Goal: Task Accomplishment & Management: Complete application form

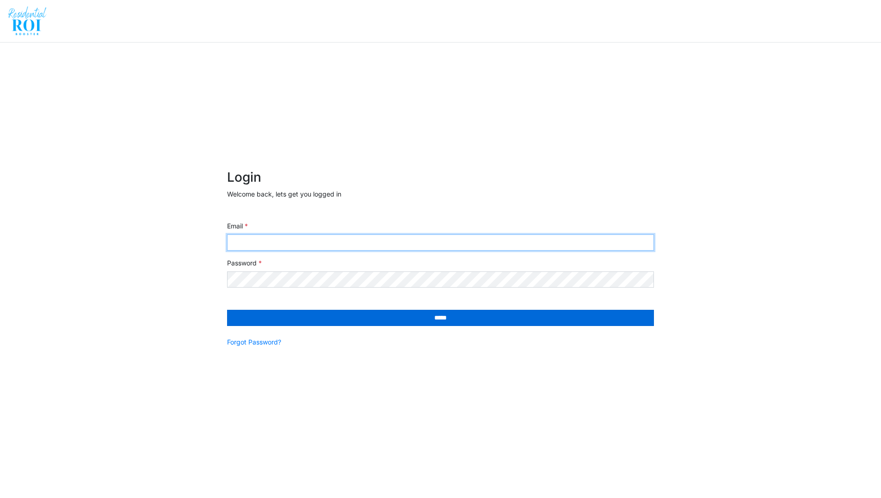
type input "**********"
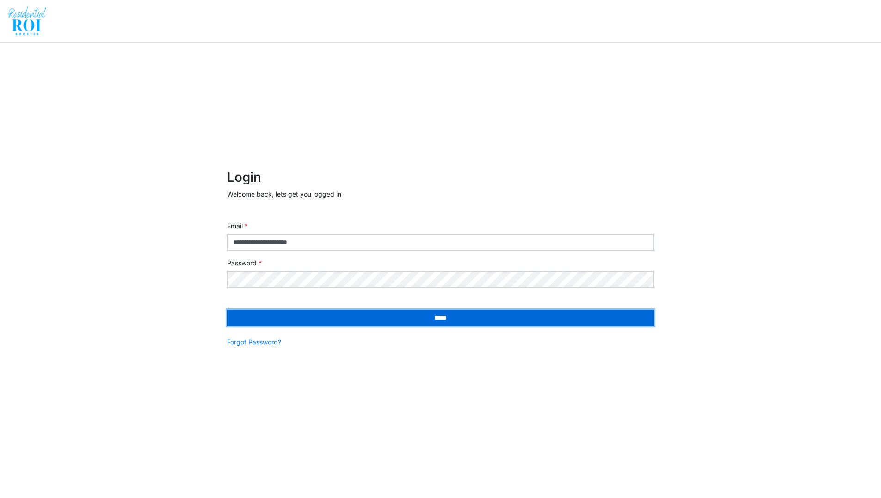
click at [370, 318] on input "*****" at bounding box center [440, 318] width 427 height 16
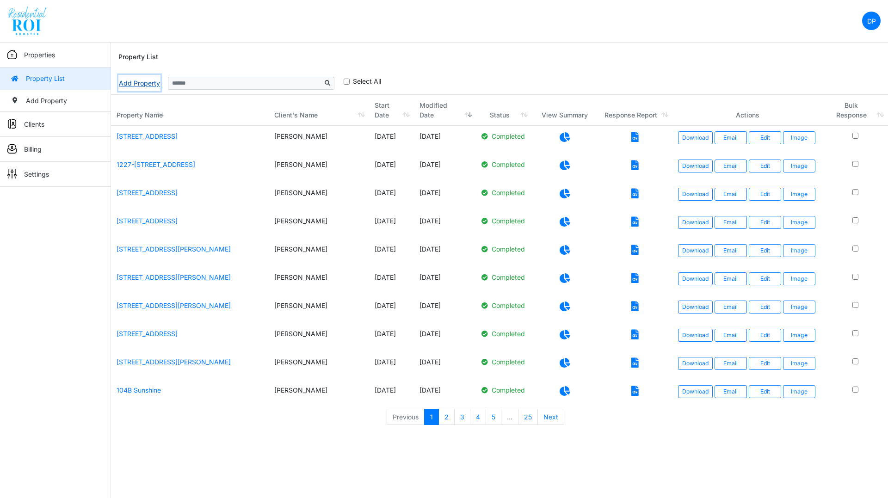
click at [137, 82] on link "Add Property" at bounding box center [139, 83] width 42 height 16
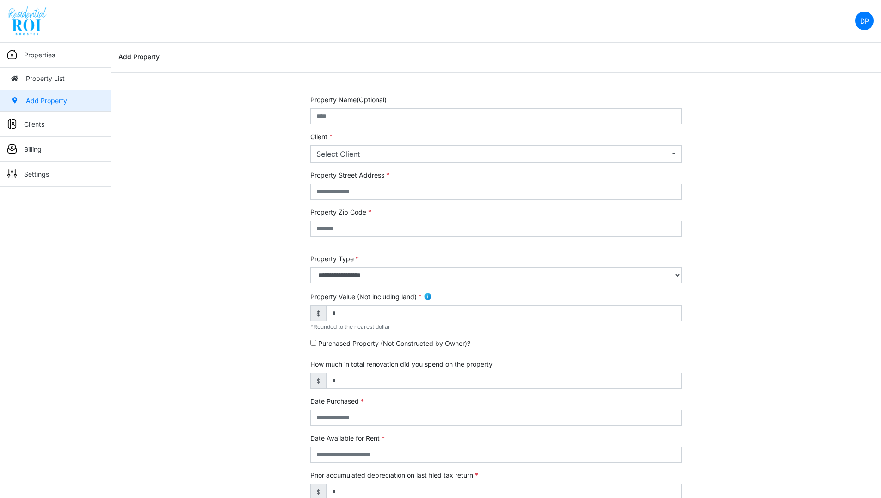
click at [369, 15] on nav "DP Change Password Logout DawnP [PERSON_NAME][EMAIL_ADDRESS][DOMAIN_NAME]" at bounding box center [440, 21] width 881 height 43
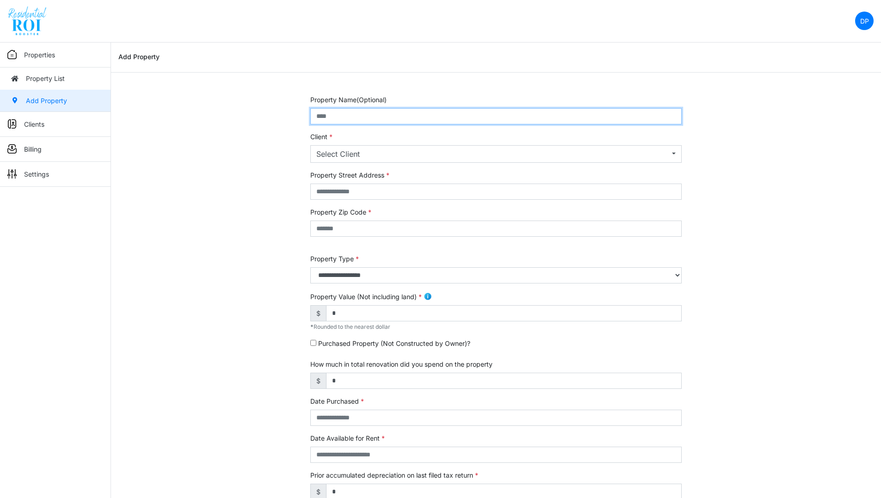
click at [326, 115] on input "text" at bounding box center [495, 116] width 371 height 16
paste input "**********"
type input "**********"
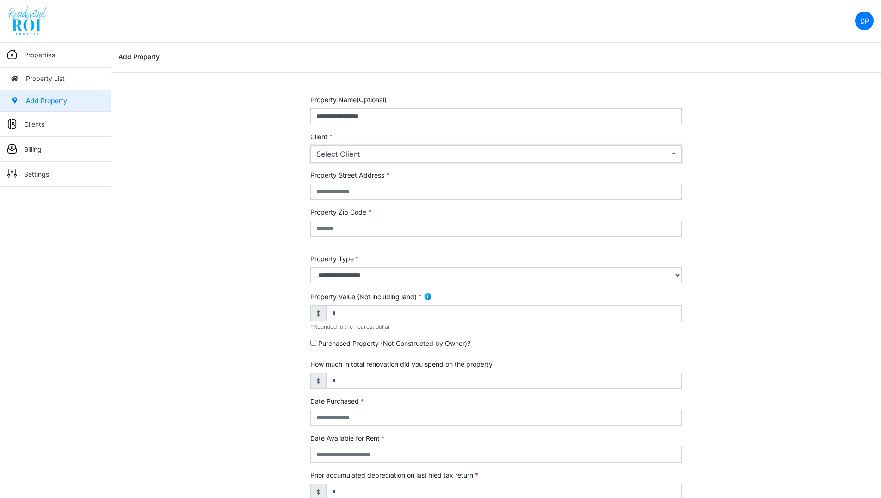
click at [334, 153] on div "Select Client" at bounding box center [492, 153] width 353 height 11
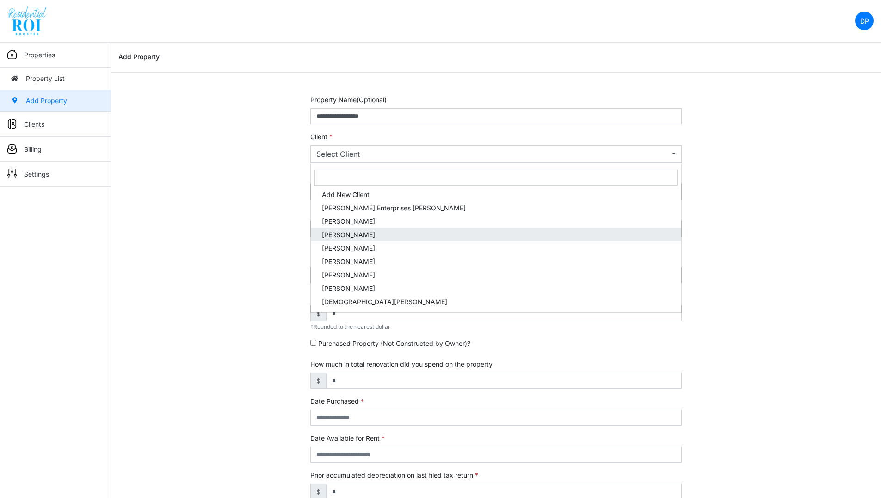
click at [338, 236] on span "[PERSON_NAME]" at bounding box center [348, 235] width 53 height 10
select select "***"
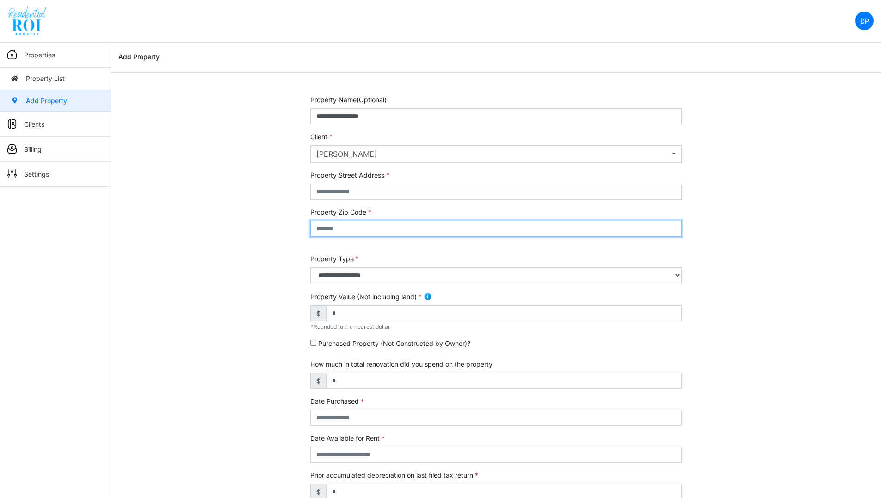
click at [342, 232] on input "text" at bounding box center [495, 229] width 371 height 16
paste input "***"
drag, startPoint x: 342, startPoint y: 227, endPoint x: 291, endPoint y: 228, distance: 51.3
click at [291, 228] on div "**********" at bounding box center [496, 384] width 770 height 579
paste input "text"
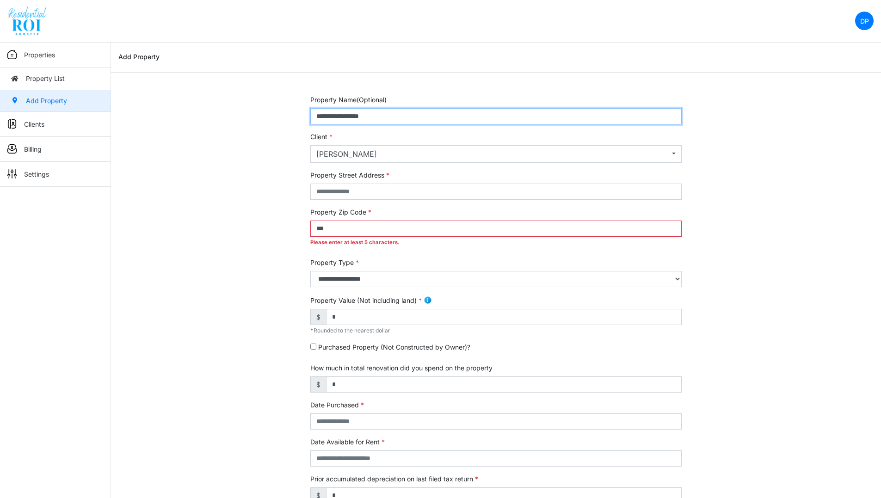
drag, startPoint x: 392, startPoint y: 117, endPoint x: 300, endPoint y: 120, distance: 92.1
click at [300, 120] on div "**********" at bounding box center [496, 386] width 770 height 583
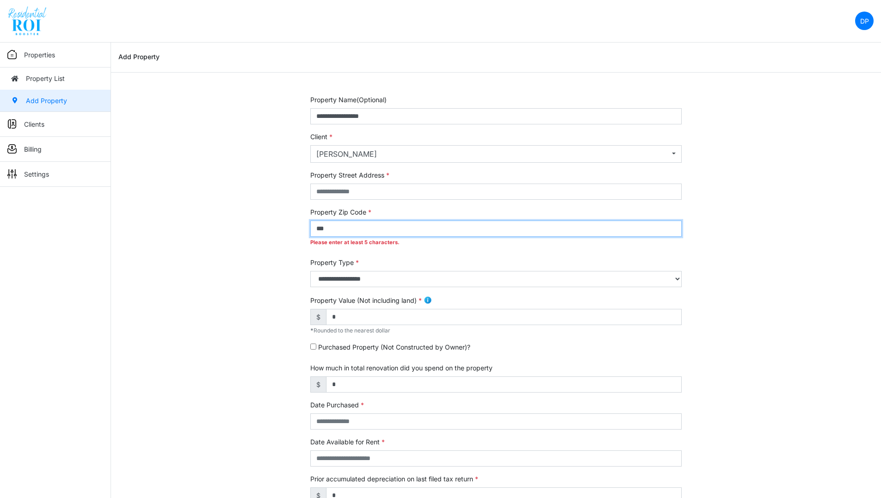
drag, startPoint x: 348, startPoint y: 229, endPoint x: 284, endPoint y: 223, distance: 63.6
click at [284, 223] on div "**********" at bounding box center [496, 386] width 770 height 583
paste input "text"
click at [350, 225] on input "***" at bounding box center [495, 229] width 371 height 16
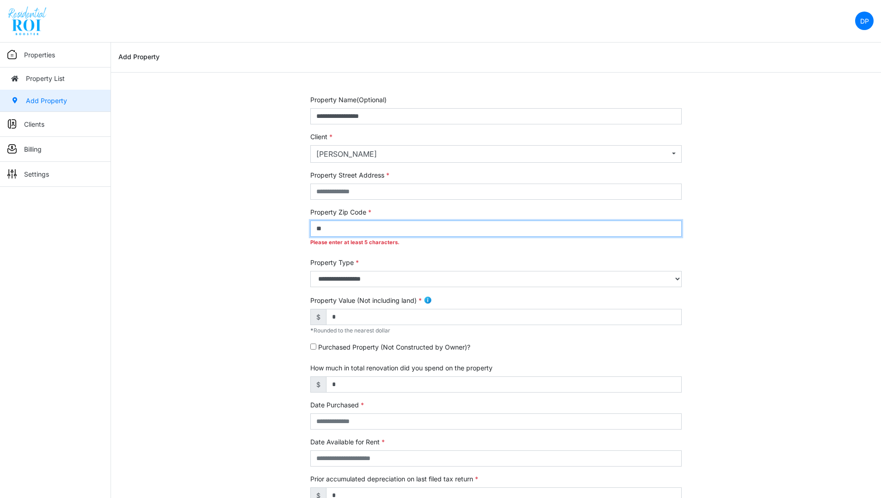
type input "*"
click at [350, 225] on input "This field is required." at bounding box center [495, 229] width 371 height 16
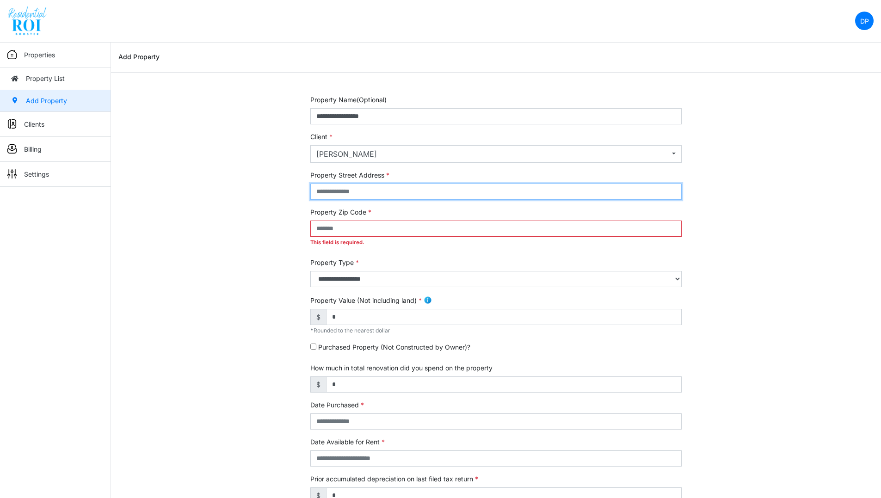
click at [347, 190] on input "text" at bounding box center [495, 192] width 371 height 16
paste input "**********"
type input "**********"
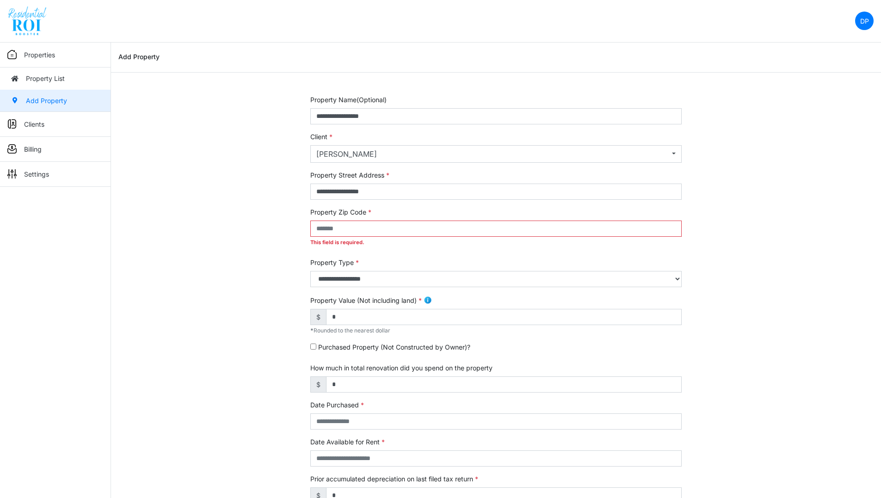
click at [546, 40] on nav "DP Change Password Logout DawnP [PERSON_NAME][EMAIL_ADDRESS][DOMAIN_NAME]" at bounding box center [440, 21] width 881 height 43
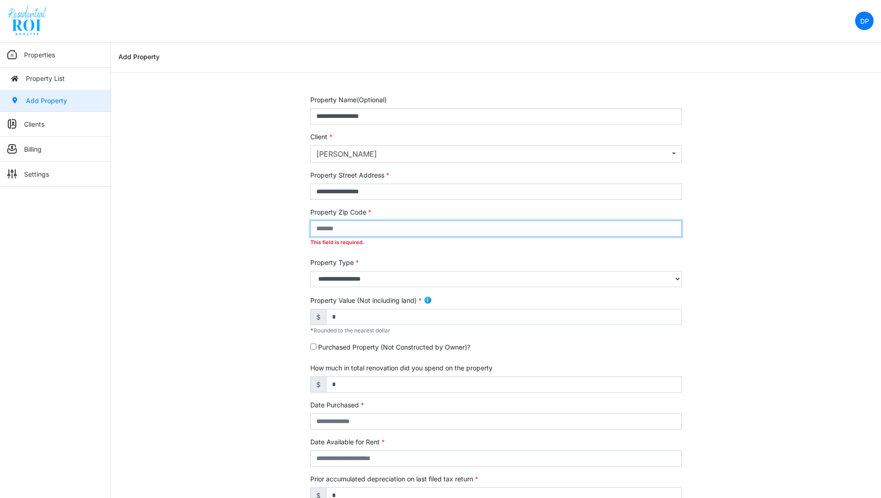
click at [368, 228] on input "This field is required." at bounding box center [495, 229] width 371 height 16
paste input "*****"
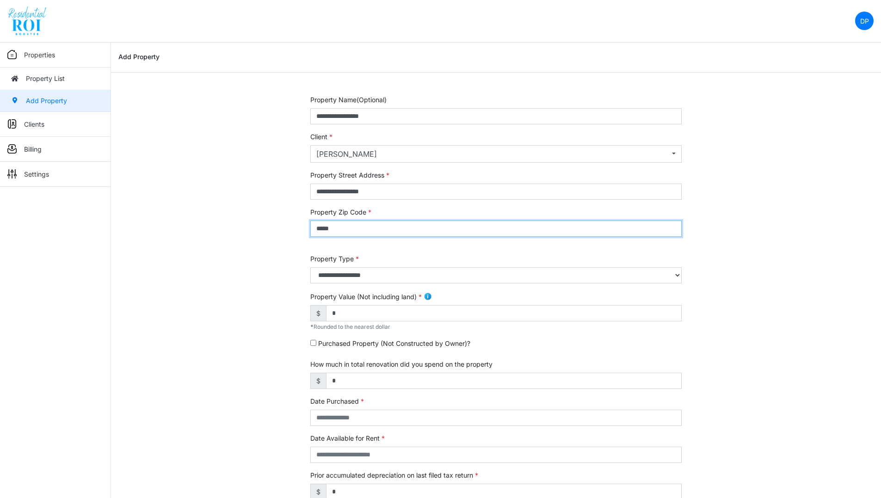
type input "*****"
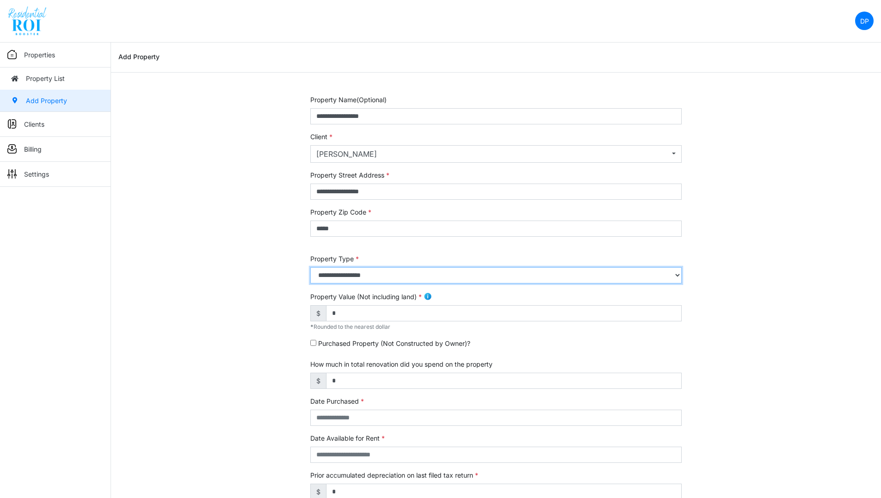
click at [353, 274] on select "**********" at bounding box center [495, 275] width 371 height 16
select select "*"
click at [310, 267] on select "**********" at bounding box center [495, 275] width 371 height 16
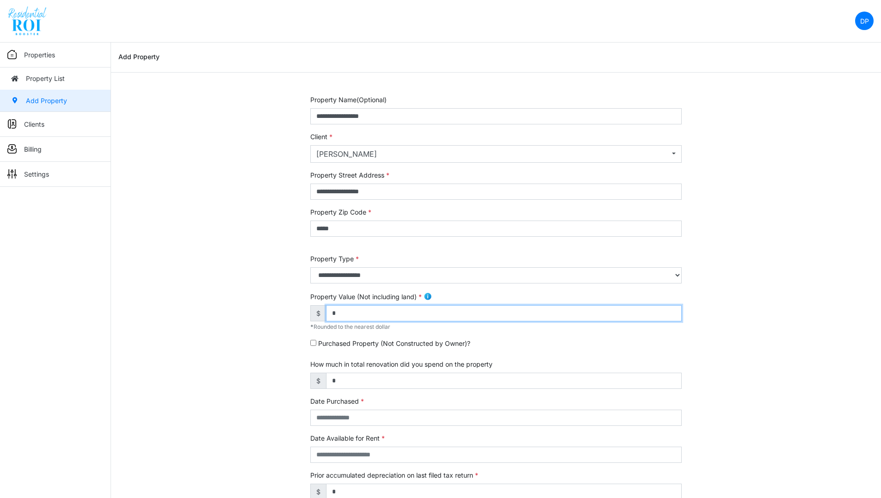
click at [344, 313] on input "*" at bounding box center [504, 313] width 356 height 16
click at [33, 265] on div "Properties Property List Add Property Clients Client List Add Client Billing Vi…" at bounding box center [55, 292] width 111 height 498
click at [354, 313] on input "*" at bounding box center [504, 313] width 356 height 16
click at [409, 317] on input "This field is required." at bounding box center [476, 313] width 301 height 16
click at [627, 32] on nav "DP Change Password Logout DawnP [PERSON_NAME][EMAIL_ADDRESS][DOMAIN_NAME]" at bounding box center [440, 21] width 881 height 43
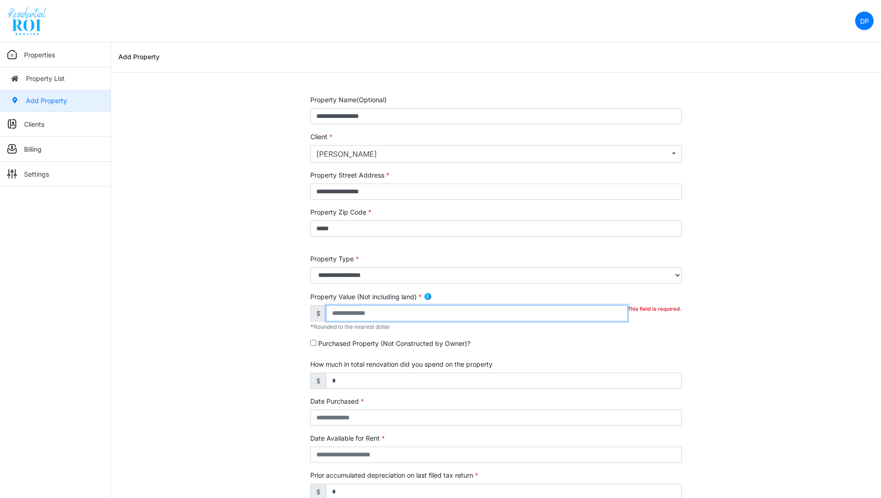
click at [437, 318] on input "This field is required." at bounding box center [476, 313] width 301 height 16
type input "*******"
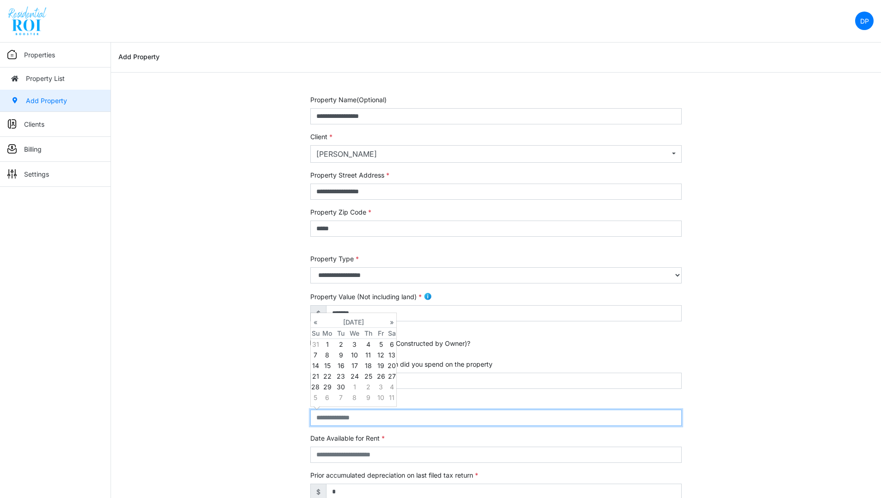
click at [422, 419] on input "text" at bounding box center [495, 418] width 371 height 16
click at [341, 418] on input "text" at bounding box center [495, 418] width 371 height 16
type input "**********"
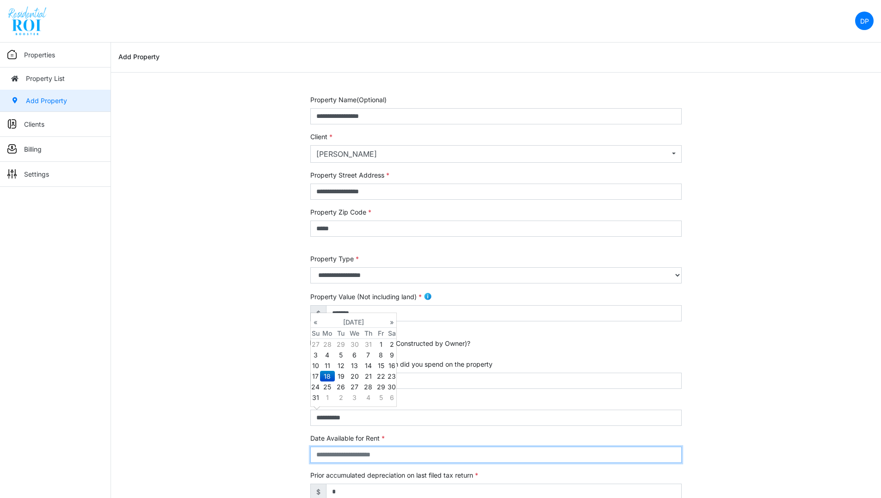
type input "**********"
select select "****"
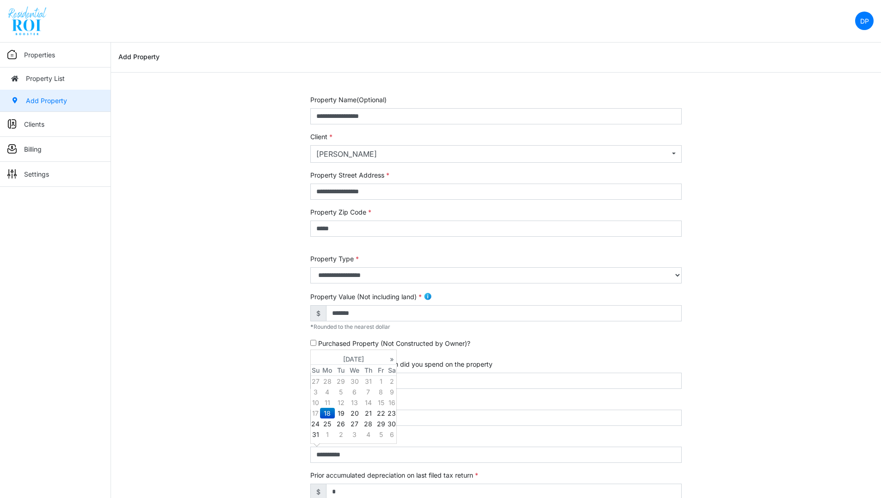
click at [749, 283] on div "**********" at bounding box center [496, 384] width 770 height 579
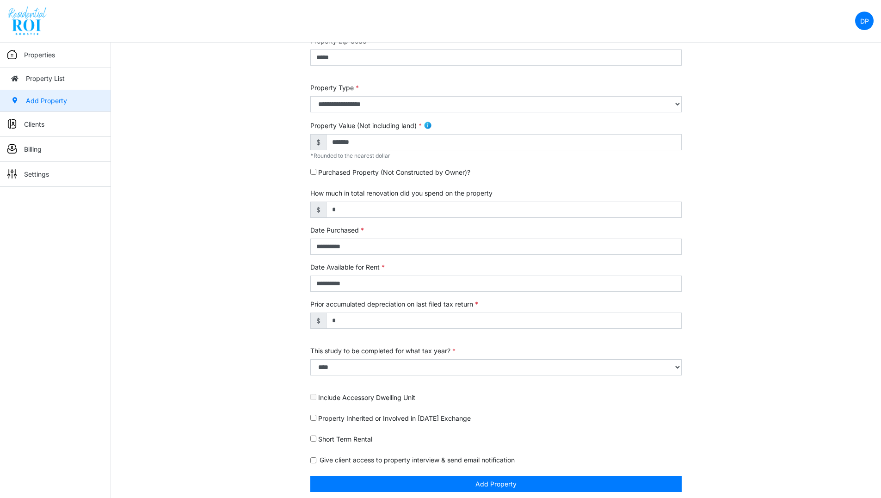
scroll to position [172, 0]
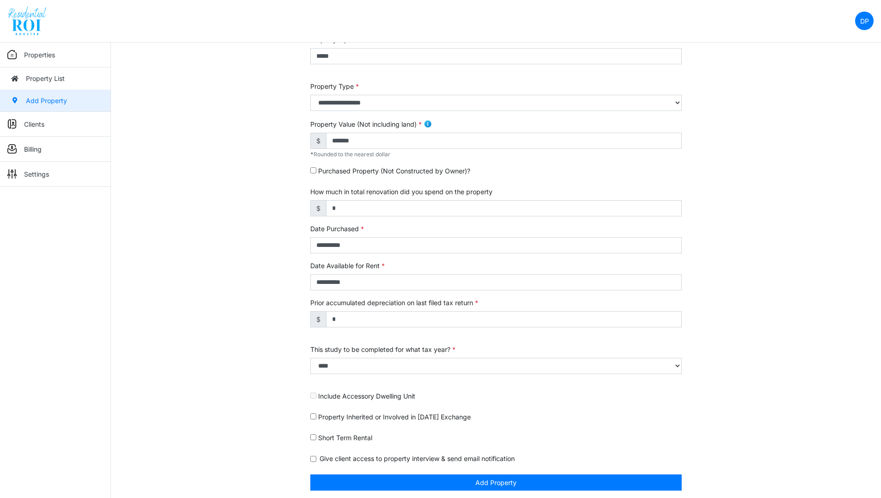
click at [3, 374] on div "Properties Property List Add Property Clients Client List Add Client Billing Vi…" at bounding box center [55, 292] width 111 height 498
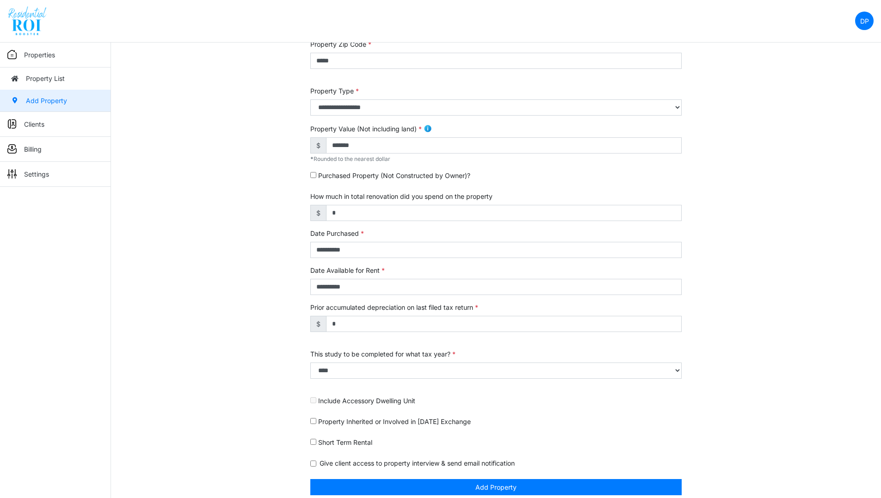
scroll to position [176, 0]
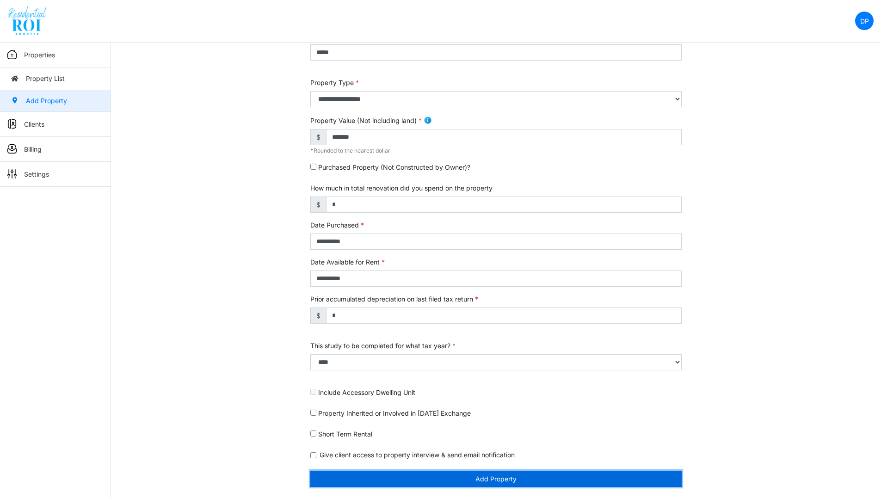
click at [526, 476] on button "Add Property" at bounding box center [495, 479] width 371 height 16
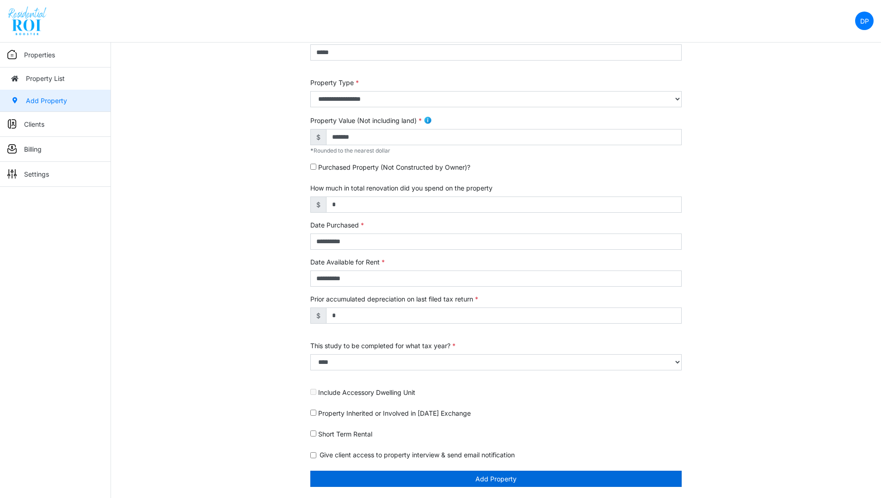
scroll to position [147, 0]
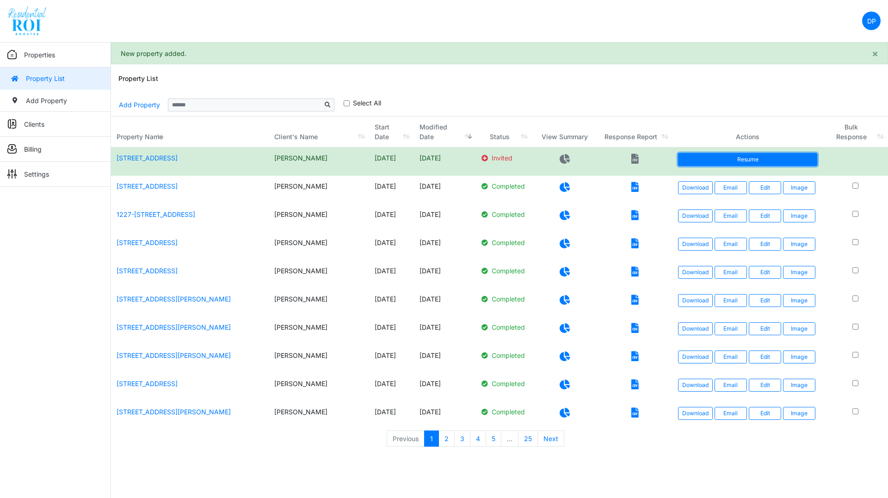
click at [702, 155] on link "Resume" at bounding box center [747, 159] width 139 height 13
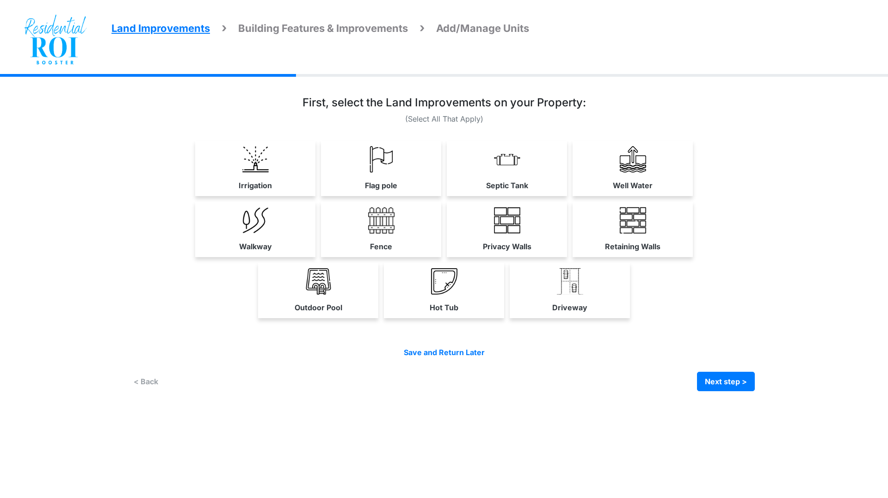
click at [429, 400] on div "Irrigation Flag pole" at bounding box center [443, 239] width 621 height 331
click at [443, 392] on div "Irrigation Flag pole" at bounding box center [443, 239] width 621 height 331
click at [48, 332] on div "Land Improvements Building Features & Improvements Amenities in the Common Spac…" at bounding box center [444, 239] width 888 height 331
click at [398, 222] on link "Fence" at bounding box center [381, 229] width 120 height 55
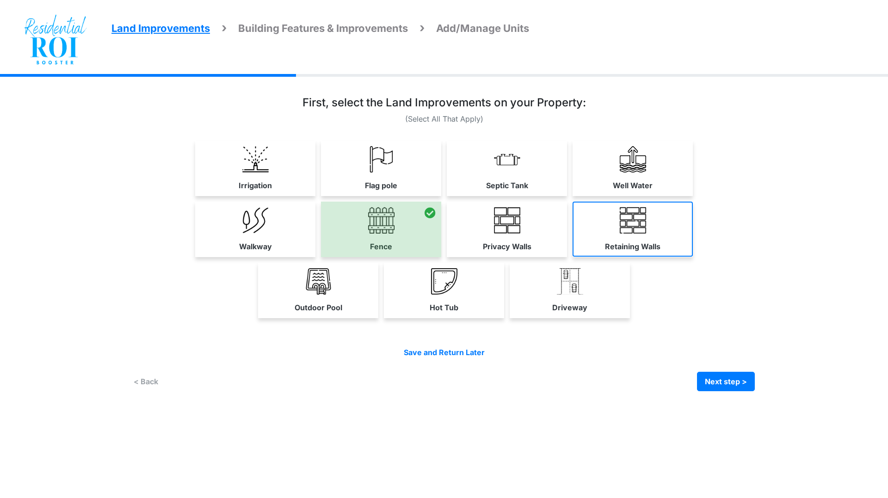
click at [623, 218] on img at bounding box center [633, 220] width 26 height 26
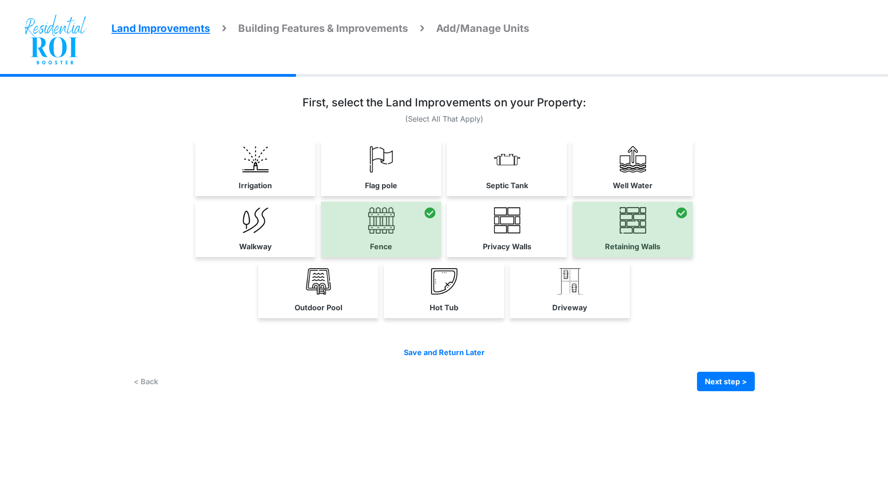
click at [68, 182] on div "Land Improvements Building Features & Improvements Amenities in the Common Spac…" at bounding box center [444, 239] width 888 height 331
click at [289, 241] on link "Walkway" at bounding box center [255, 229] width 120 height 55
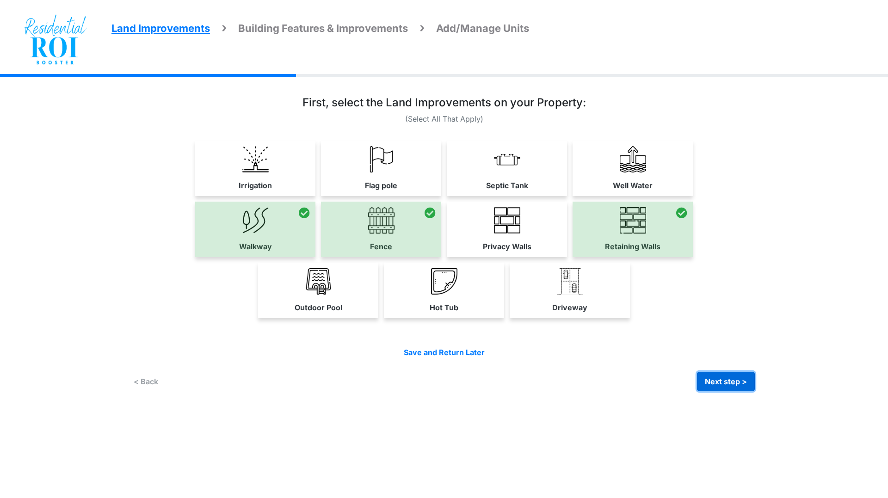
click at [719, 380] on button "Next step >" at bounding box center [726, 381] width 58 height 19
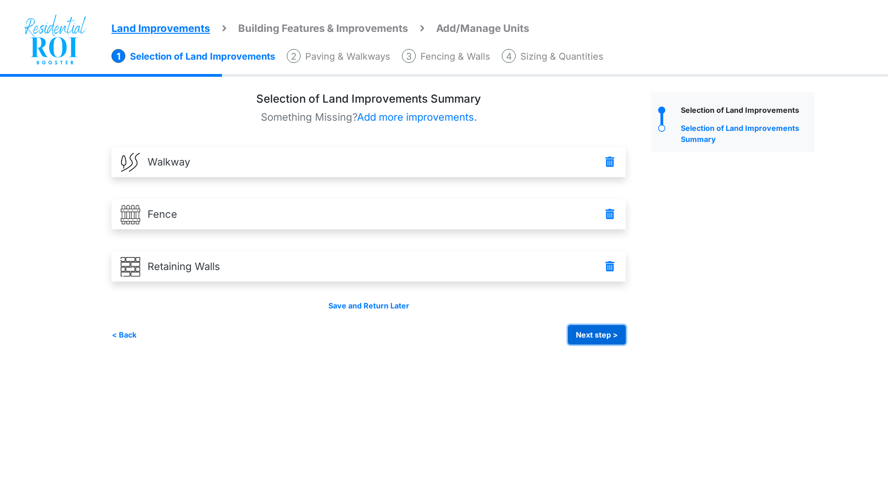
click at [593, 326] on button "Next step >" at bounding box center [597, 334] width 58 height 19
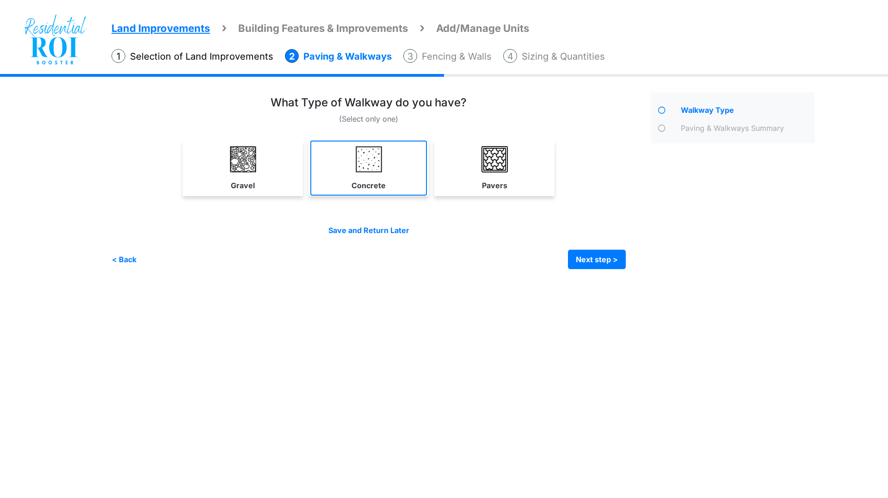
click at [372, 172] on link "Concrete" at bounding box center [368, 168] width 117 height 55
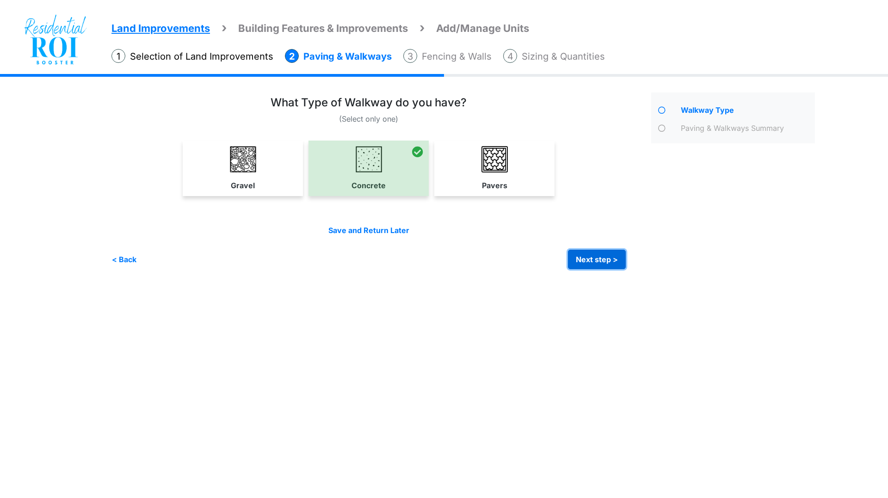
click at [586, 261] on button "Next step >" at bounding box center [597, 259] width 58 height 19
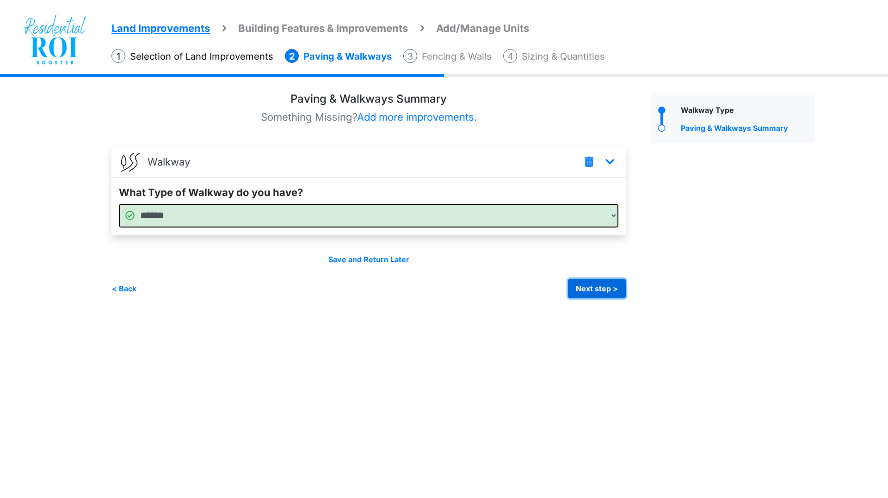
click at [583, 285] on button "Next step >" at bounding box center [597, 288] width 58 height 19
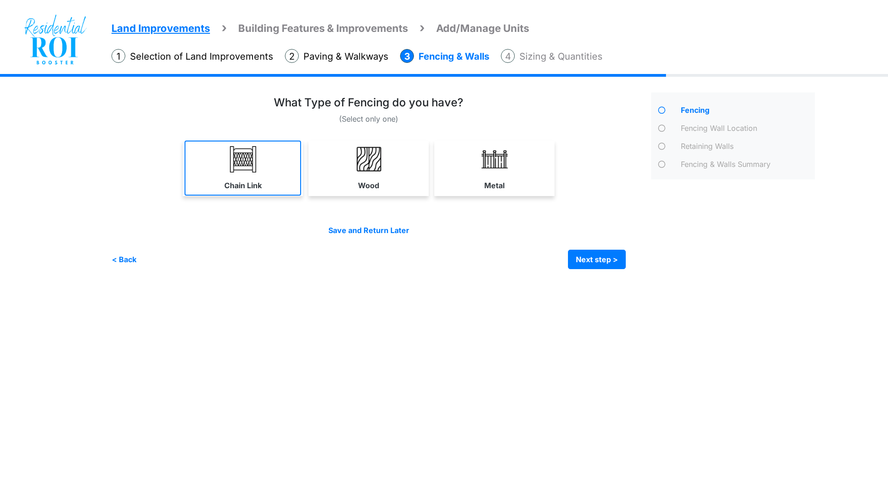
click at [250, 171] on img at bounding box center [243, 159] width 26 height 26
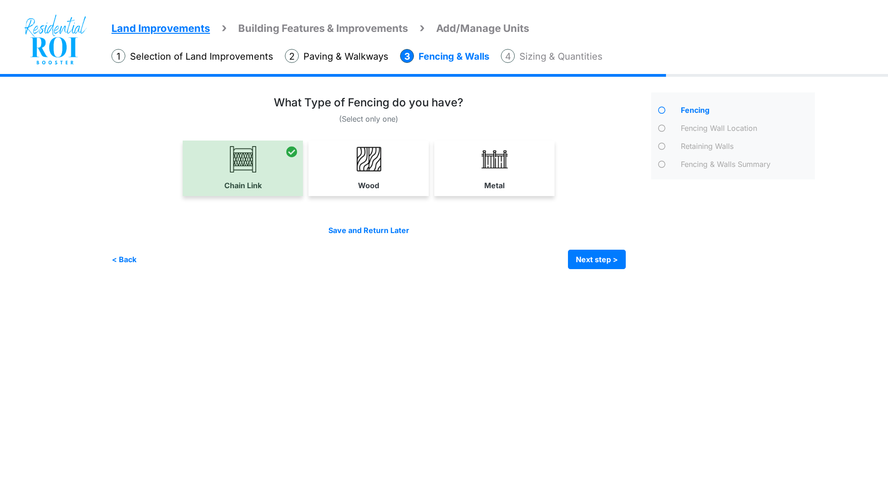
click at [55, 208] on div "Land Improvements Building Features & Improvements Amenities in the Common Spac…" at bounding box center [444, 178] width 888 height 209
click at [589, 255] on button "Next step >" at bounding box center [597, 259] width 58 height 19
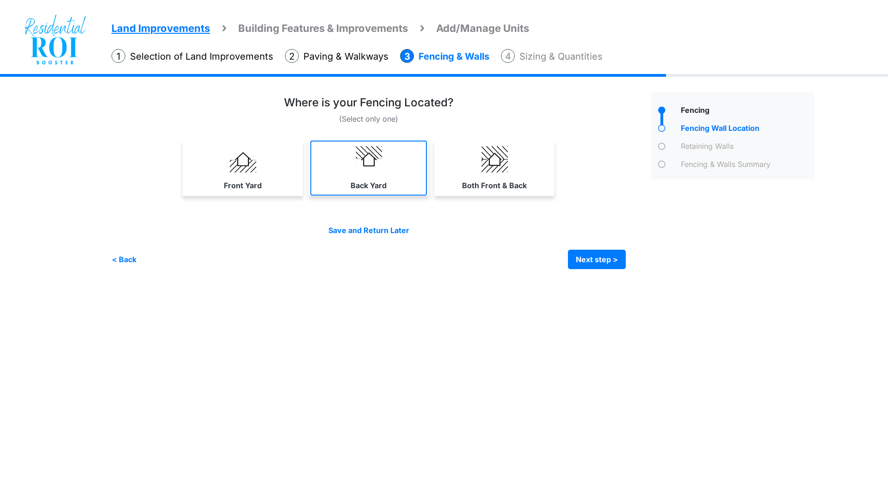
click at [387, 181] on link "Back Yard" at bounding box center [368, 168] width 117 height 55
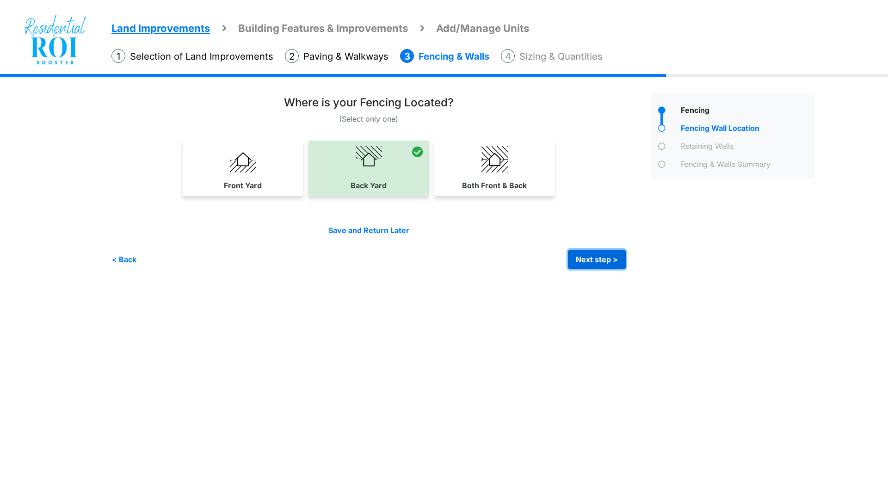
click at [574, 253] on button "Next step >" at bounding box center [597, 259] width 58 height 19
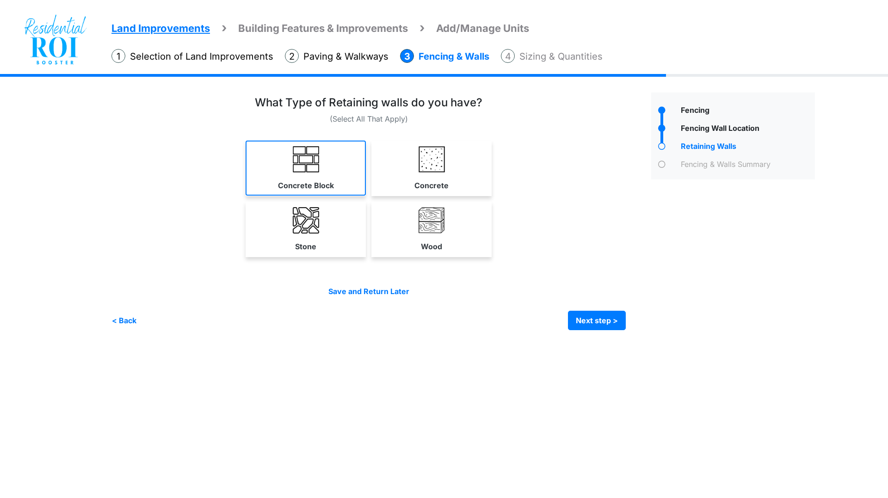
click at [326, 163] on link "Concrete Block" at bounding box center [306, 168] width 120 height 55
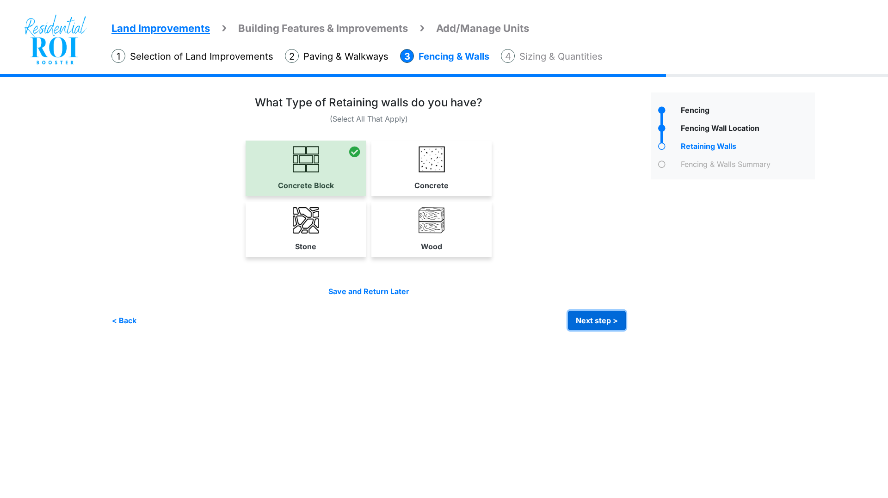
click at [596, 320] on button "Next step >" at bounding box center [597, 320] width 58 height 19
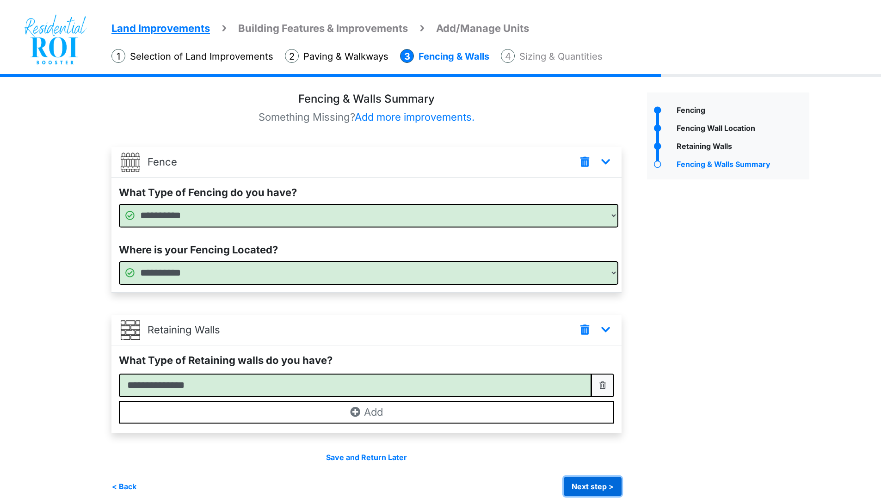
click at [595, 482] on button "Next step >" at bounding box center [593, 486] width 58 height 19
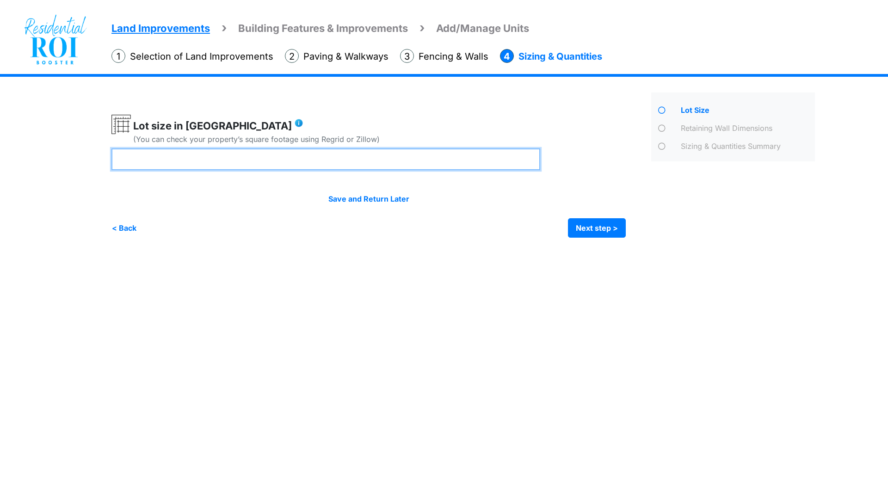
click at [460, 164] on input "number" at bounding box center [325, 159] width 429 height 22
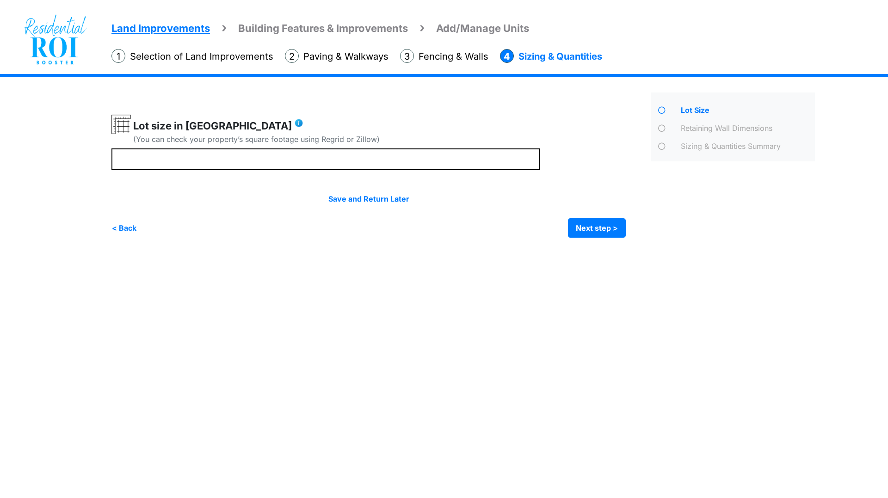
click at [64, 252] on html "Land Improvements Building Features & Improvements Amenities in the Common Spac…" at bounding box center [444, 126] width 888 height 252
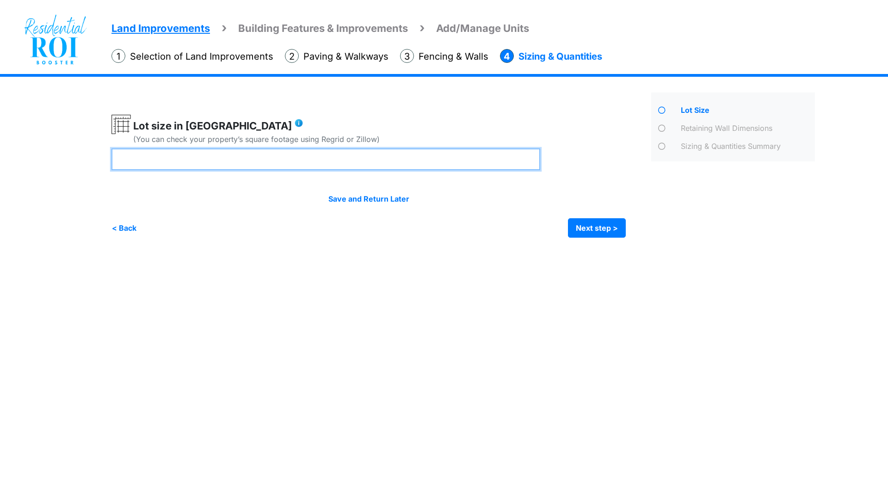
click at [195, 162] on input "number" at bounding box center [325, 159] width 429 height 22
type input "****"
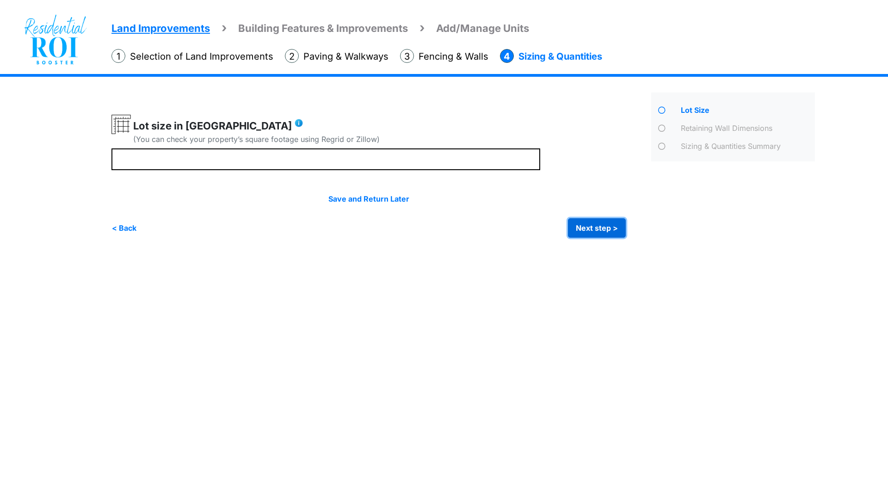
click at [576, 224] on button "Next step >" at bounding box center [597, 227] width 58 height 19
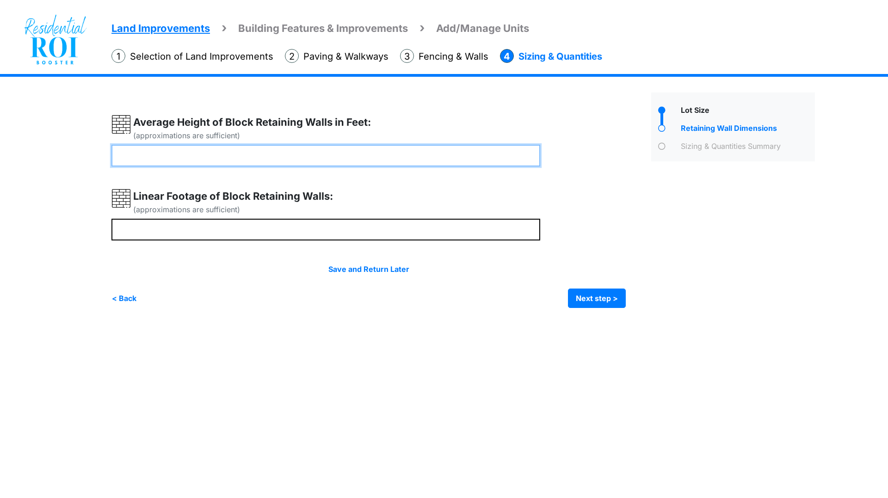
click at [336, 159] on input "number" at bounding box center [325, 156] width 429 height 22
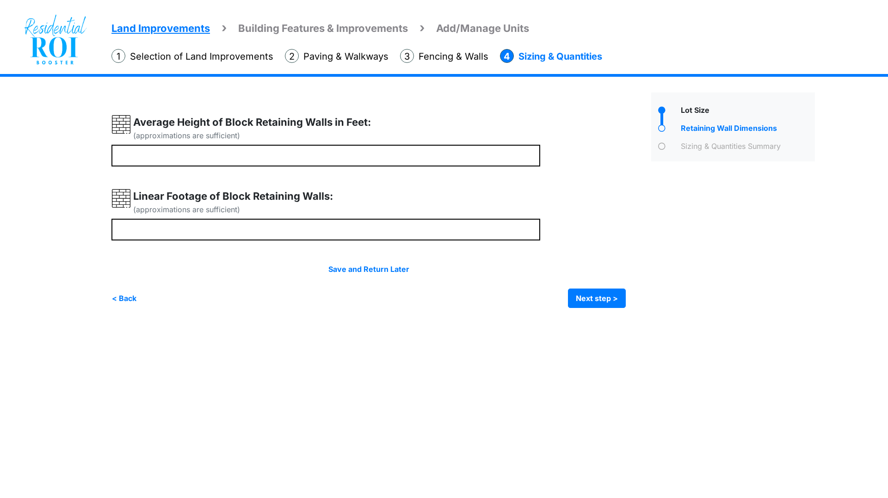
click at [43, 243] on div "Land Improvements Building Features & Improvements Amenities in the Common Spac…" at bounding box center [444, 198] width 888 height 248
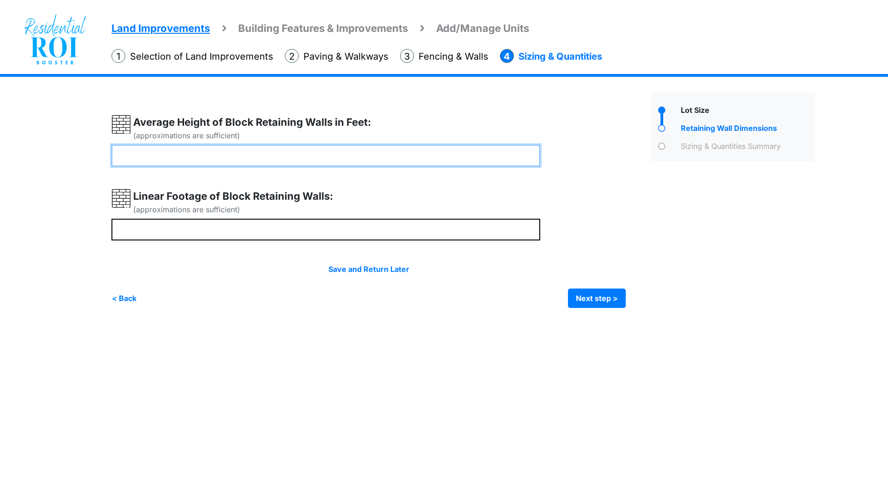
click at [190, 155] on input "number" at bounding box center [325, 156] width 429 height 22
type input "*"
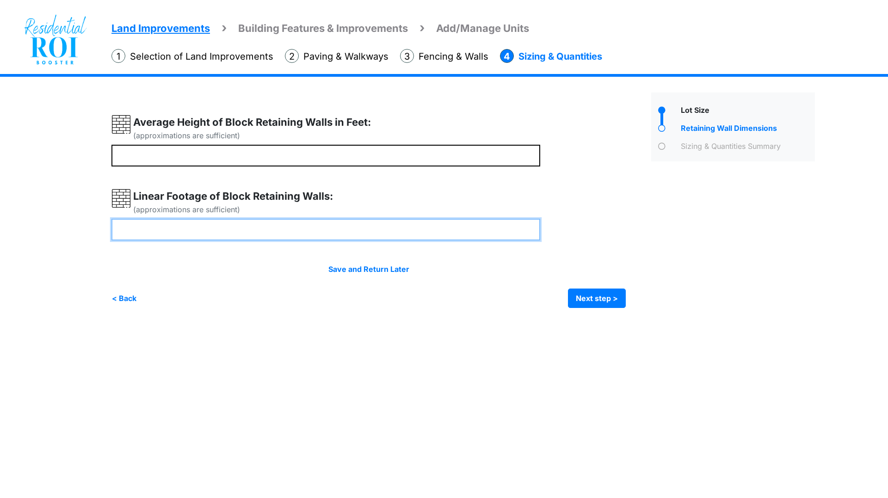
click at [192, 226] on input "number" at bounding box center [325, 230] width 429 height 22
type input "**"
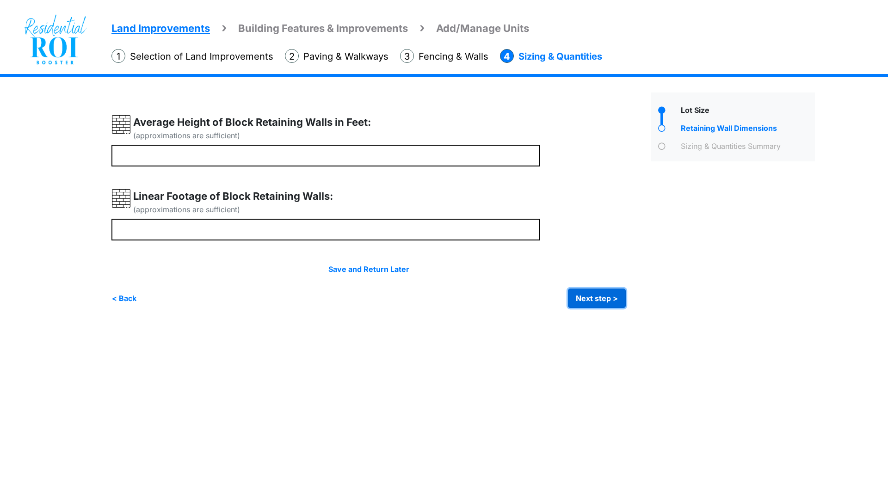
click at [585, 293] on button "Next step >" at bounding box center [597, 298] width 58 height 19
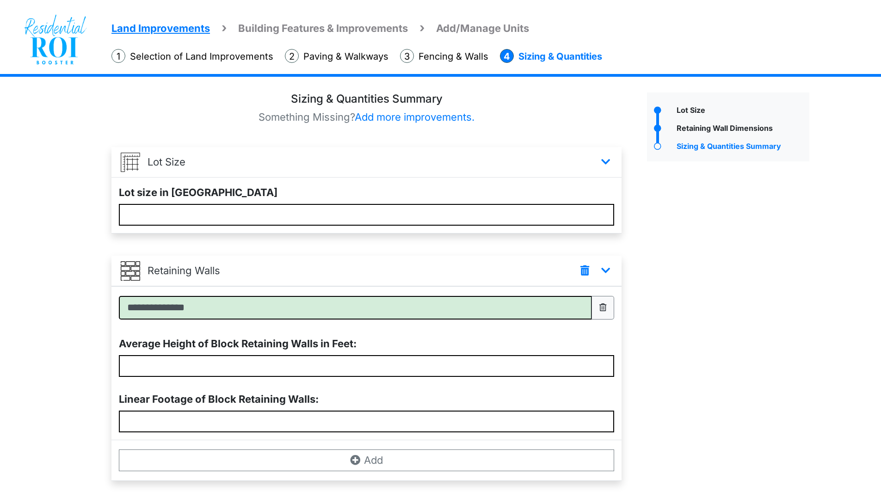
scroll to position [60, 0]
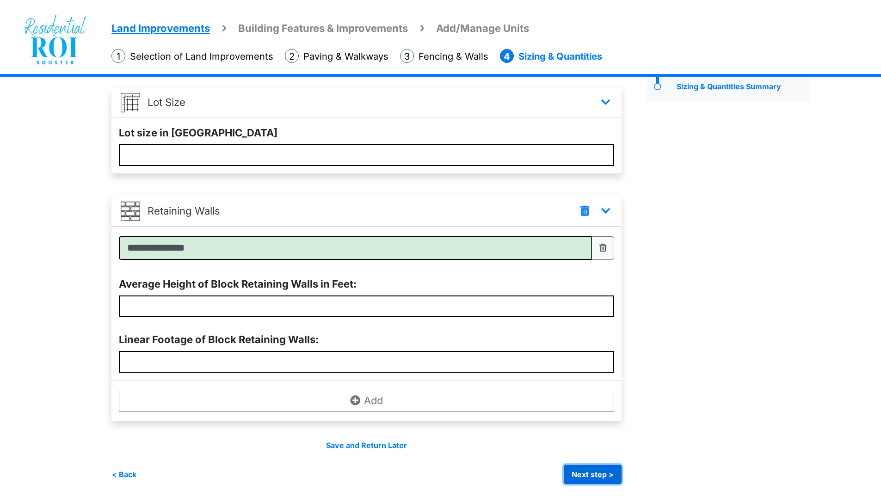
click at [584, 473] on button "Next step >" at bounding box center [593, 474] width 58 height 19
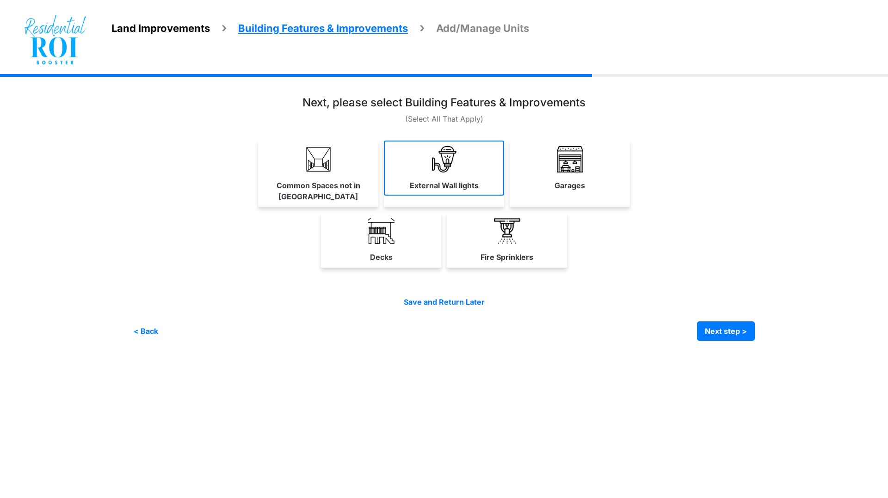
click at [463, 172] on link "External Wall lights" at bounding box center [444, 168] width 120 height 55
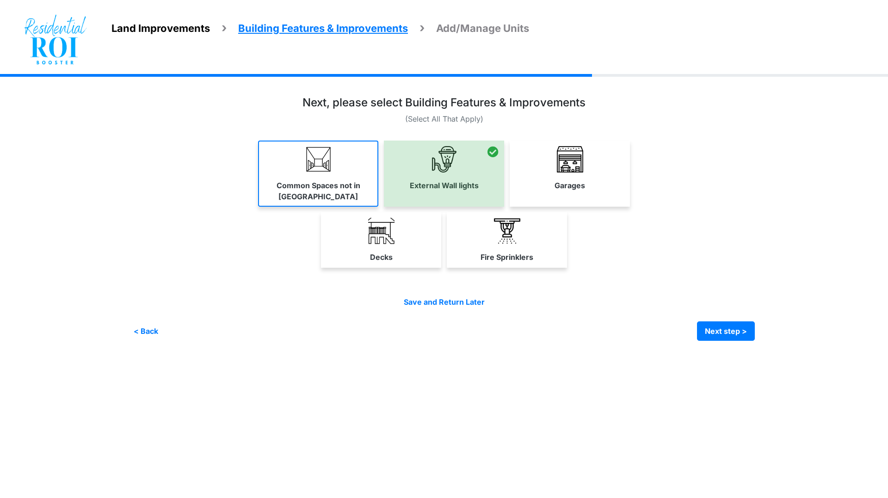
click at [332, 166] on link "Common Spaces not in Units" at bounding box center [318, 174] width 120 height 66
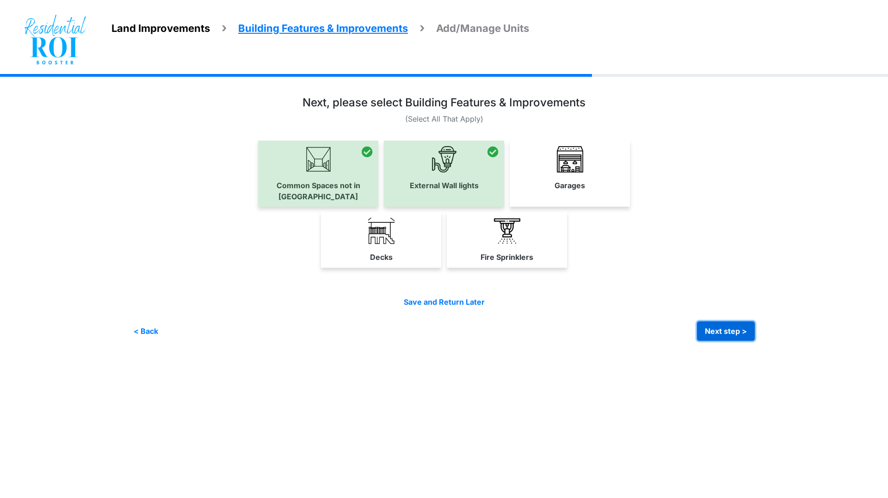
click at [717, 321] on button "Next step >" at bounding box center [726, 330] width 58 height 19
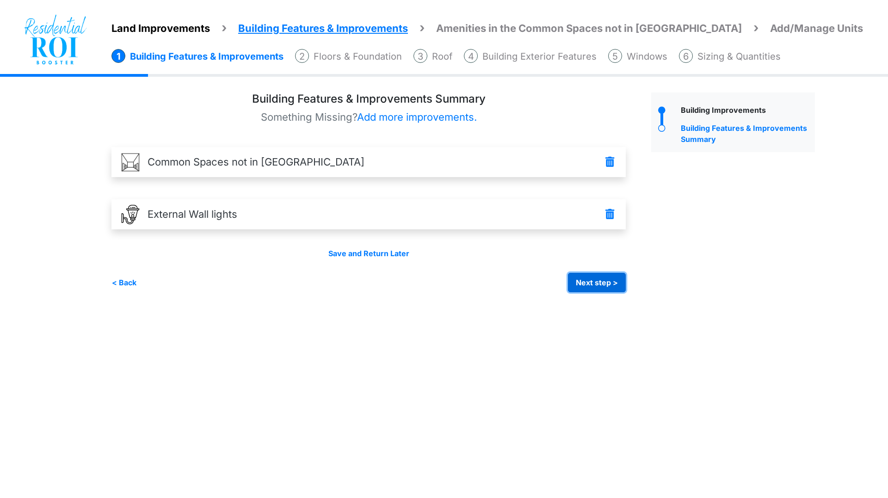
click at [600, 283] on button "Next step >" at bounding box center [597, 282] width 58 height 19
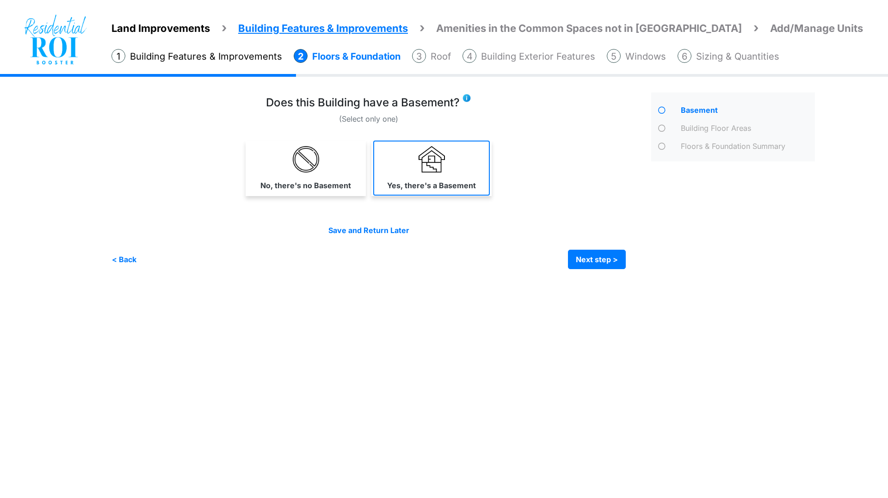
click at [430, 169] on img at bounding box center [431, 159] width 26 height 26
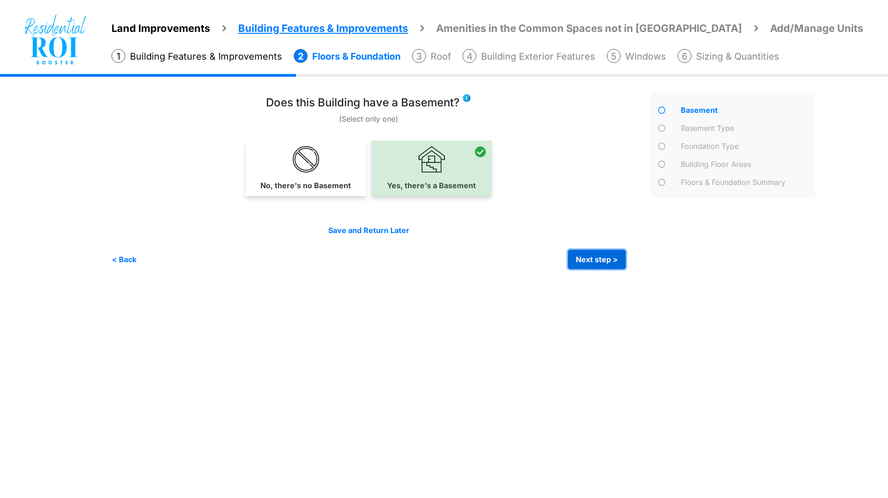
click at [584, 253] on button "Next step >" at bounding box center [597, 259] width 58 height 19
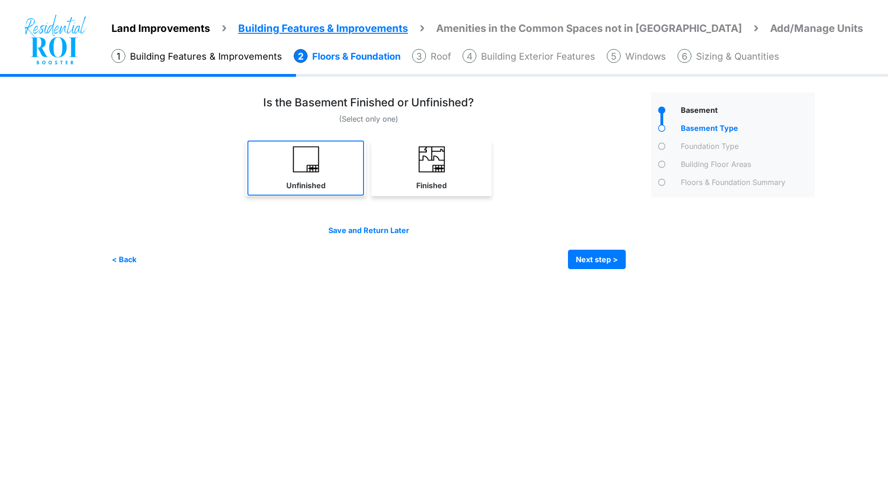
click at [314, 174] on link "Unfinished" at bounding box center [305, 168] width 117 height 55
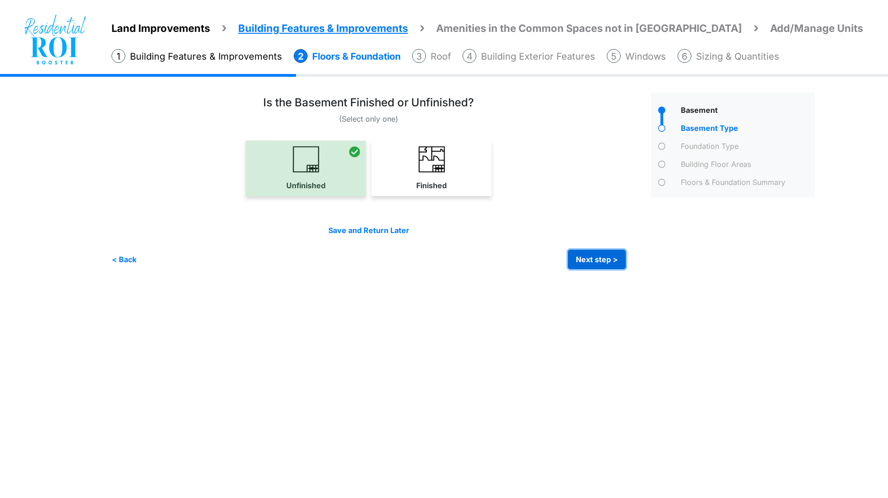
click at [586, 259] on button "Next step >" at bounding box center [597, 259] width 58 height 19
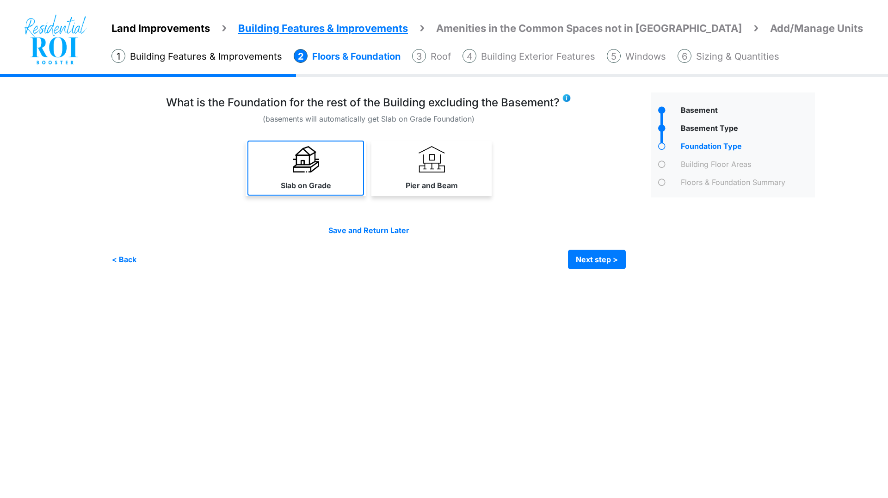
click at [306, 178] on link "Slab on Grade" at bounding box center [305, 168] width 117 height 55
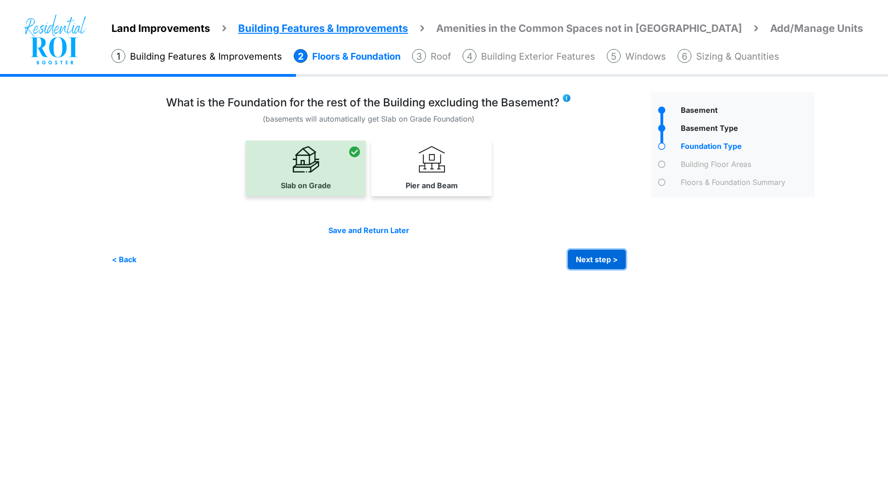
click at [602, 256] on button "Next step >" at bounding box center [597, 259] width 58 height 19
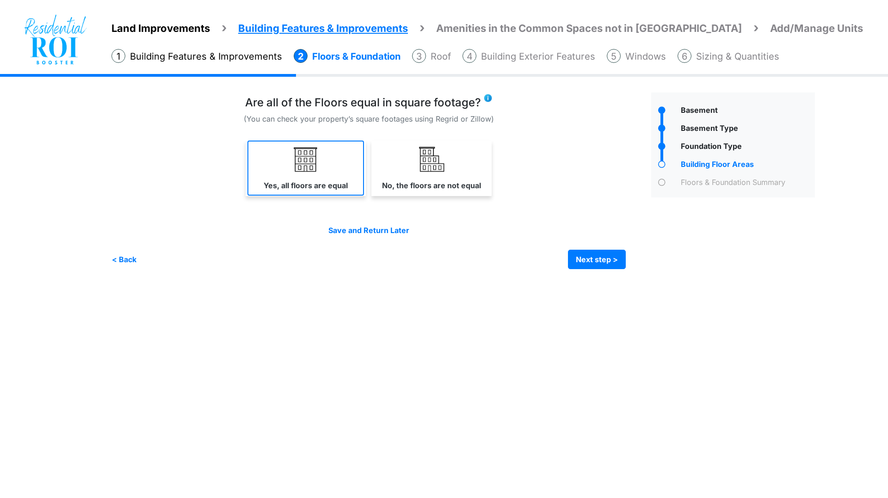
click at [289, 160] on link "Yes, all floors are equal" at bounding box center [305, 168] width 117 height 55
select select "*"
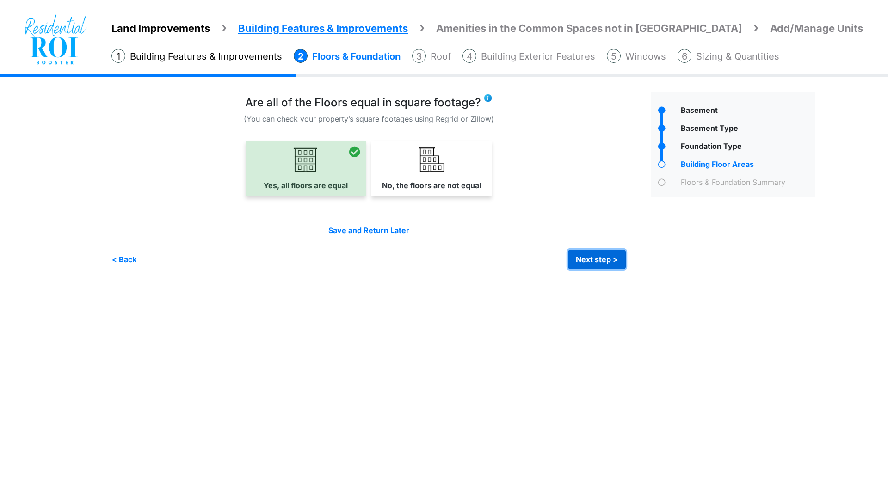
click at [594, 253] on button "Next step >" at bounding box center [597, 259] width 58 height 19
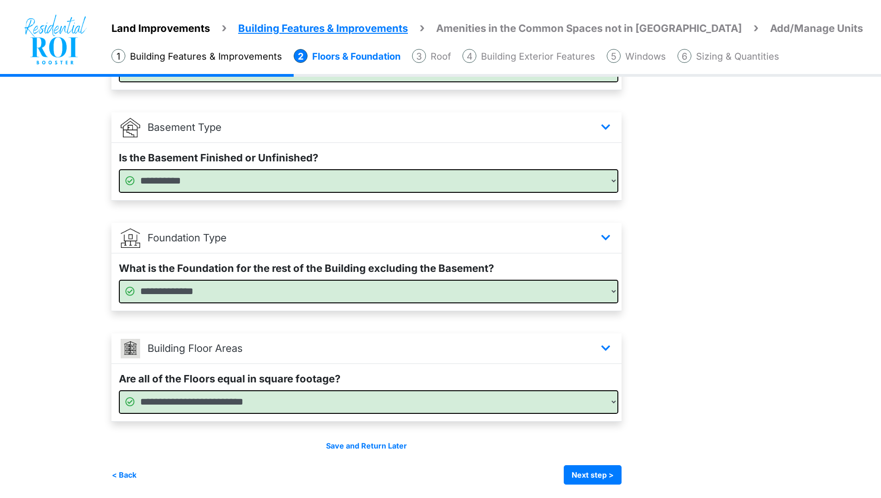
scroll to position [146, 0]
click at [603, 468] on button "Next step >" at bounding box center [593, 474] width 58 height 19
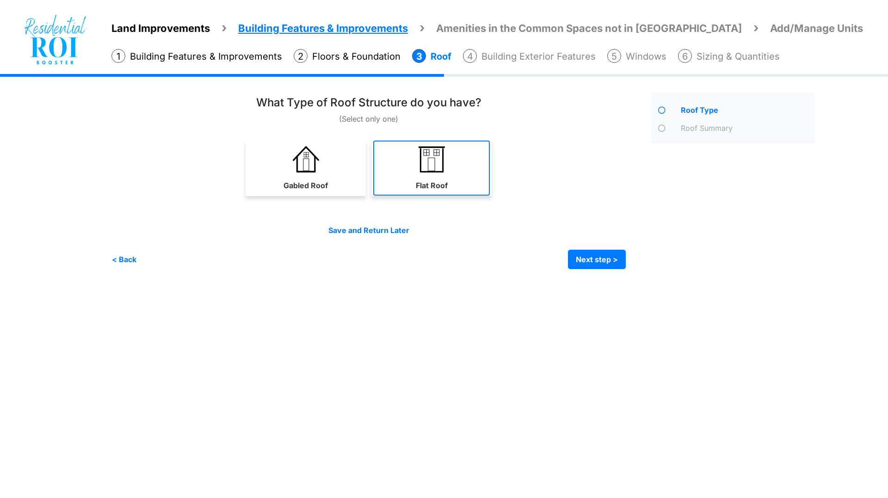
click at [426, 165] on img at bounding box center [431, 159] width 26 height 26
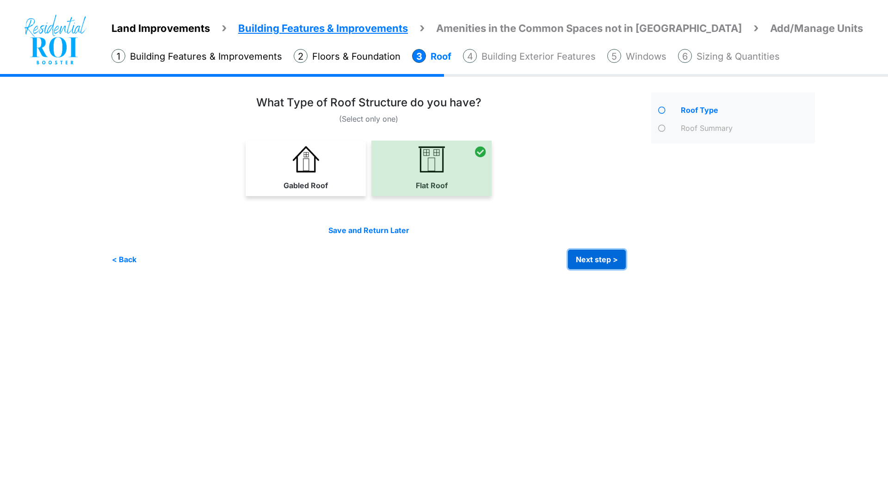
click at [584, 258] on button "Next step >" at bounding box center [597, 259] width 58 height 19
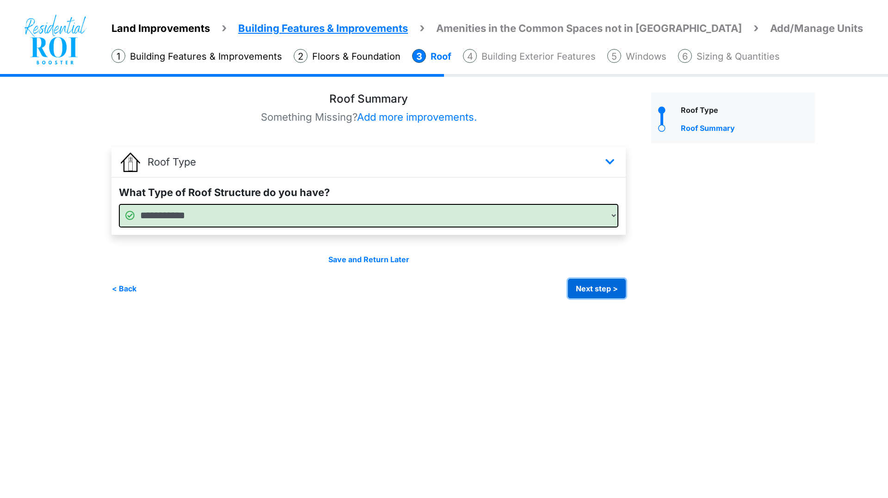
click at [581, 289] on button "Next step >" at bounding box center [597, 288] width 58 height 19
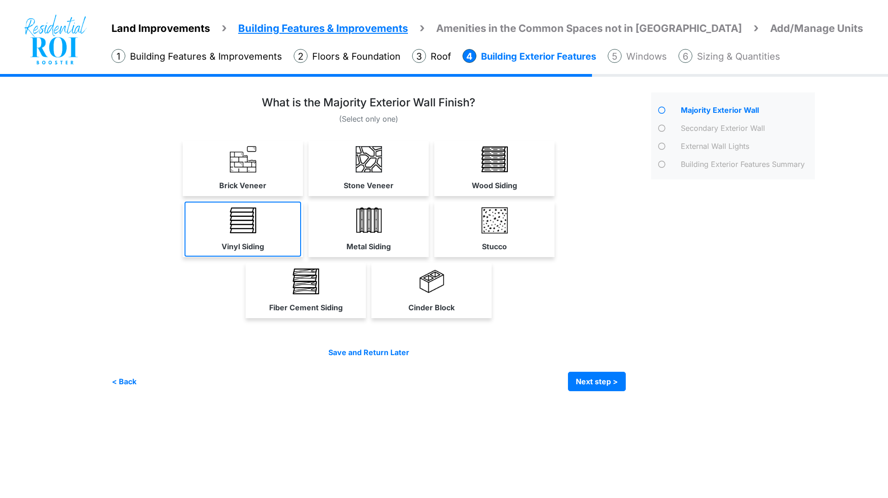
click at [271, 227] on link "Vinyl Siding" at bounding box center [243, 229] width 117 height 55
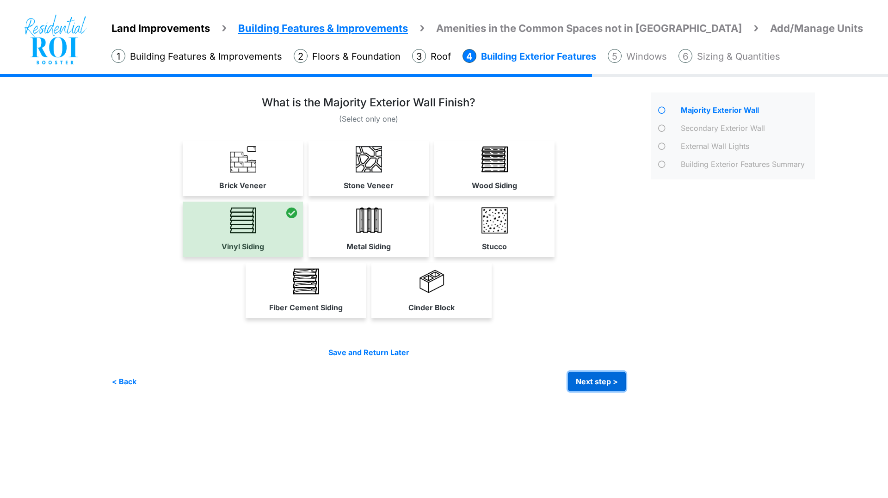
click at [596, 379] on button "Next step >" at bounding box center [597, 381] width 58 height 19
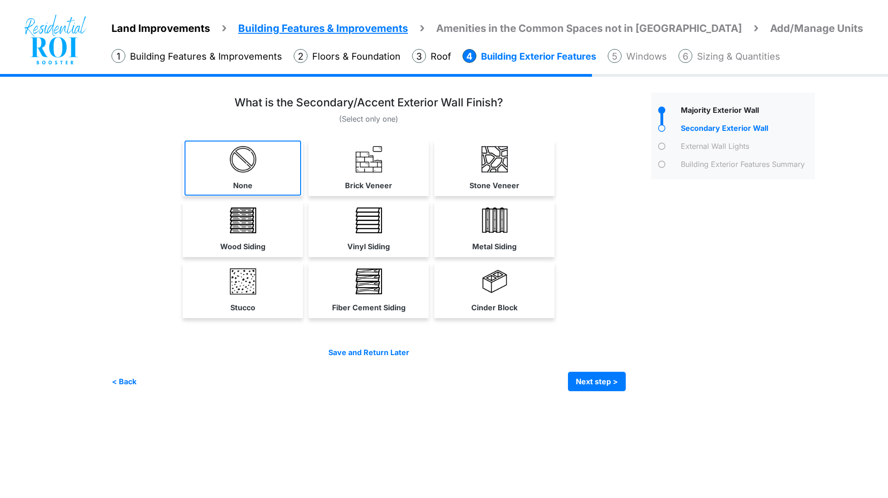
click at [254, 151] on img at bounding box center [243, 159] width 26 height 26
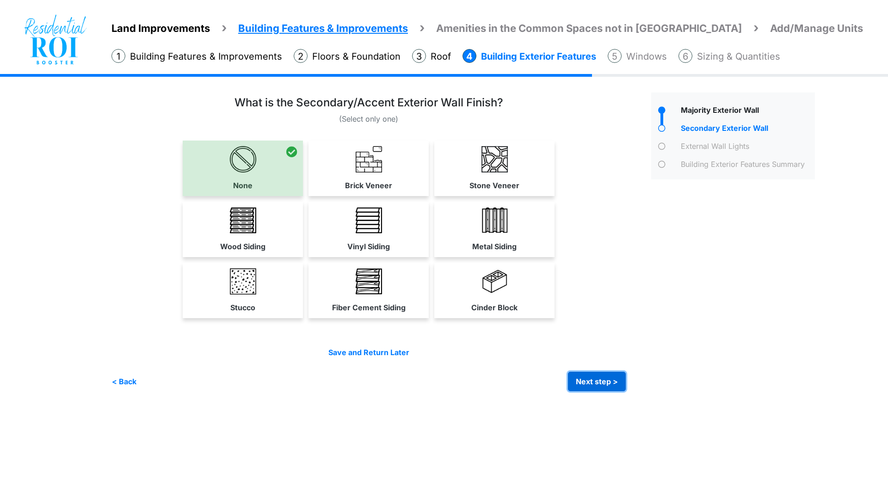
click at [593, 379] on button "Next step >" at bounding box center [597, 381] width 58 height 19
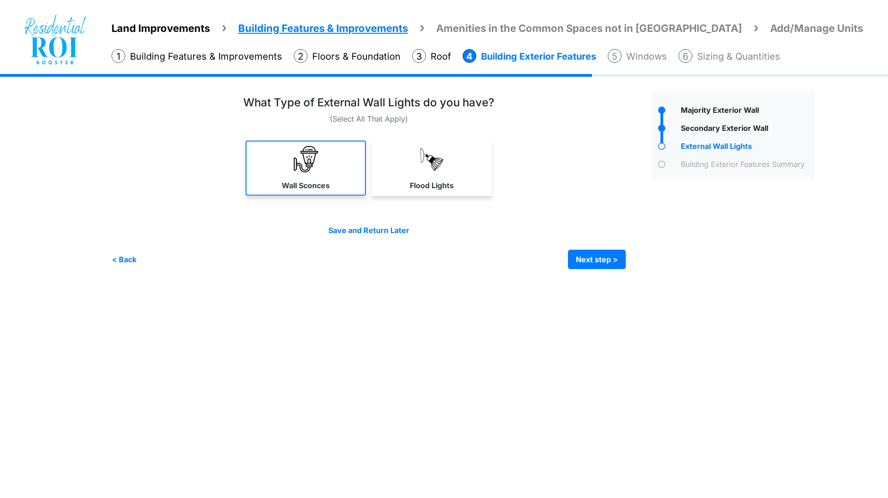
click at [307, 154] on img at bounding box center [306, 159] width 26 height 26
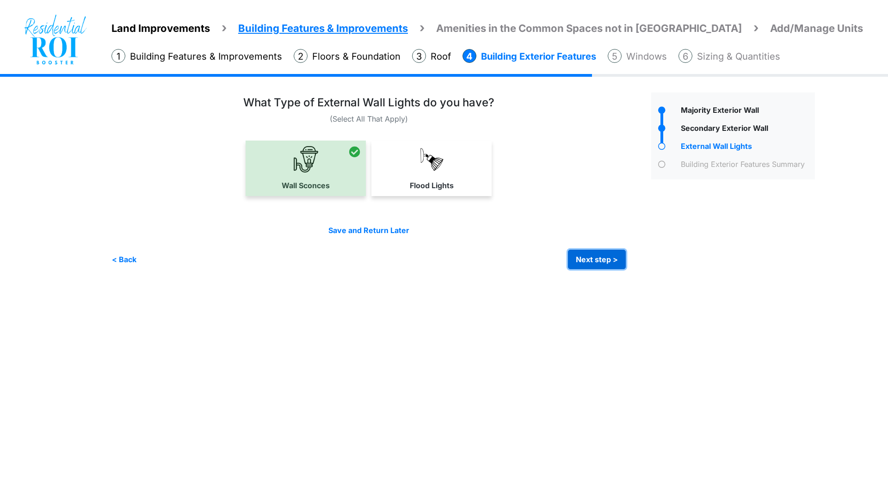
click at [585, 253] on button "Next step >" at bounding box center [597, 259] width 58 height 19
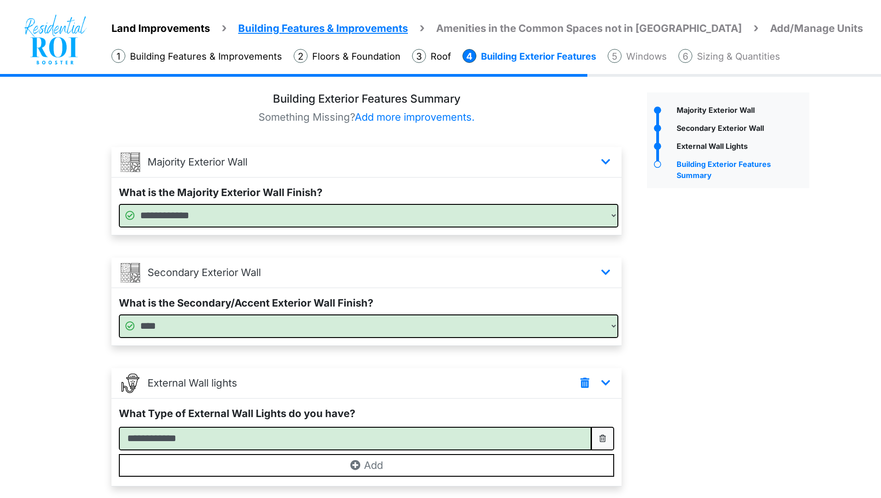
scroll to position [65, 0]
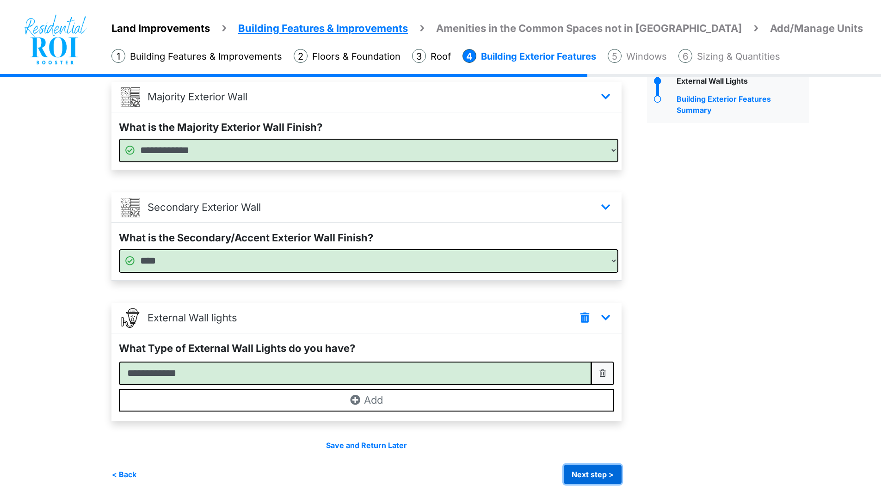
click at [602, 470] on button "Next step >" at bounding box center [593, 474] width 58 height 19
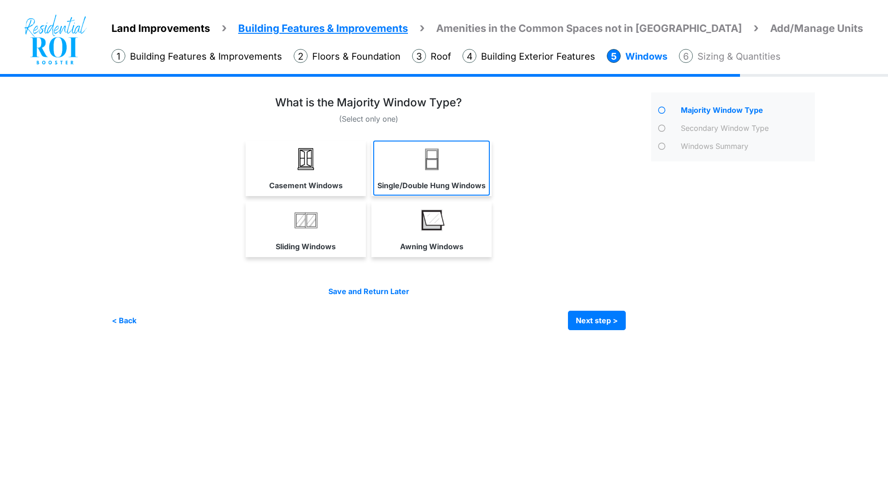
click at [439, 150] on img at bounding box center [431, 159] width 26 height 26
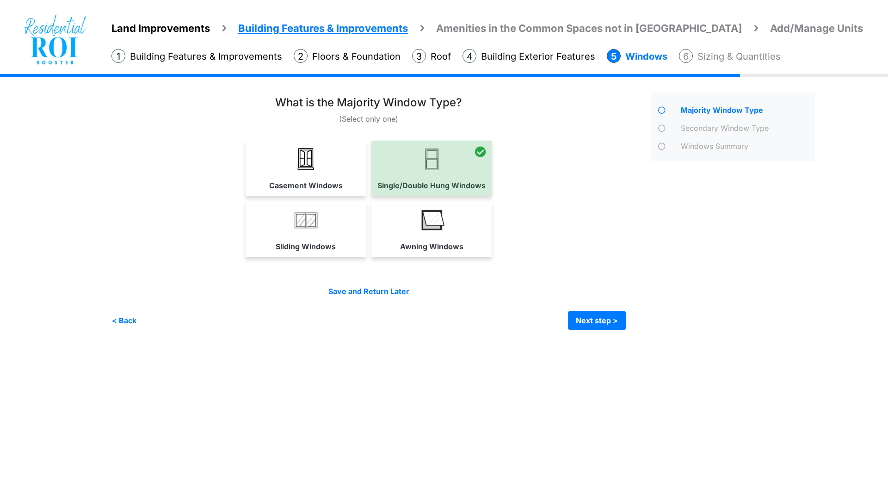
click at [595, 310] on div "Save and Return Later < Back Next step > Save and submit" at bounding box center [368, 308] width 514 height 44
click at [595, 316] on button "Next step >" at bounding box center [597, 320] width 58 height 19
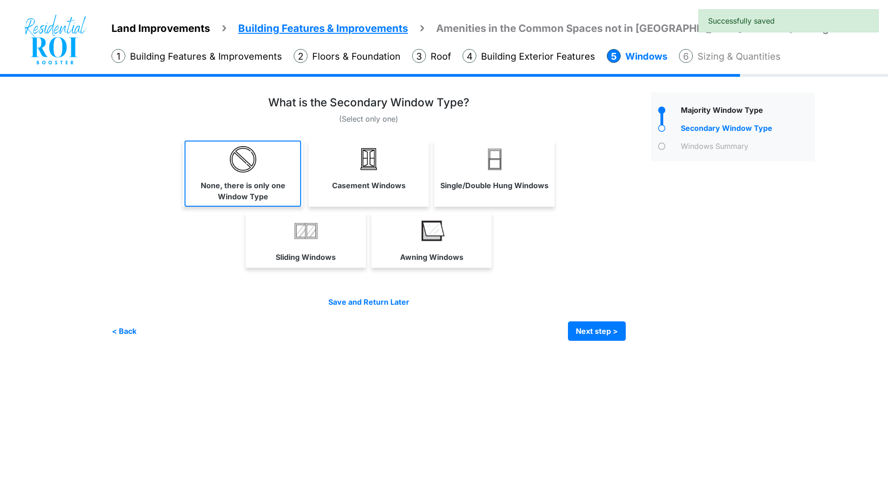
click at [261, 160] on link "None, there is only one Window Type" at bounding box center [243, 174] width 117 height 66
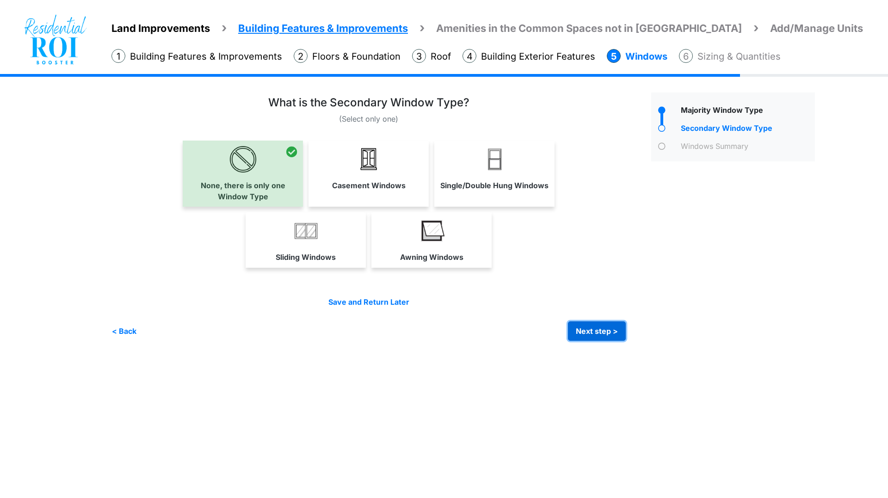
click at [586, 332] on button "Next step >" at bounding box center [597, 330] width 58 height 19
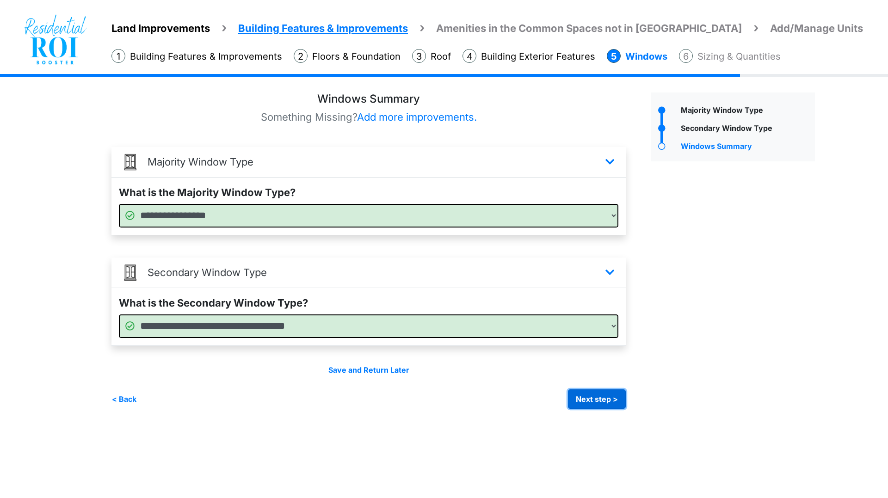
click at [594, 398] on button "Next step >" at bounding box center [597, 398] width 58 height 19
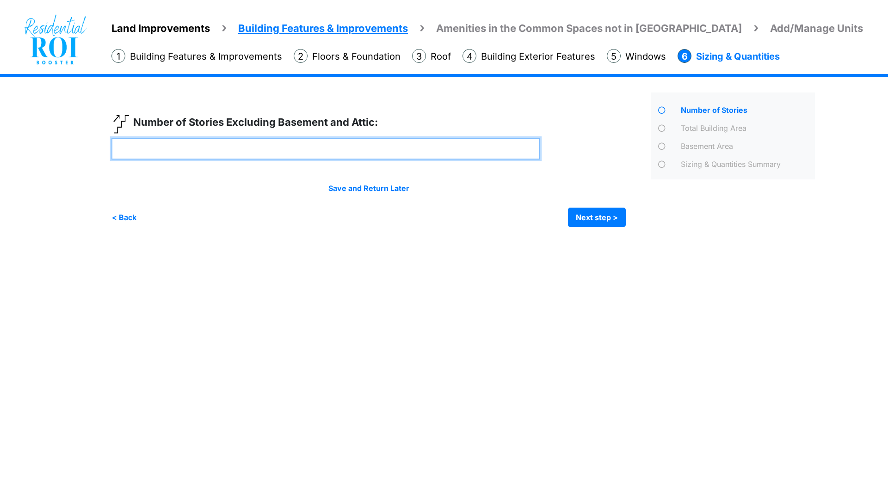
click at [385, 142] on input "number" at bounding box center [325, 149] width 429 height 22
type input "*"
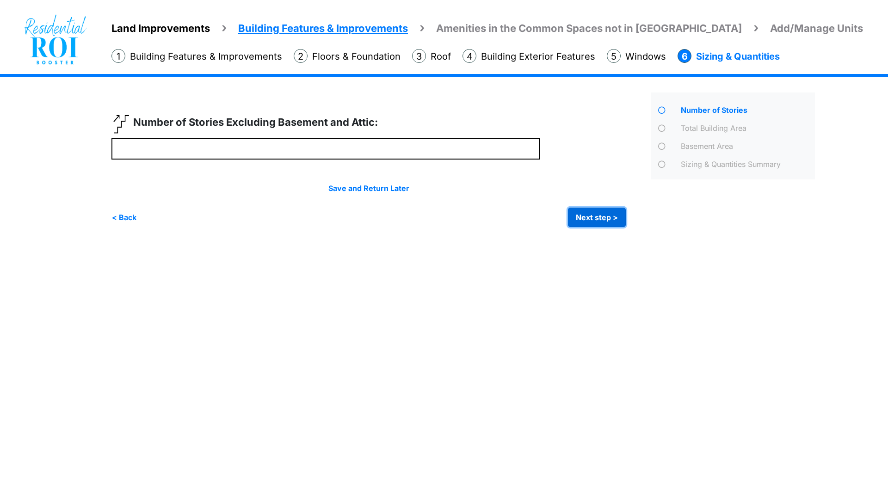
click at [599, 219] on button "Next step >" at bounding box center [597, 217] width 58 height 19
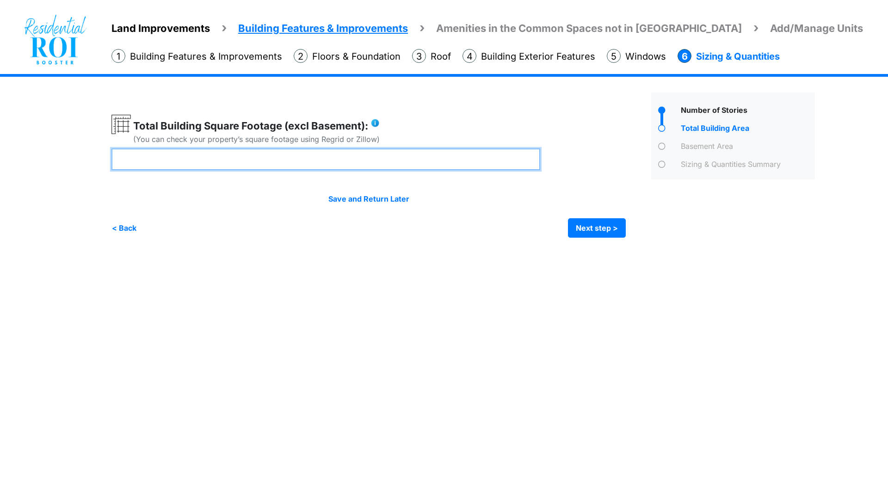
click at [381, 154] on input "number" at bounding box center [325, 159] width 429 height 22
type input "****"
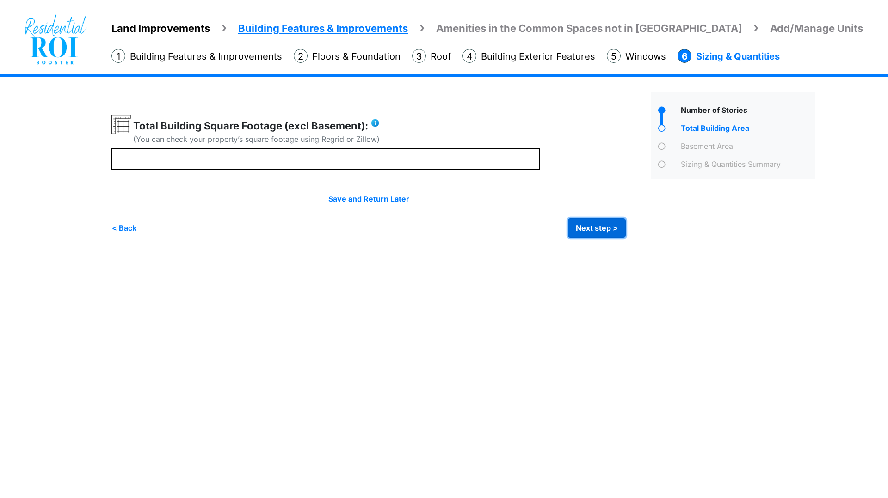
click at [585, 228] on button "Next step >" at bounding box center [597, 227] width 58 height 19
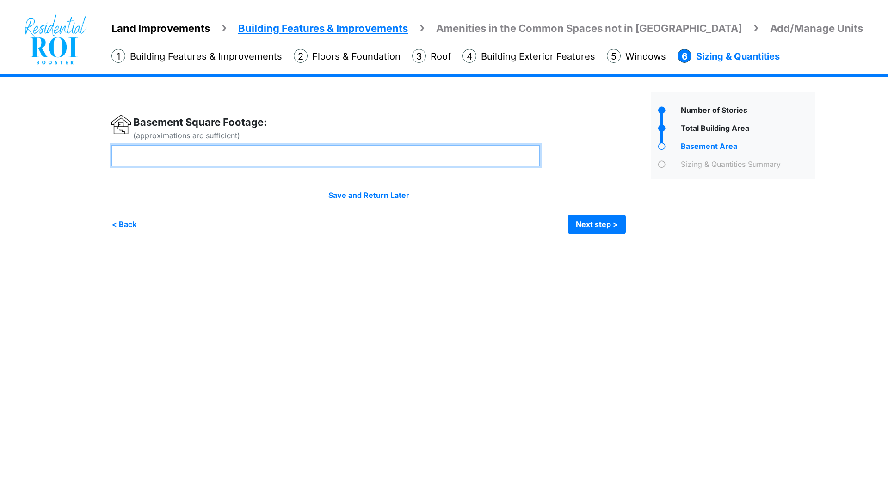
click at [394, 155] on input "number" at bounding box center [325, 156] width 429 height 22
type input "****"
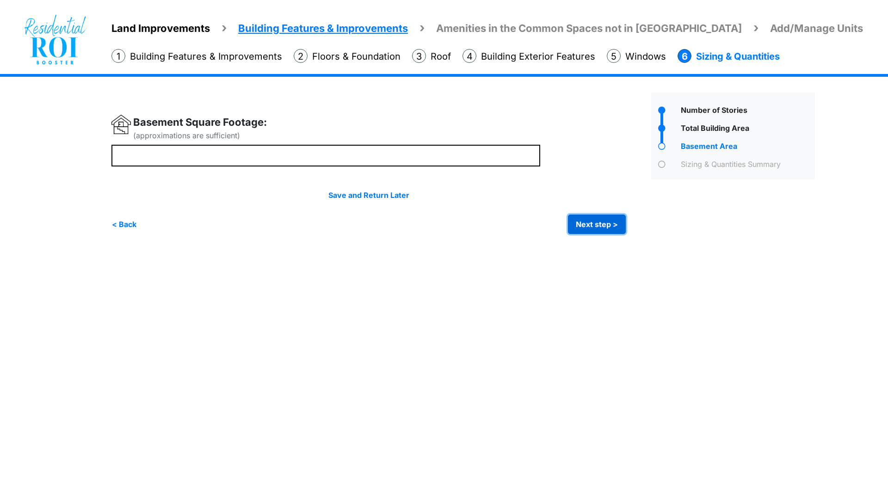
type input "****"
click at [581, 221] on button "Next step >" at bounding box center [597, 224] width 58 height 19
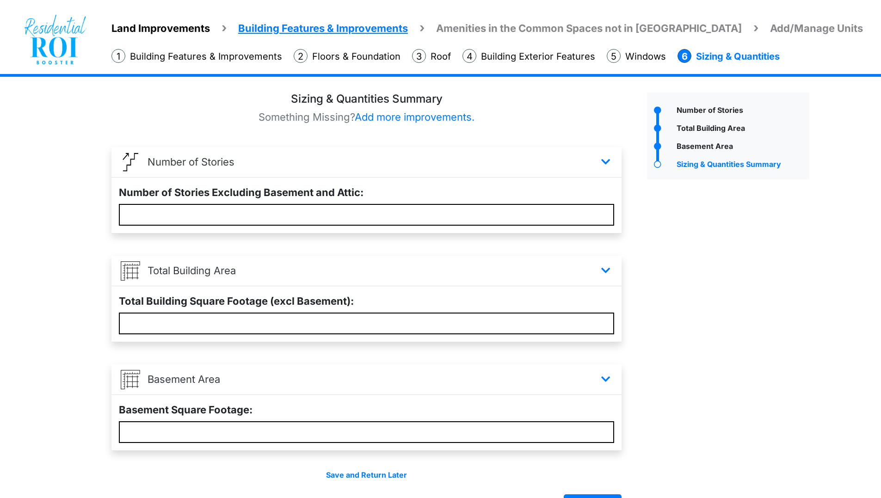
scroll to position [30, 0]
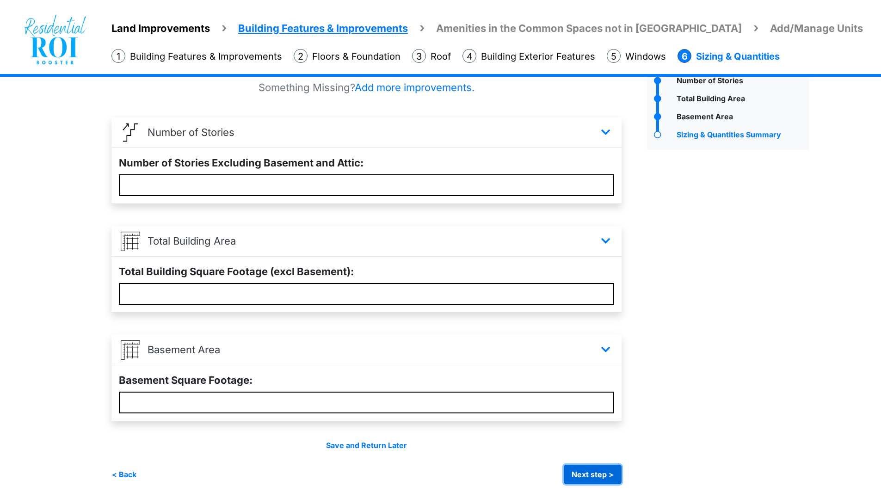
click at [598, 474] on button "Next step >" at bounding box center [593, 474] width 58 height 19
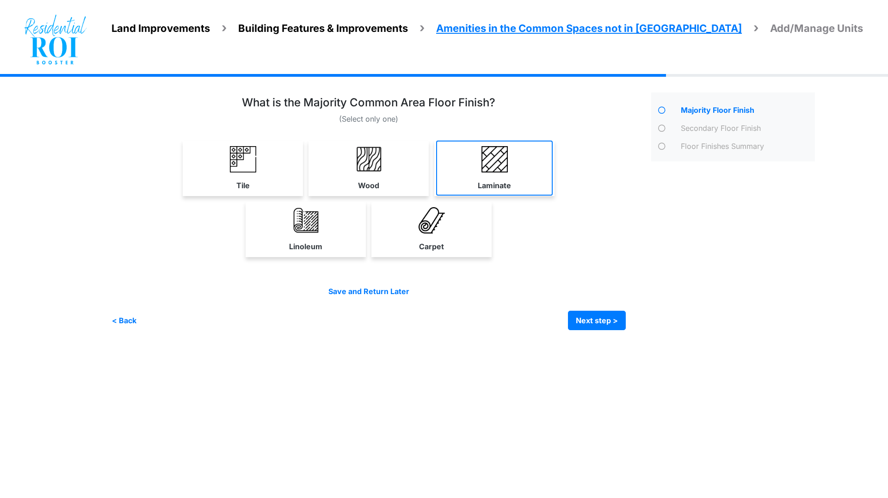
click at [477, 166] on link "Laminate" at bounding box center [494, 168] width 117 height 55
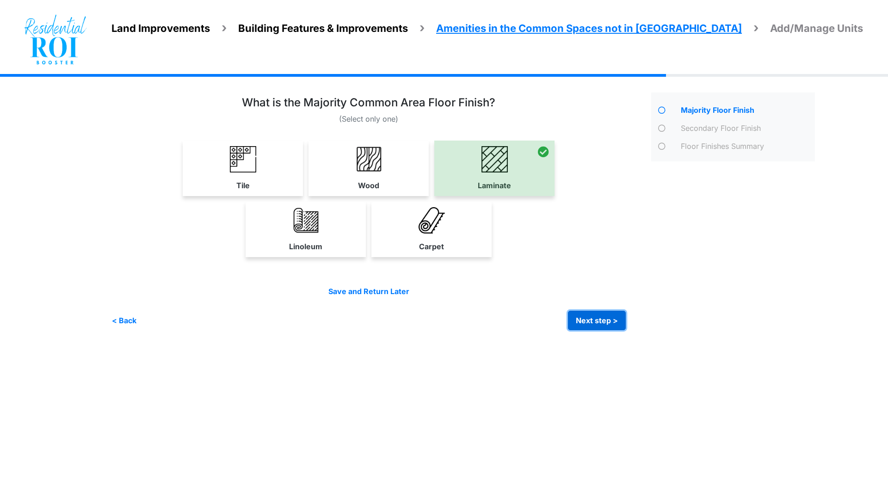
click at [592, 319] on button "Next step >" at bounding box center [597, 320] width 58 height 19
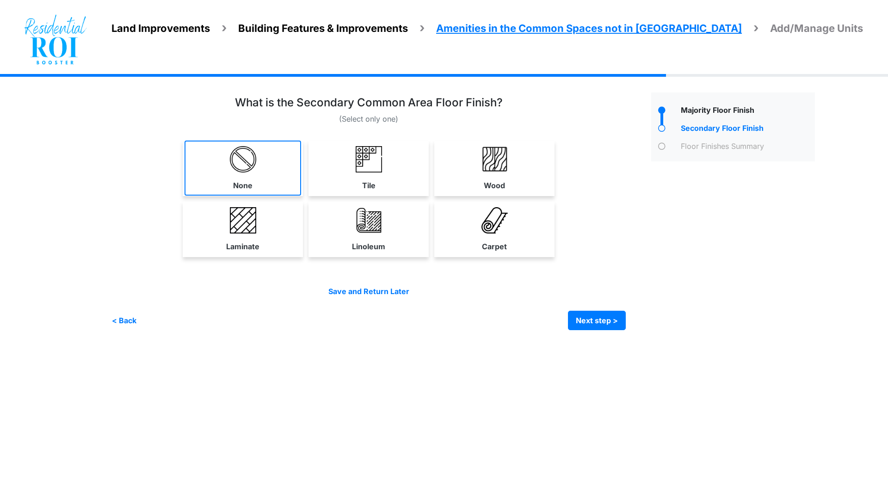
click at [260, 166] on link "None" at bounding box center [243, 168] width 117 height 55
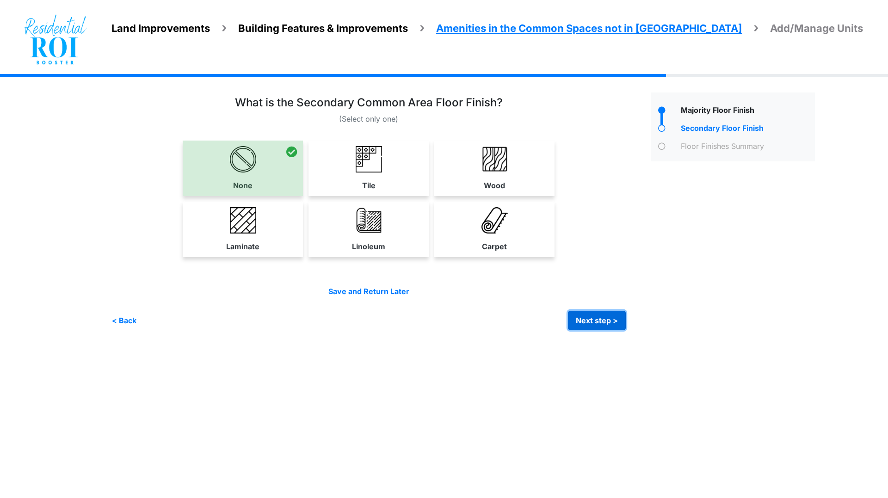
click at [596, 317] on button "Next step >" at bounding box center [597, 320] width 58 height 19
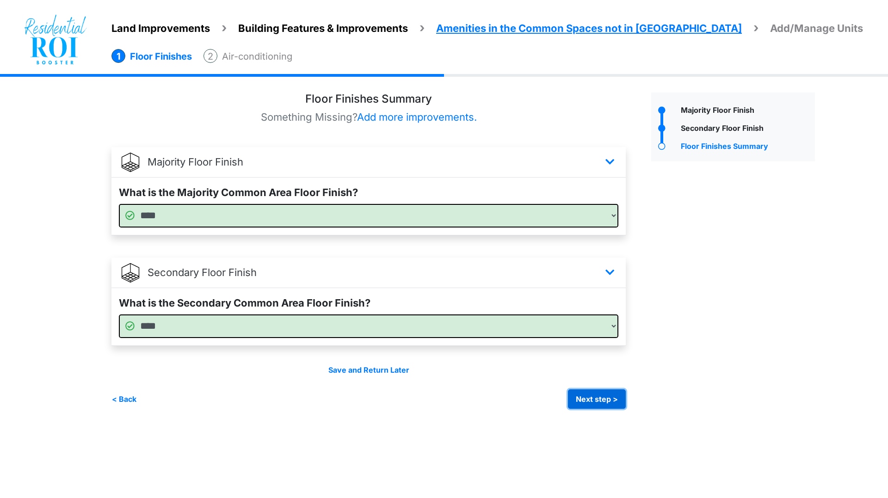
click at [584, 397] on button "Next step >" at bounding box center [597, 398] width 58 height 19
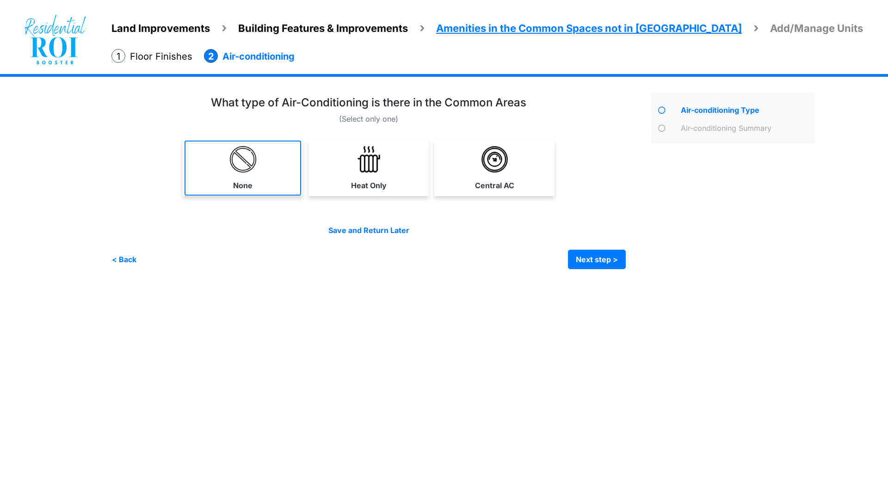
click at [243, 166] on img at bounding box center [243, 159] width 26 height 26
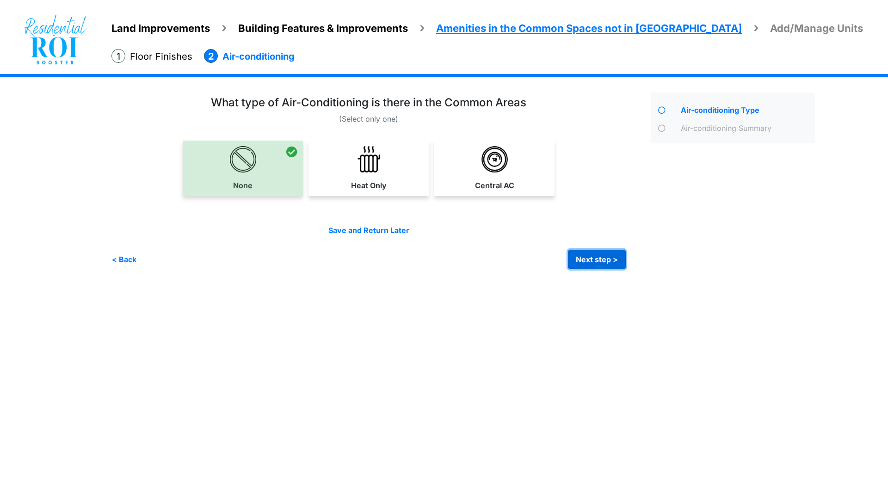
click at [592, 257] on button "Next step >" at bounding box center [597, 259] width 58 height 19
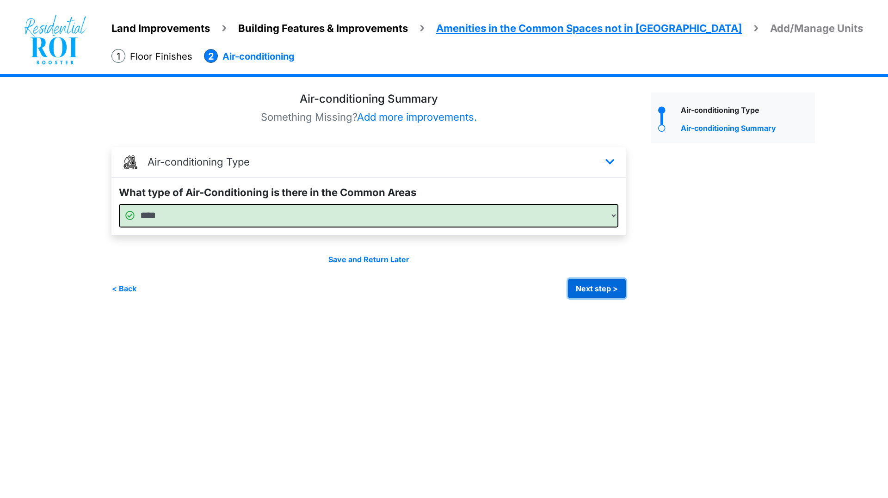
click at [585, 287] on button "Next step >" at bounding box center [597, 288] width 58 height 19
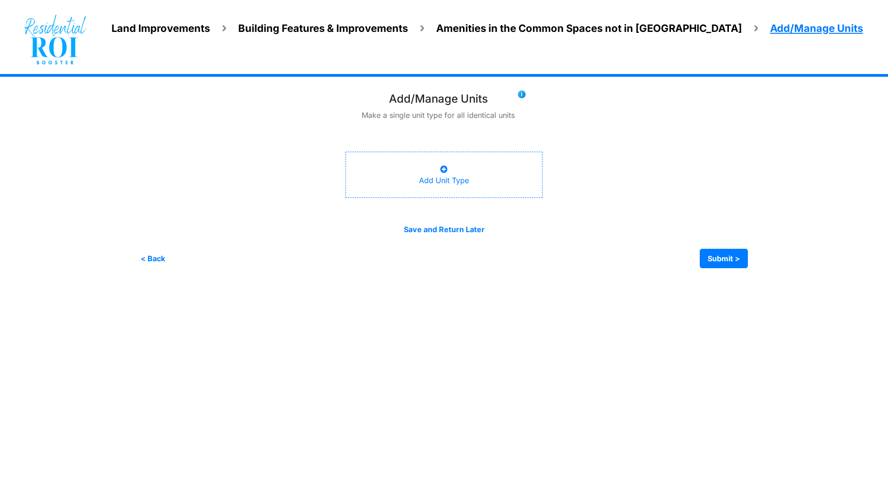
click at [465, 178] on div "Add Unit Type" at bounding box center [444, 175] width 50 height 22
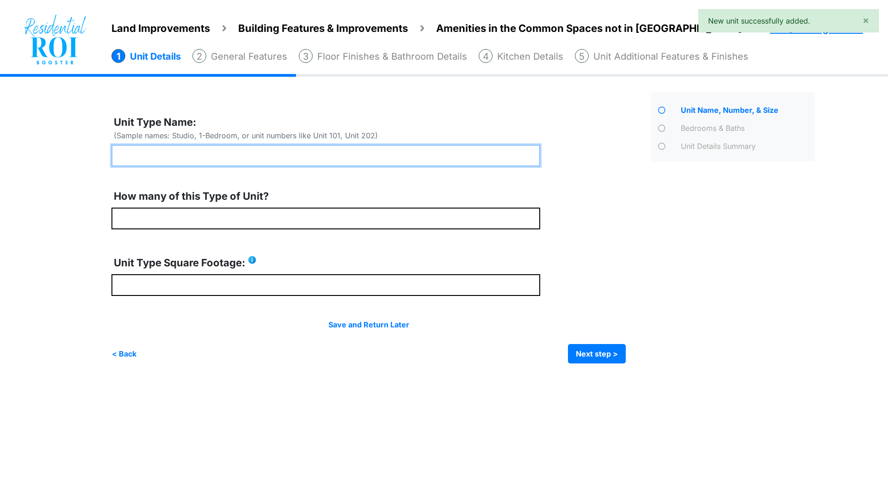
click at [394, 151] on input "text" at bounding box center [325, 156] width 429 height 22
type input "*********"
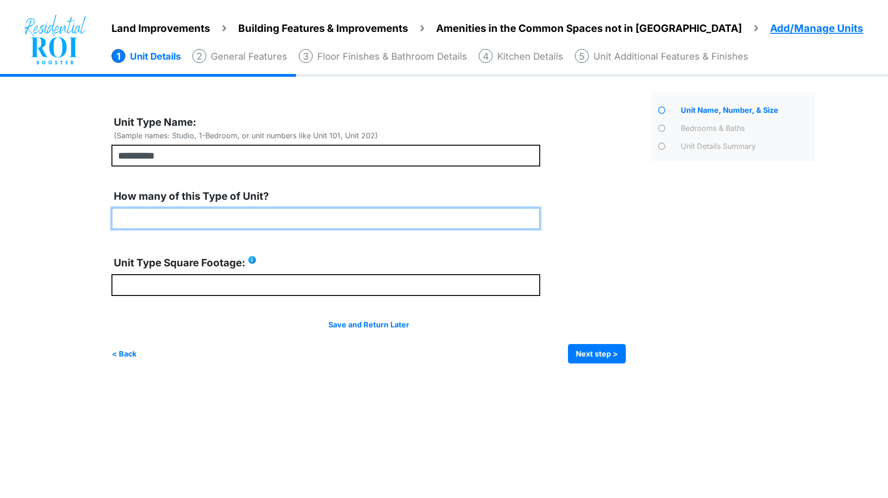
click at [263, 220] on input "number" at bounding box center [325, 219] width 429 height 22
type input "*"
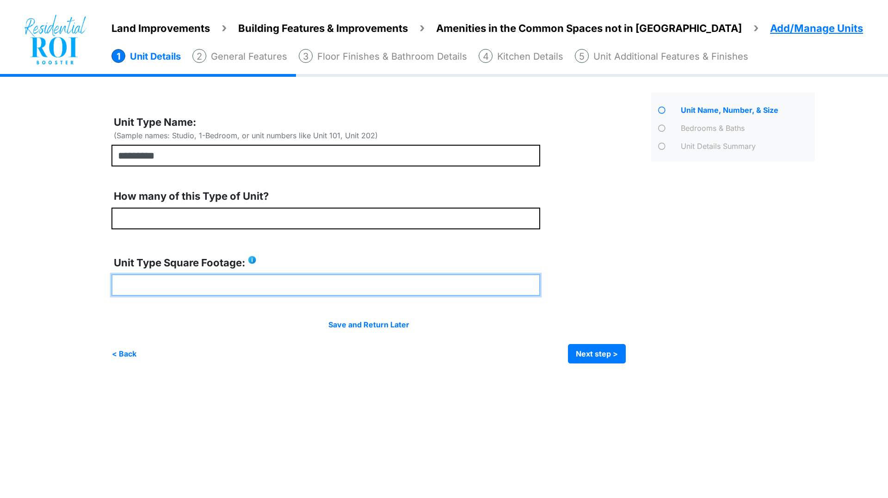
click at [228, 291] on input "number" at bounding box center [325, 285] width 429 height 22
click at [230, 281] on input "number" at bounding box center [325, 285] width 429 height 22
type input "***"
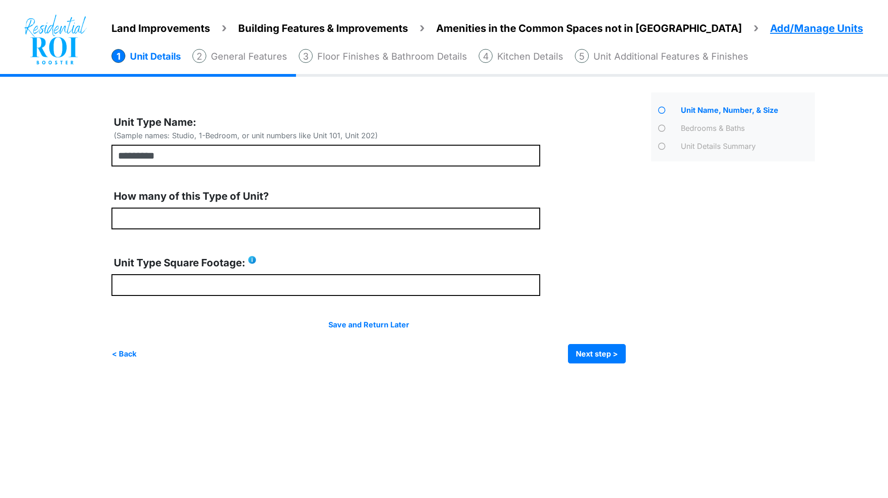
click at [341, 377] on html "Land Improvements Building Features & Improvements Amenities in the Common Spac…" at bounding box center [444, 188] width 888 height 377
click at [594, 352] on button "Next step >" at bounding box center [597, 353] width 58 height 19
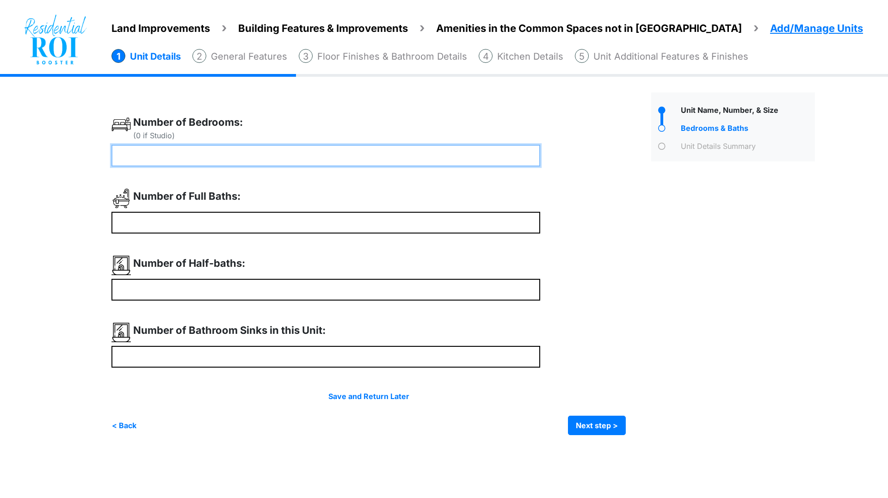
click at [319, 156] on input "number" at bounding box center [325, 156] width 429 height 22
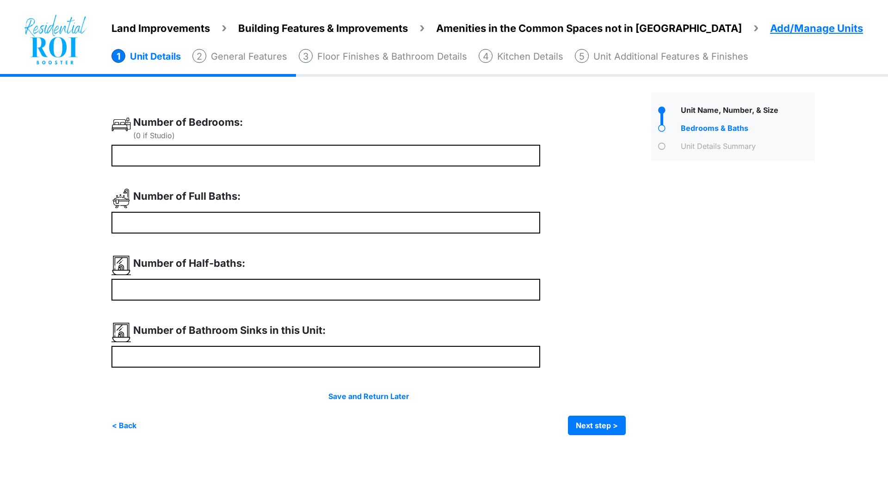
click at [59, 214] on div "Land Improvements Building Features & Improvements Amenities in the Common Spac…" at bounding box center [444, 261] width 888 height 375
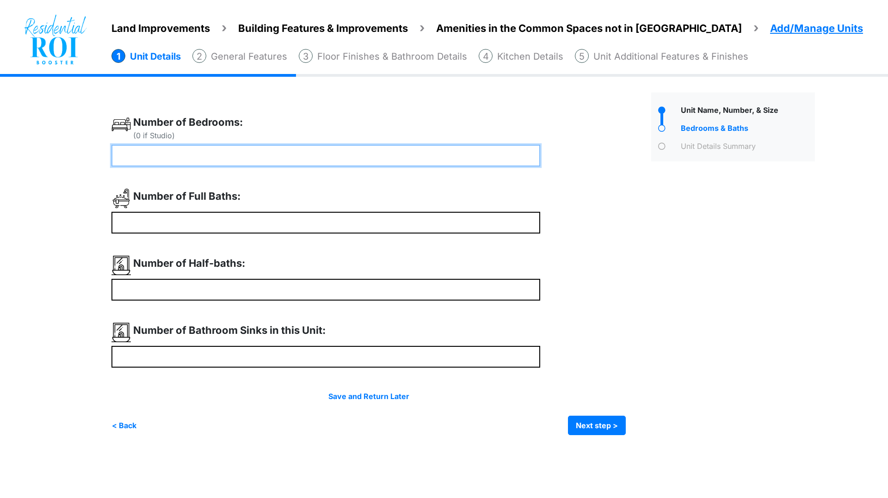
click at [165, 158] on input "number" at bounding box center [325, 156] width 429 height 22
type input "*"
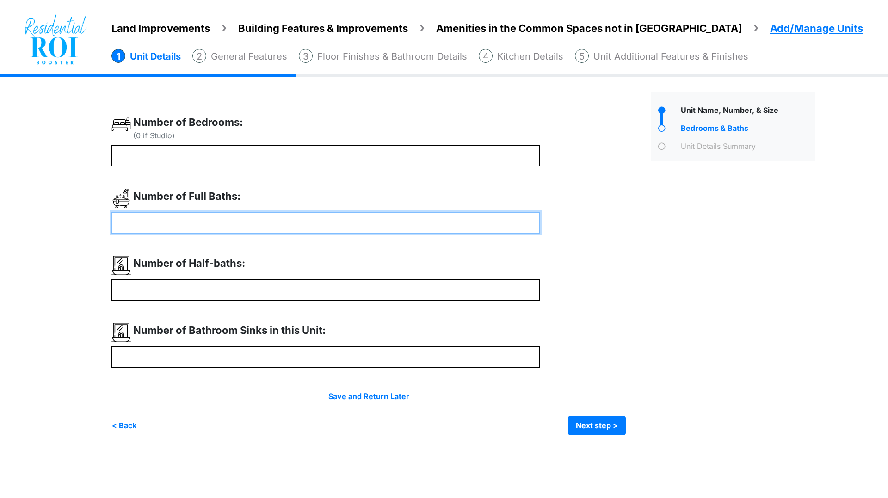
click at [171, 218] on input "number" at bounding box center [325, 223] width 429 height 22
type input "*"
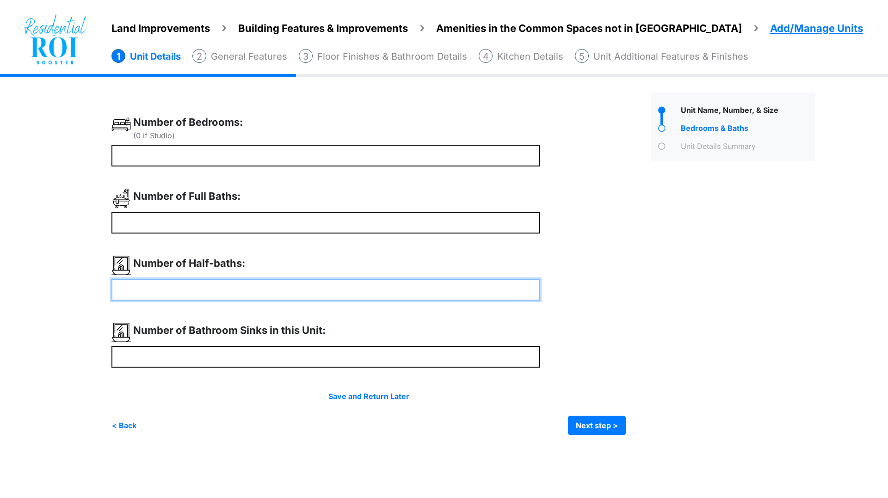
click at [174, 284] on input "number" at bounding box center [325, 290] width 429 height 22
type input "*"
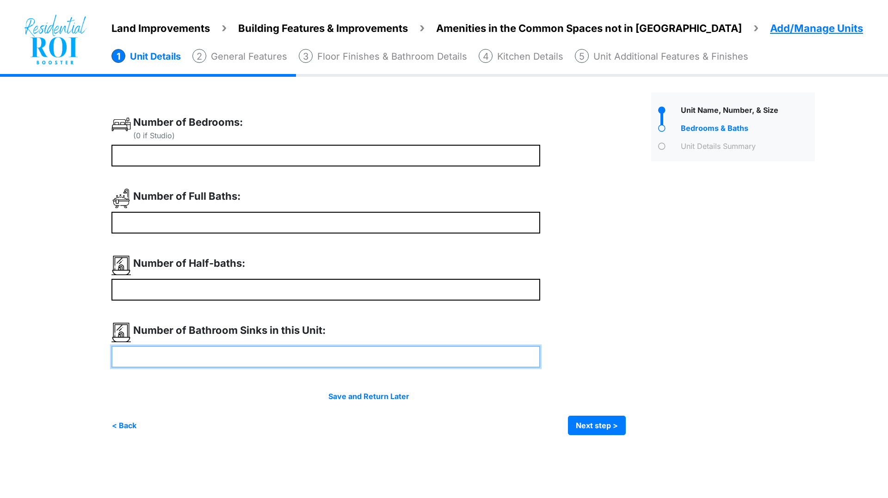
click at [175, 353] on input "number" at bounding box center [325, 357] width 429 height 22
type input "*"
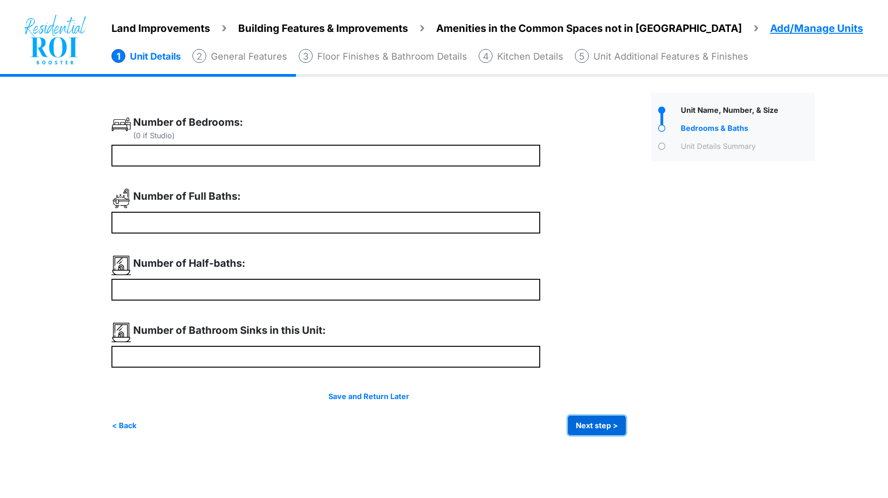
click at [589, 424] on button "Next step >" at bounding box center [597, 425] width 58 height 19
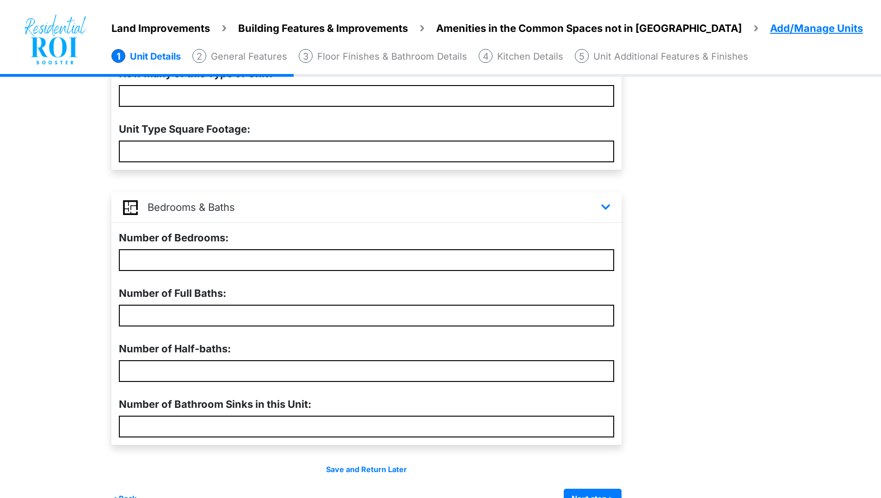
scroll to position [198, 0]
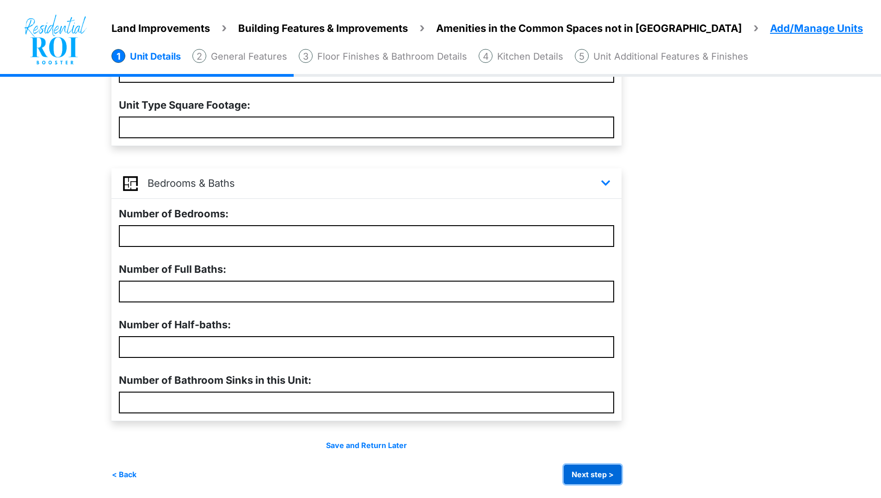
click at [598, 470] on button "Next step >" at bounding box center [593, 474] width 58 height 19
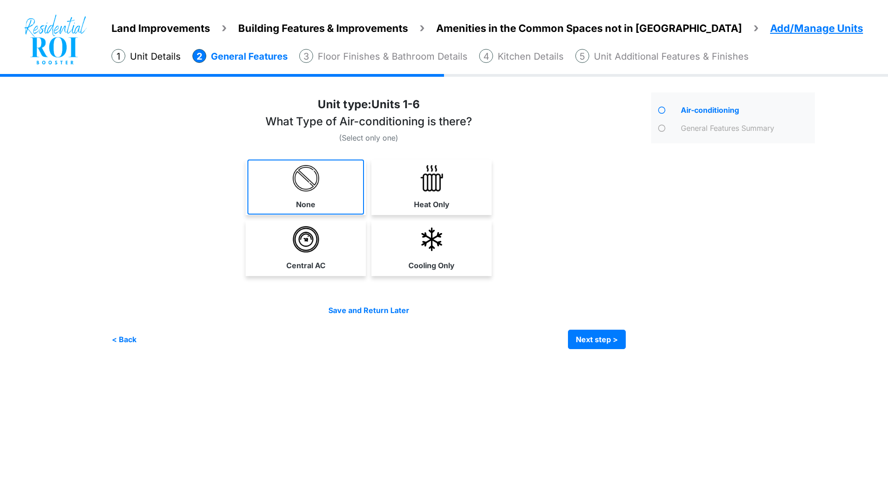
click at [302, 180] on img at bounding box center [306, 178] width 26 height 26
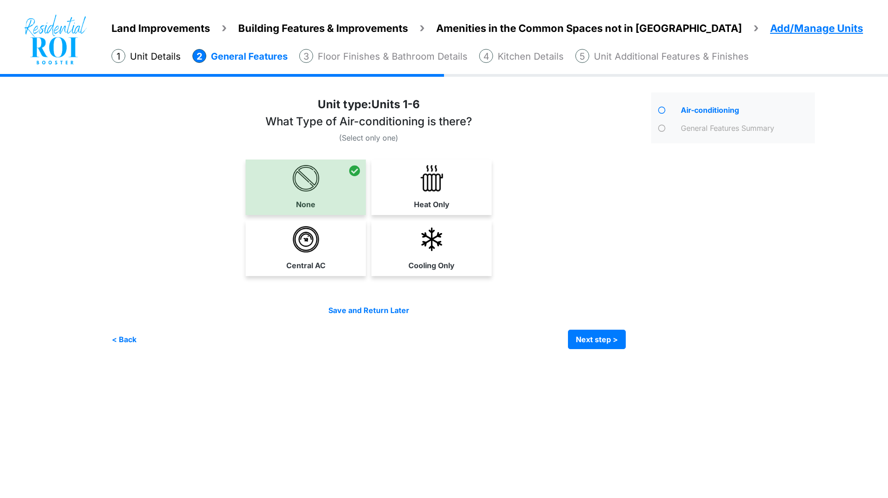
click at [174, 159] on div "Unit type: Units 1-6 None" at bounding box center [368, 188] width 514 height 185
click at [608, 339] on button "Next step >" at bounding box center [597, 339] width 58 height 19
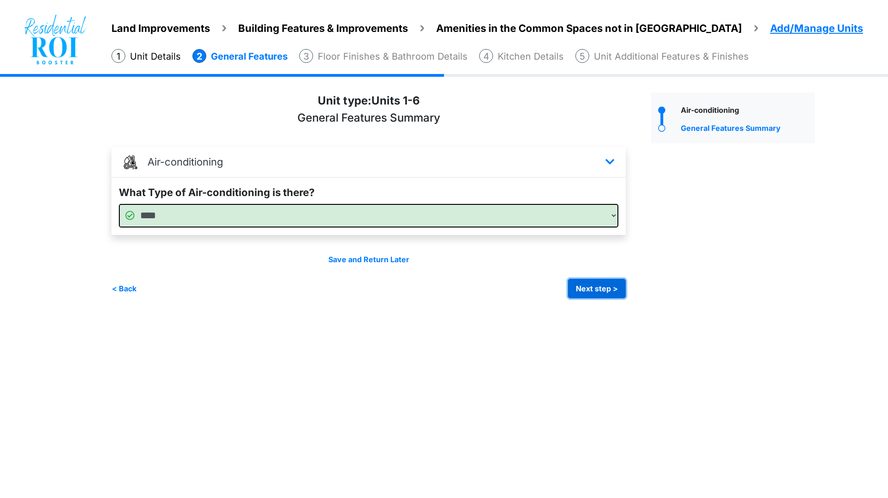
click at [586, 291] on button "Next step >" at bounding box center [597, 288] width 58 height 19
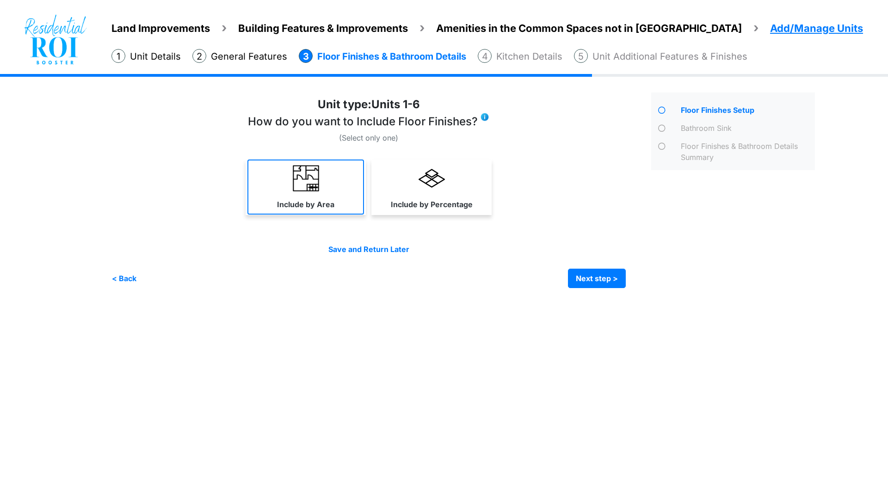
click at [308, 173] on img at bounding box center [306, 178] width 26 height 26
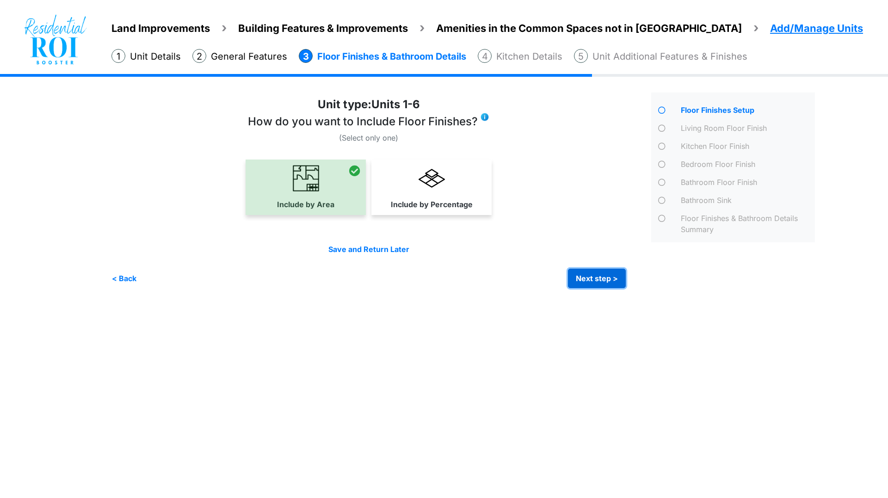
click at [586, 275] on button "Next step >" at bounding box center [597, 278] width 58 height 19
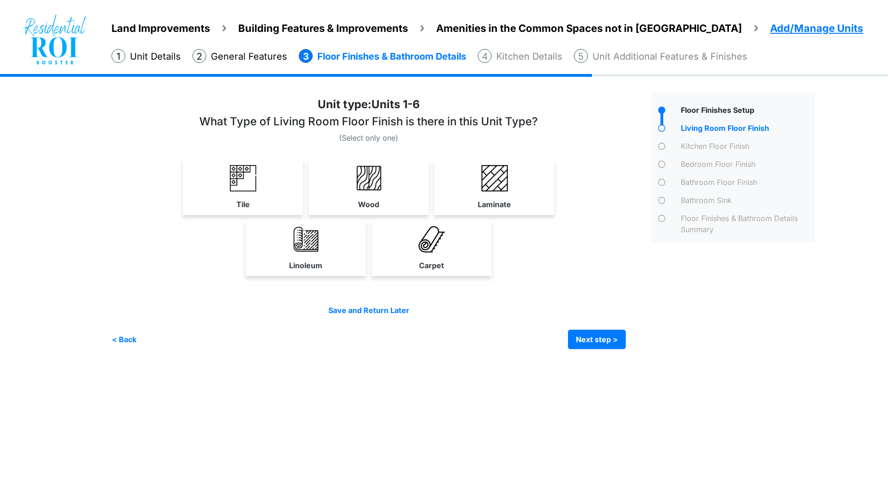
click at [72, 230] on div "Land Improvements Building Features & Improvements Amenities in the Common Spac…" at bounding box center [444, 218] width 888 height 289
click at [508, 176] on link "Laminate" at bounding box center [494, 187] width 117 height 55
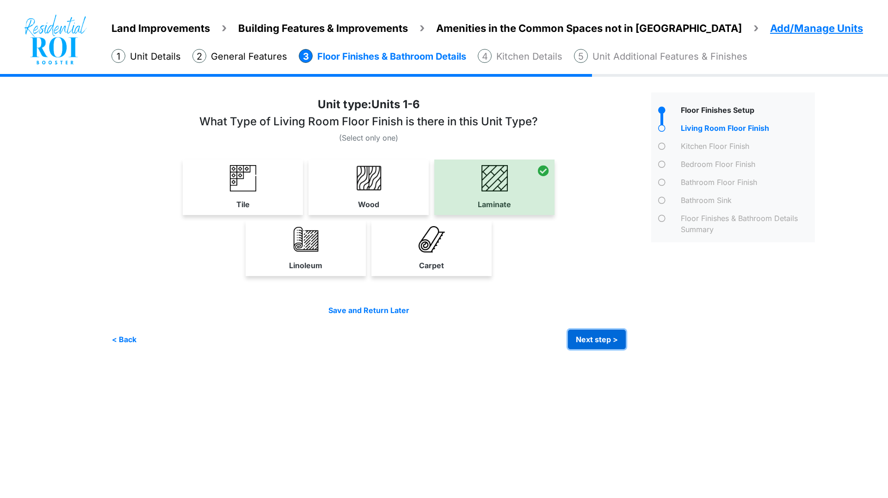
click at [583, 333] on button "Next step >" at bounding box center [597, 339] width 58 height 19
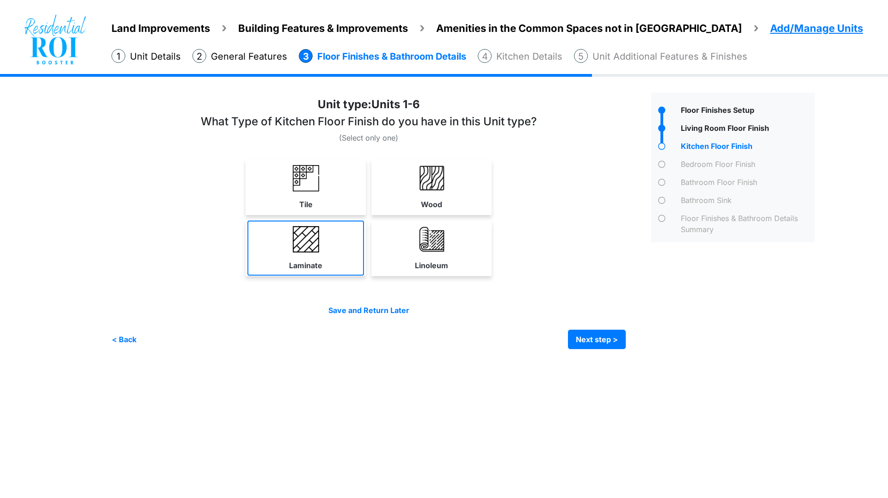
click at [313, 254] on link "Laminate" at bounding box center [305, 248] width 117 height 55
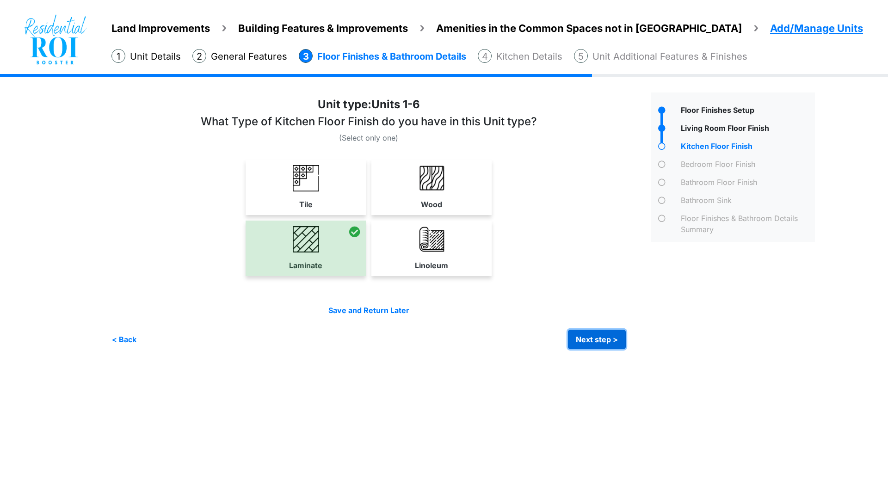
click at [583, 337] on button "Next step >" at bounding box center [597, 339] width 58 height 19
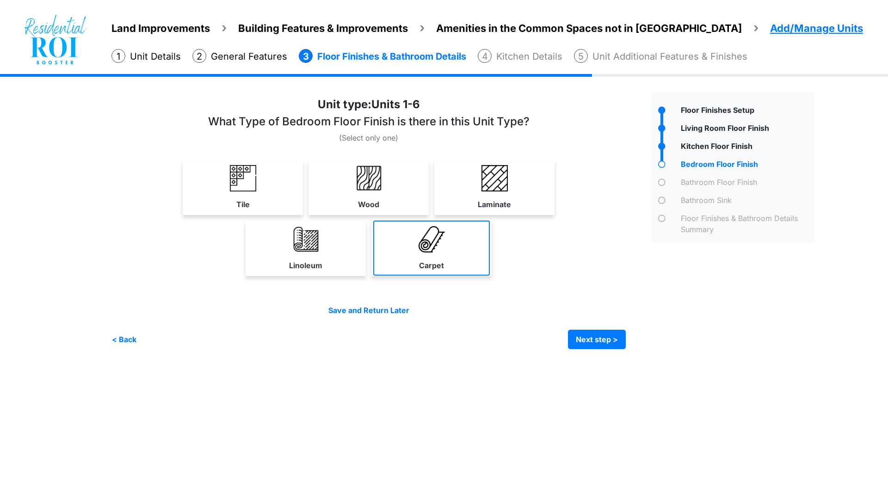
click at [423, 256] on link "Carpet" at bounding box center [431, 248] width 117 height 55
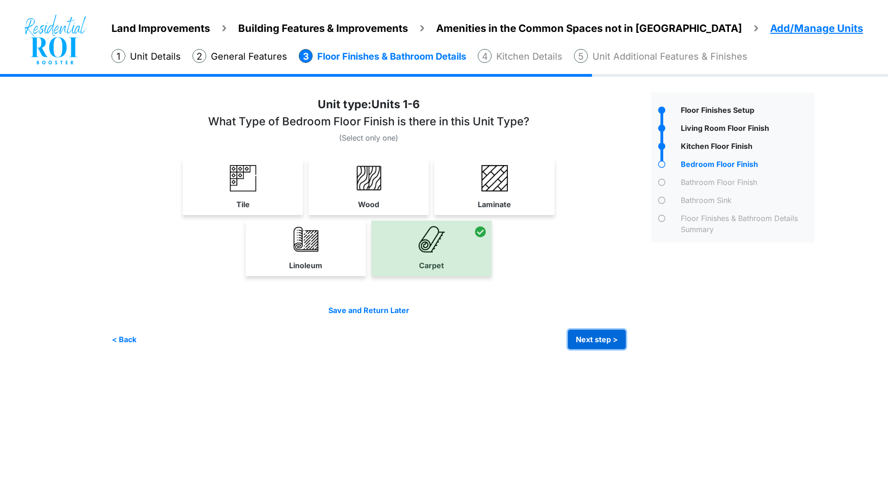
click at [578, 337] on button "Next step >" at bounding box center [597, 339] width 58 height 19
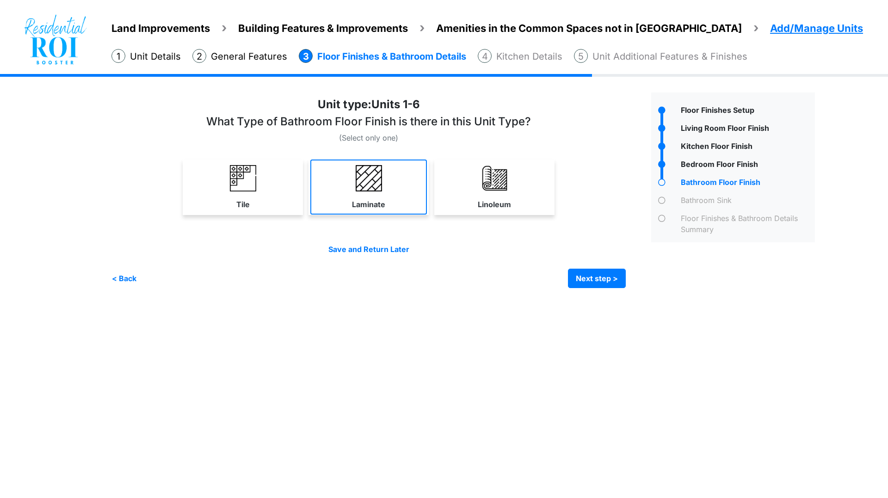
click at [397, 188] on link "Laminate" at bounding box center [368, 187] width 117 height 55
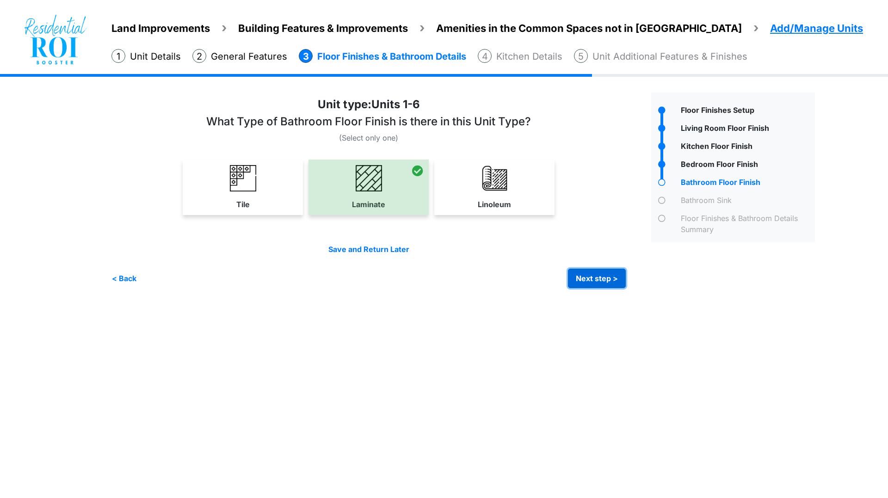
click at [581, 277] on button "Next step >" at bounding box center [597, 278] width 58 height 19
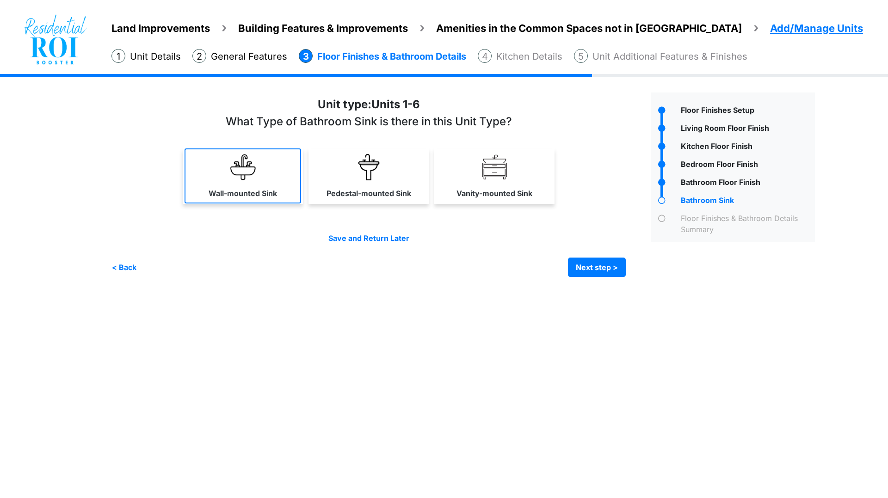
click at [229, 185] on link "Wall-mounted Sink" at bounding box center [243, 175] width 117 height 55
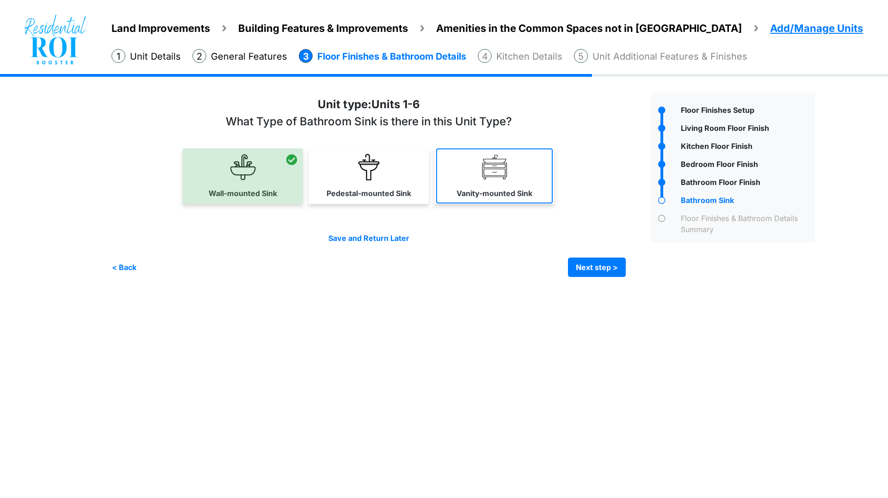
click at [475, 183] on link "Vanity-mounted Sink" at bounding box center [494, 175] width 117 height 55
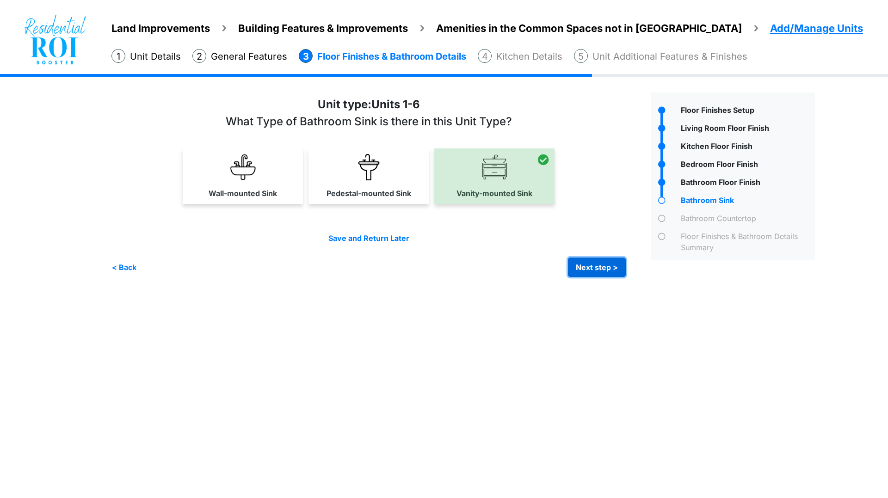
click at [597, 263] on button "Next step >" at bounding box center [597, 267] width 58 height 19
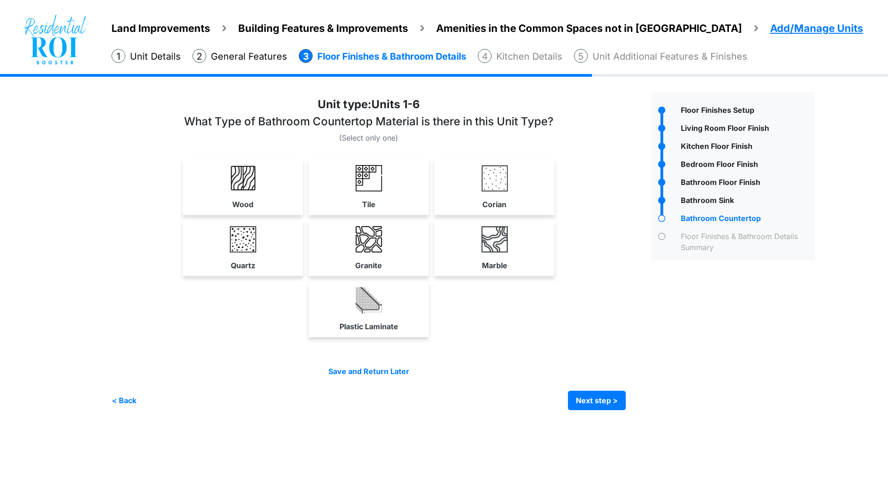
click at [62, 241] on div "Land Improvements Building Features & Improvements Amenities in the Common Spac…" at bounding box center [444, 249] width 888 height 350
click at [489, 184] on img at bounding box center [494, 178] width 26 height 26
select select "*"
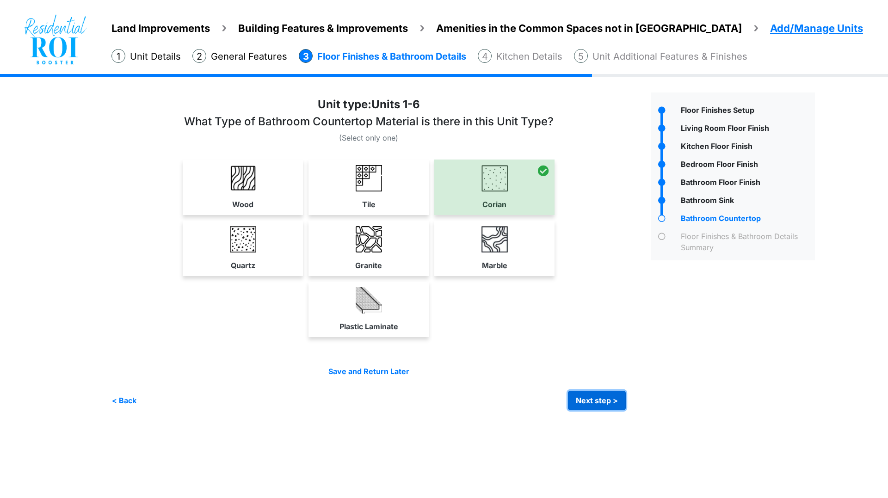
click at [585, 394] on button "Next step >" at bounding box center [597, 400] width 58 height 19
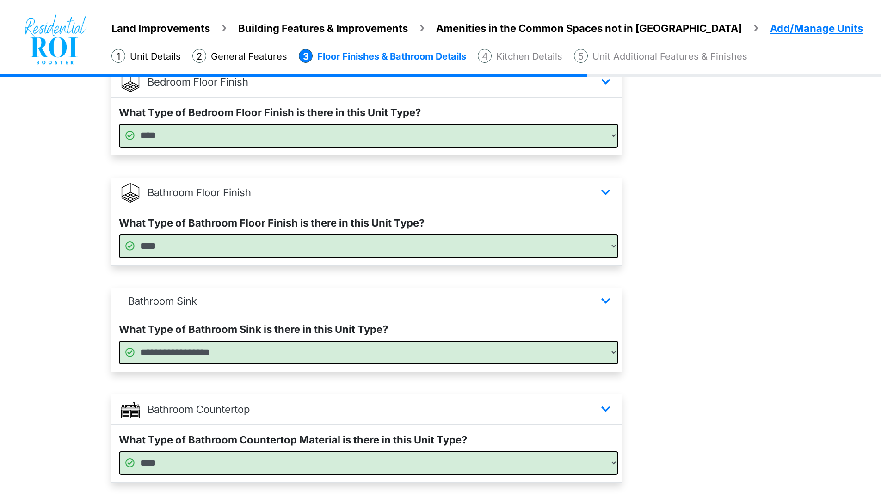
scroll to position [473, 0]
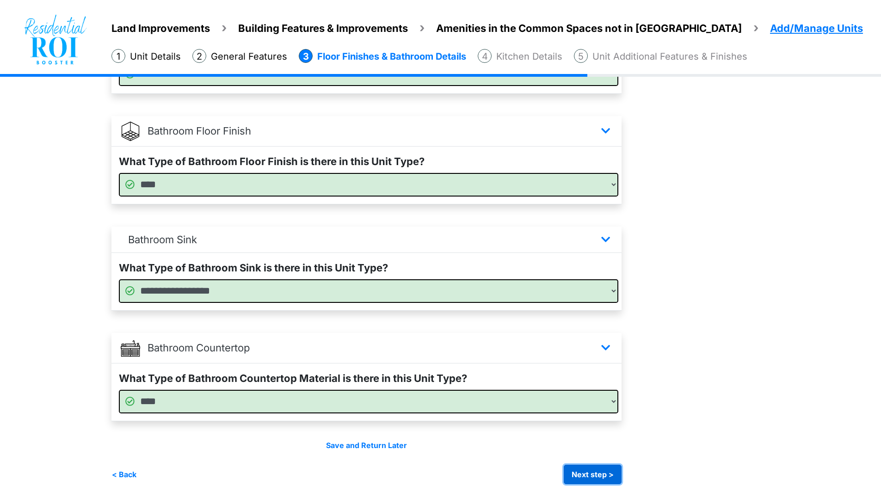
click at [589, 471] on button "Next step >" at bounding box center [593, 474] width 58 height 19
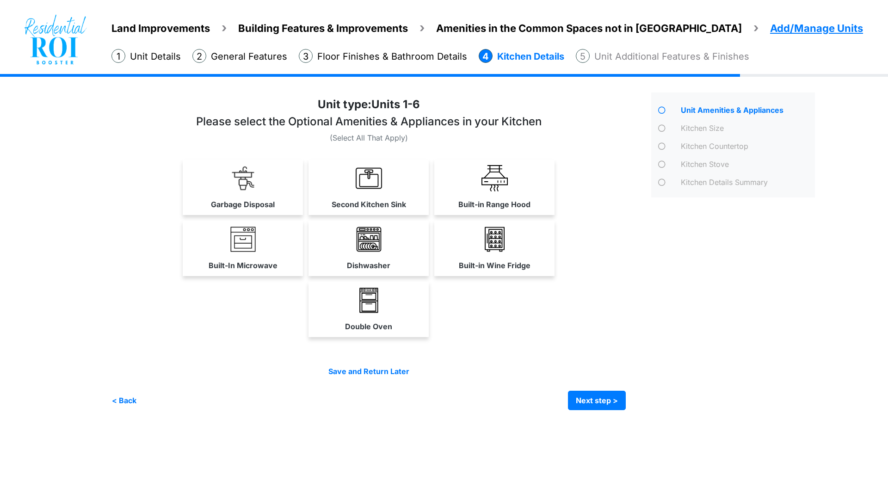
click at [99, 332] on div "Land Improvements Building Features & Improvements Amenities in the Common Spac…" at bounding box center [444, 249] width 888 height 350
click at [476, 174] on link "Built-in Range Hood" at bounding box center [494, 187] width 120 height 55
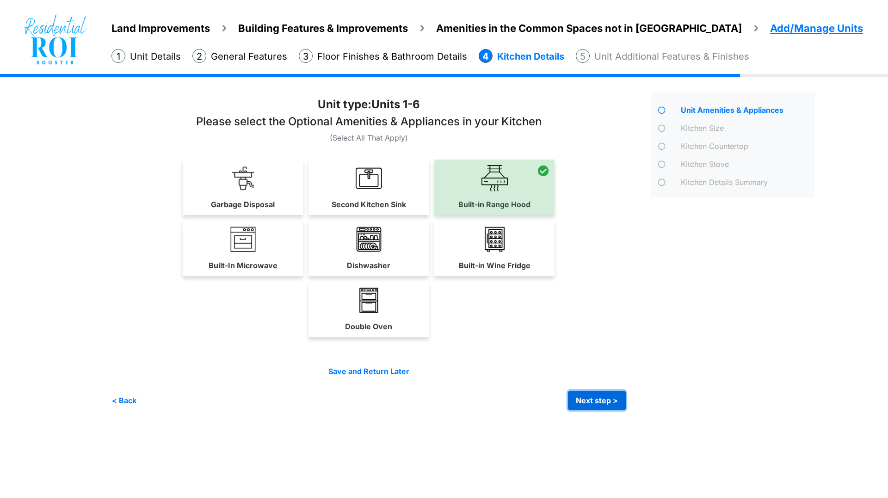
click at [601, 398] on button "Next step >" at bounding box center [597, 400] width 58 height 19
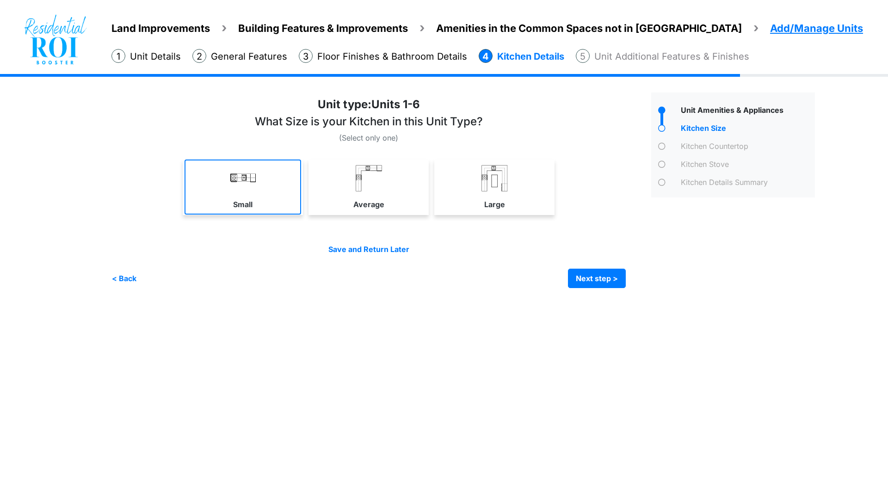
click at [281, 186] on link "Small" at bounding box center [243, 187] width 117 height 55
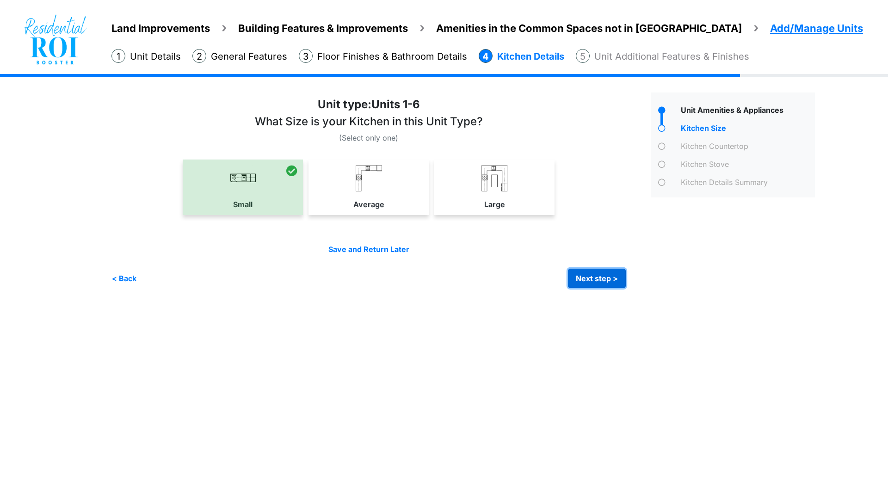
click at [602, 275] on button "Next step >" at bounding box center [597, 278] width 58 height 19
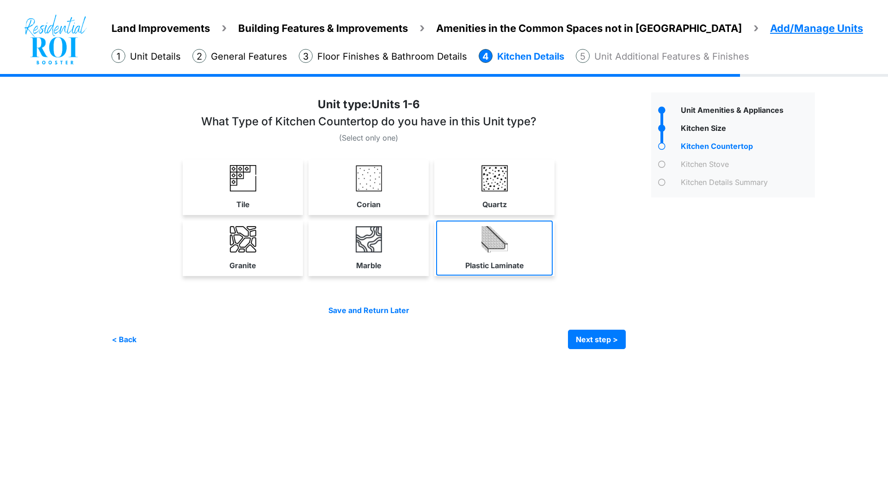
click at [508, 255] on link "Plastic Laminate" at bounding box center [494, 248] width 117 height 55
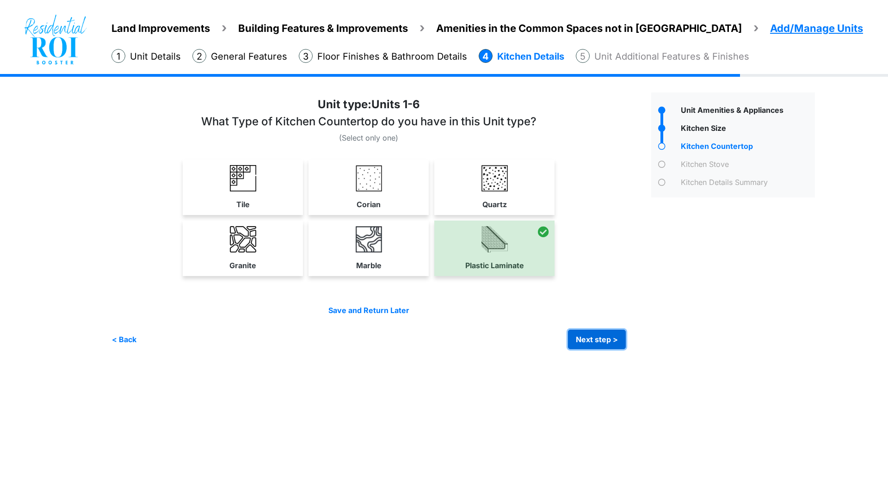
click at [589, 343] on button "Next step >" at bounding box center [597, 339] width 58 height 19
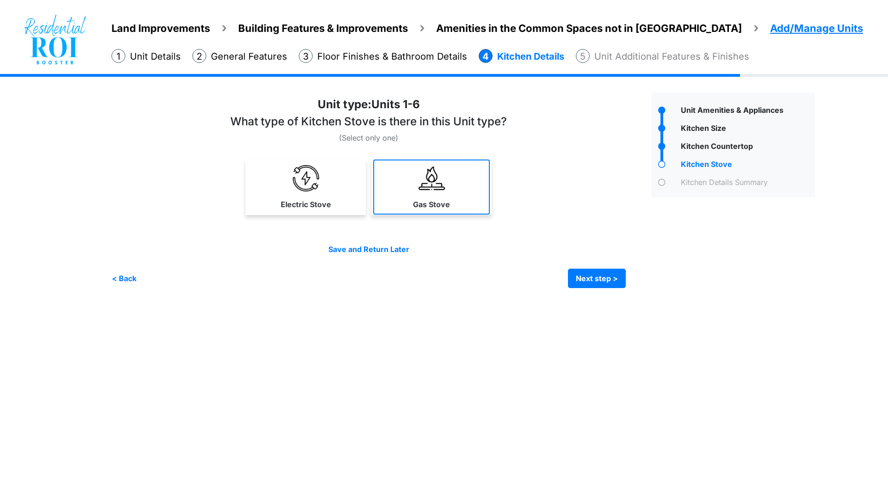
click at [416, 199] on label "Gas Stove" at bounding box center [431, 204] width 37 height 11
select select "*"
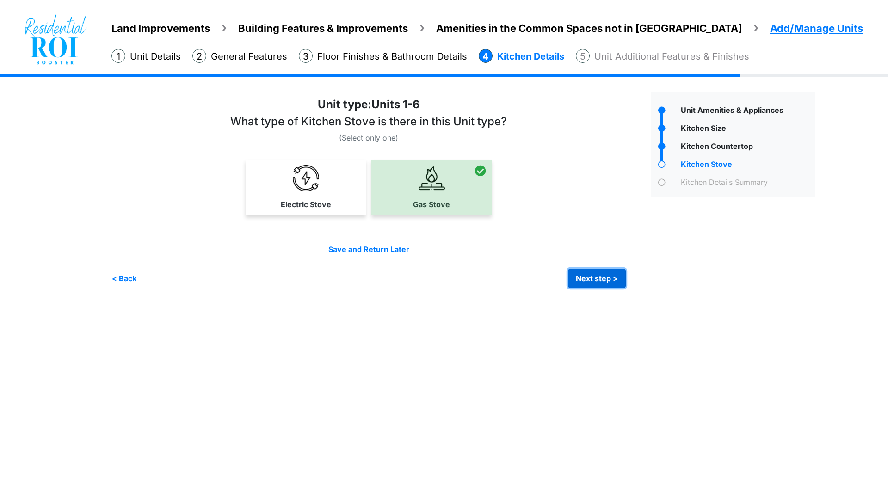
click at [582, 278] on button "Next step >" at bounding box center [597, 278] width 58 height 19
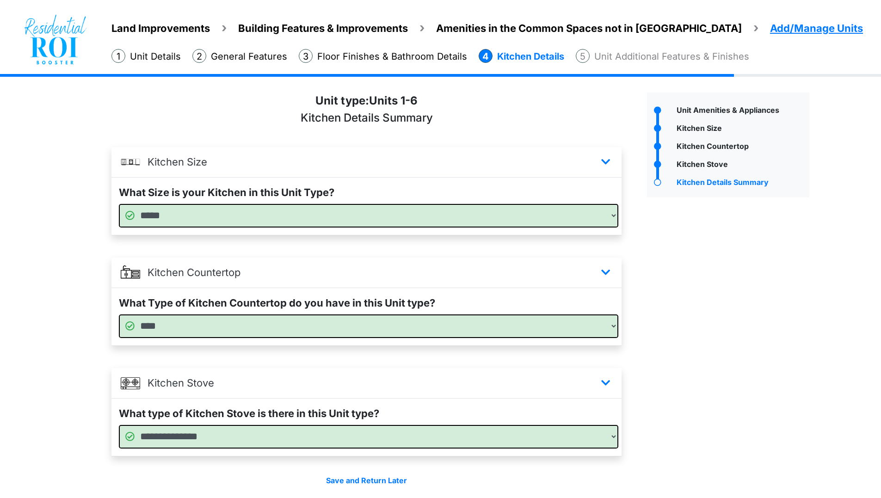
scroll to position [35, 0]
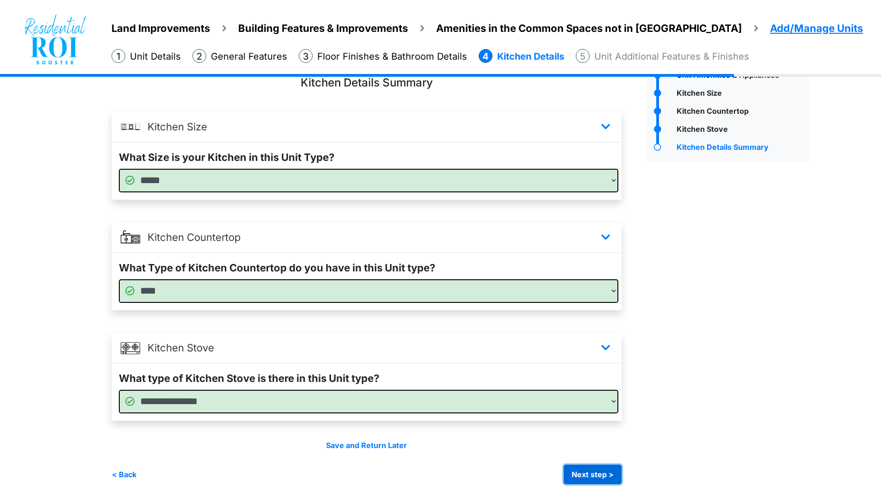
click at [593, 472] on button "Next step >" at bounding box center [593, 474] width 58 height 19
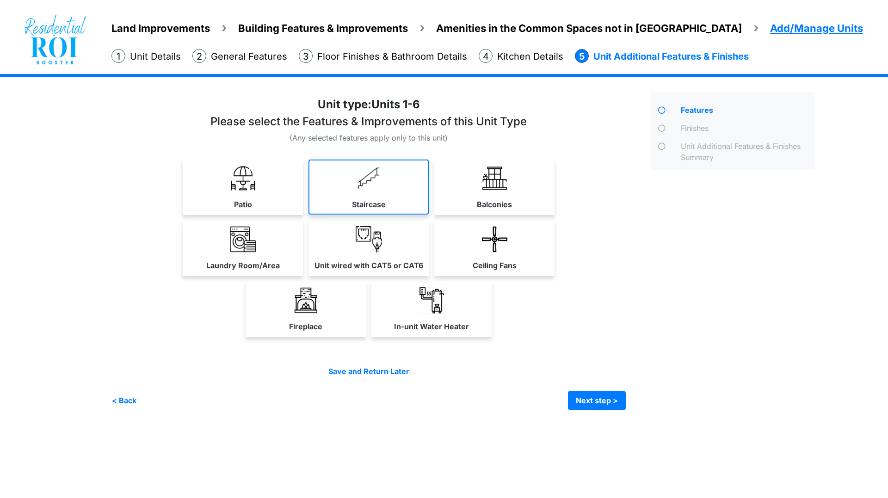
click at [406, 178] on link "Staircase" at bounding box center [368, 187] width 120 height 55
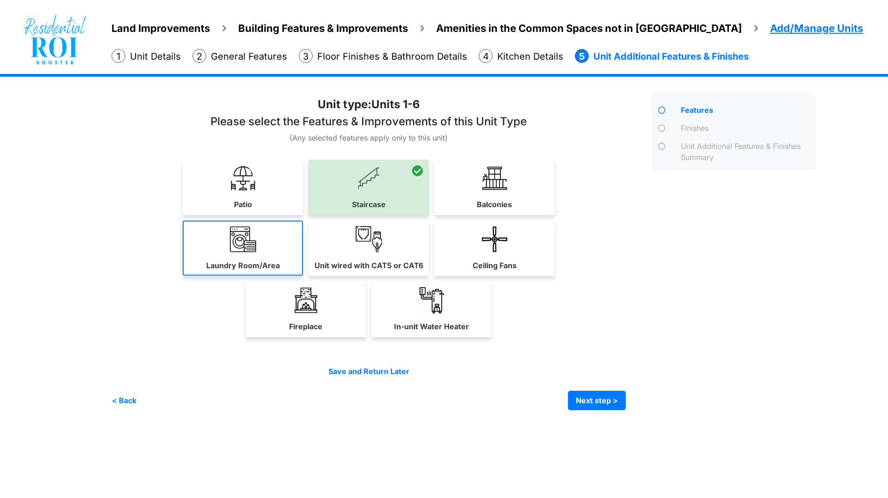
click at [252, 244] on img at bounding box center [243, 239] width 26 height 26
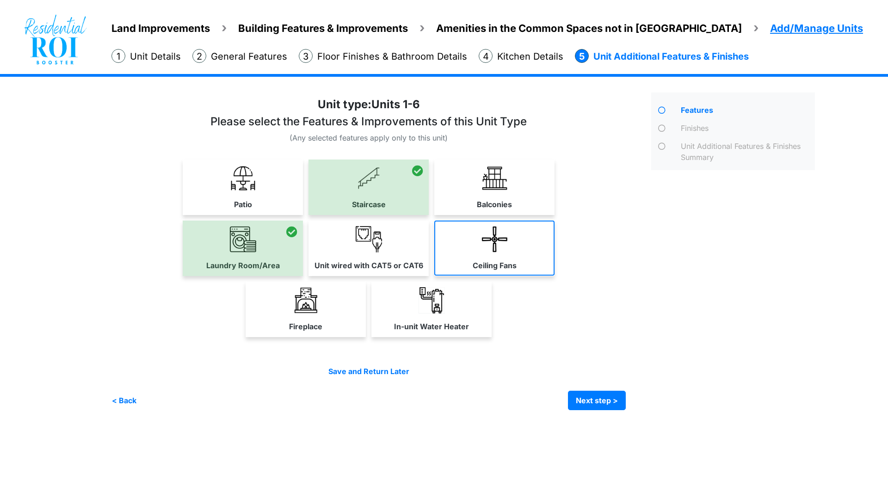
click at [494, 233] on img at bounding box center [494, 239] width 26 height 26
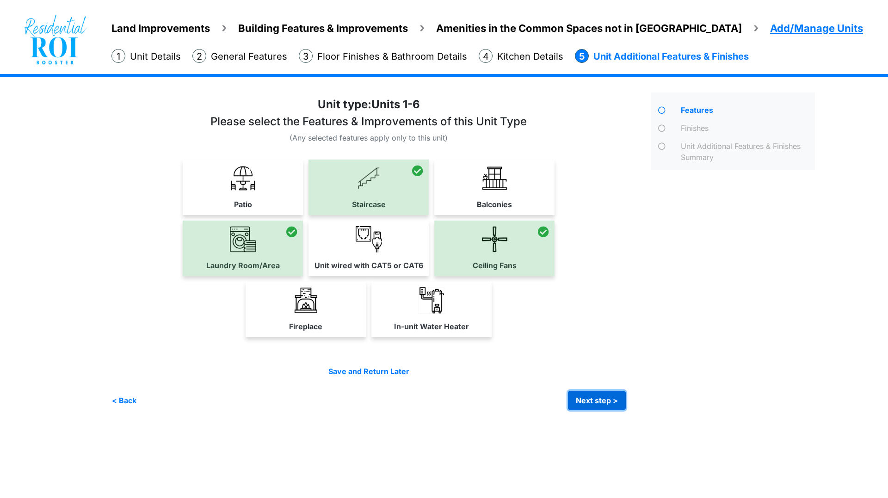
click at [597, 401] on button "Next step >" at bounding box center [597, 400] width 58 height 19
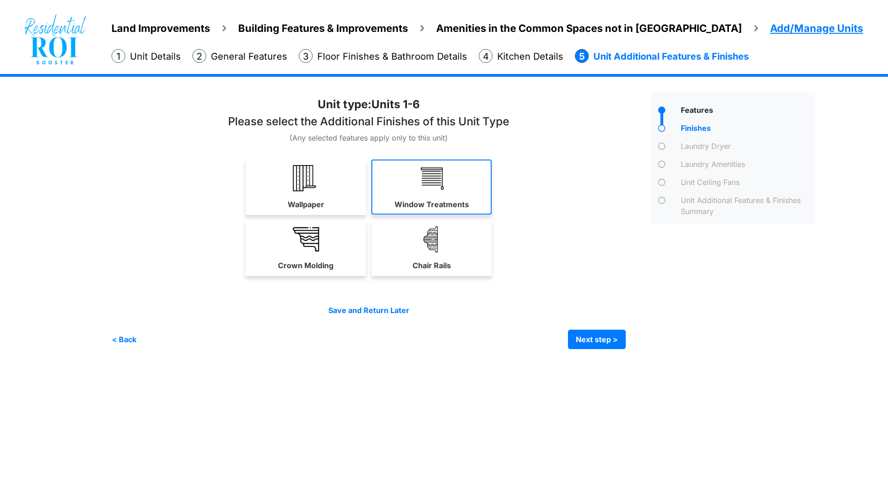
click at [449, 184] on link "Window Treatments" at bounding box center [431, 187] width 120 height 55
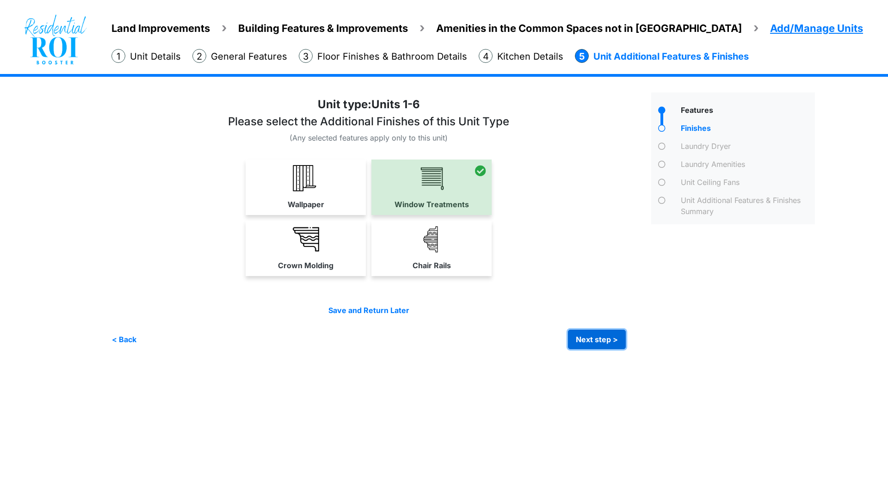
click at [584, 336] on button "Next step >" at bounding box center [597, 339] width 58 height 19
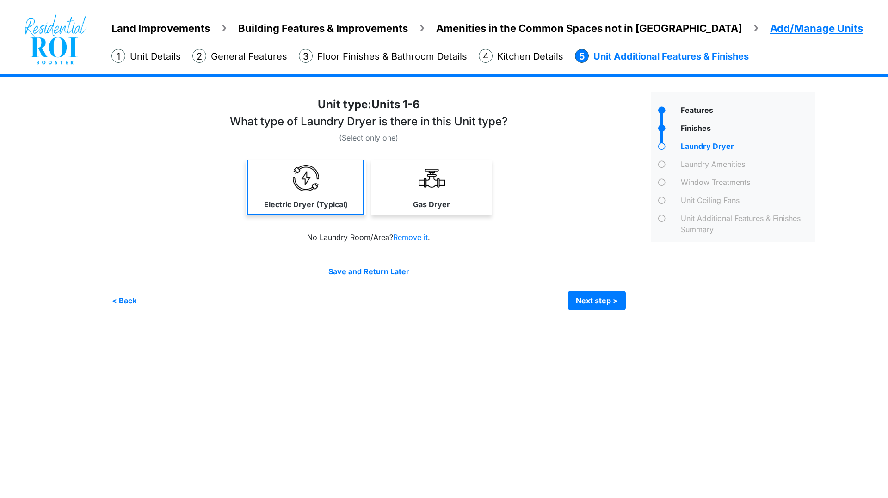
click at [317, 181] on img at bounding box center [306, 178] width 26 height 26
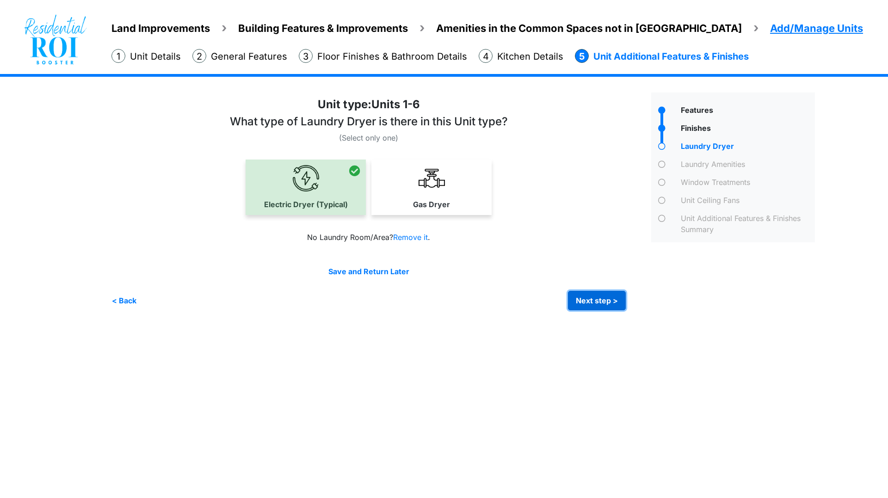
click at [593, 300] on button "Next step >" at bounding box center [597, 300] width 58 height 19
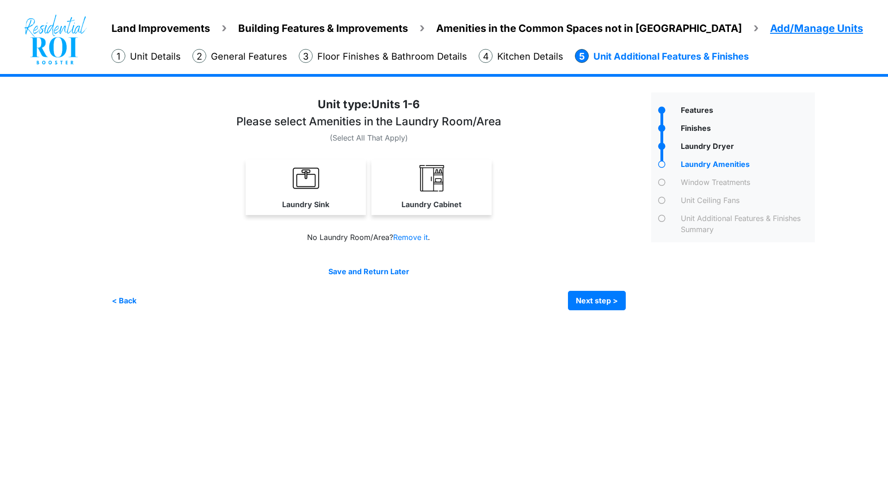
click at [376, 324] on html "Land Improvements Building Features & Improvements Amenities in the Common Spac…" at bounding box center [444, 162] width 888 height 324
click at [591, 300] on button "Next step >" at bounding box center [597, 300] width 58 height 19
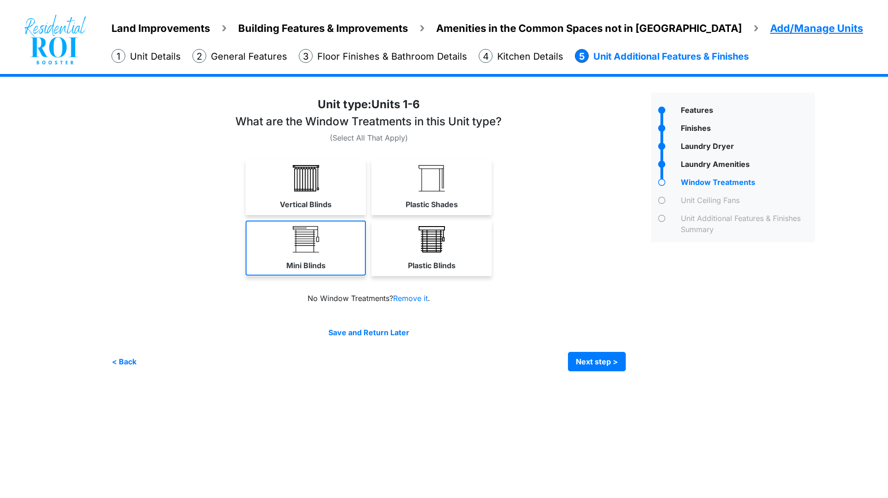
click at [305, 236] on img at bounding box center [306, 239] width 26 height 26
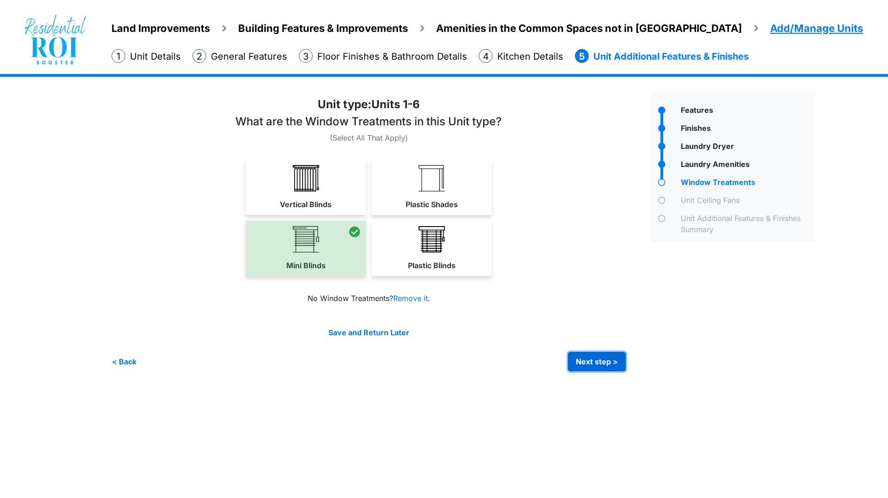
click at [585, 358] on button "Next step >" at bounding box center [597, 361] width 58 height 19
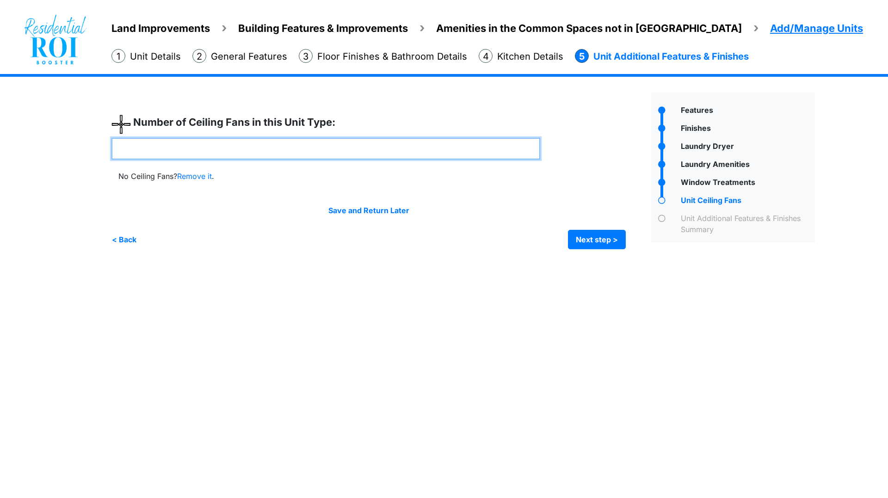
click at [343, 150] on input "number" at bounding box center [325, 149] width 429 height 22
type input "*"
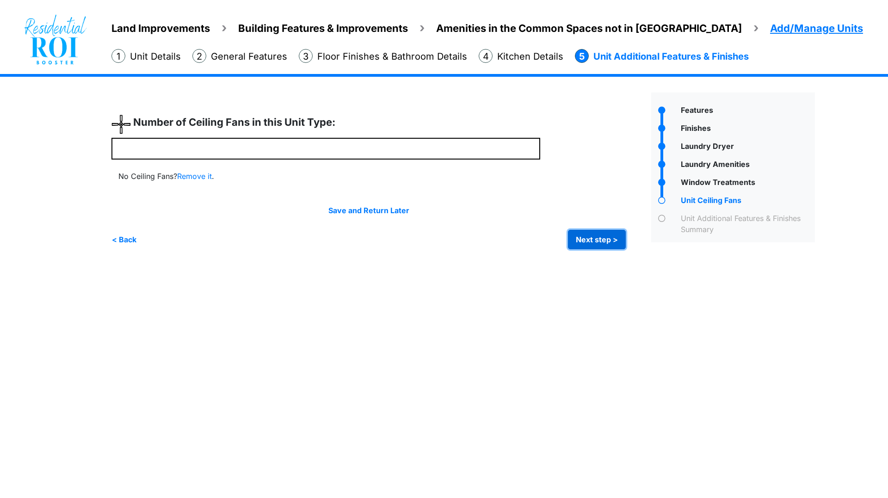
click at [593, 235] on button "Next step >" at bounding box center [597, 239] width 58 height 19
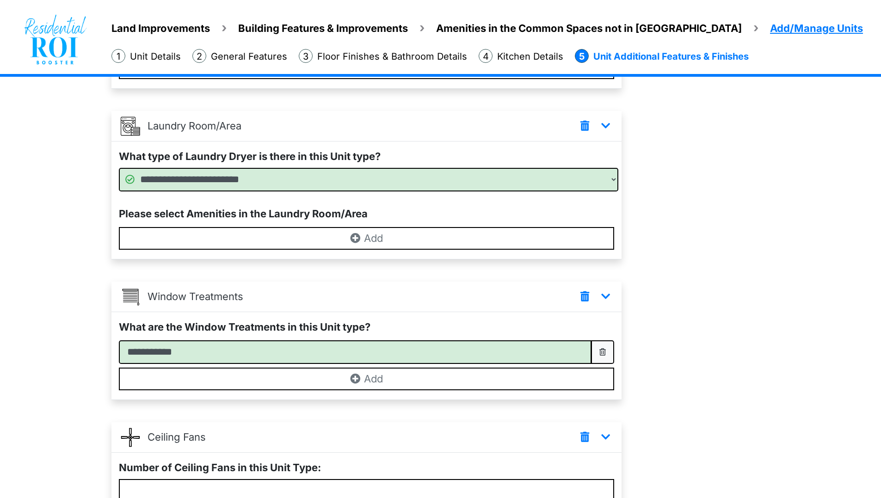
scroll to position [314, 0]
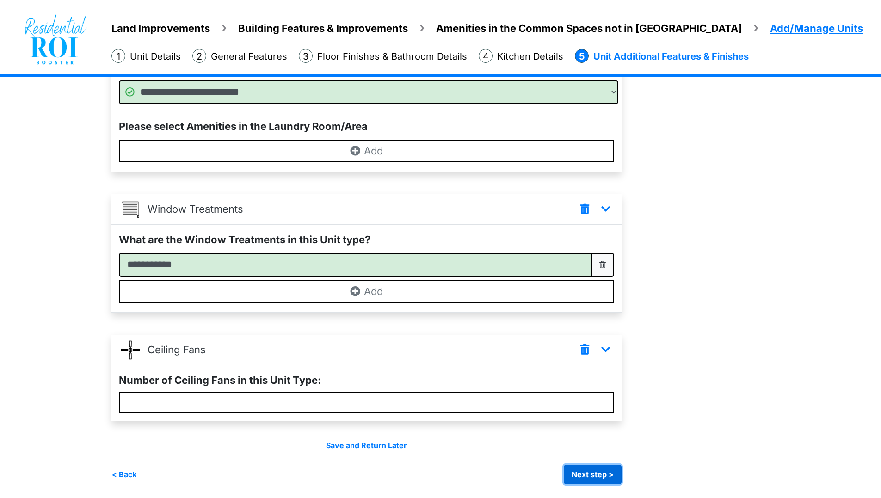
click at [607, 471] on button "Next step >" at bounding box center [593, 474] width 58 height 19
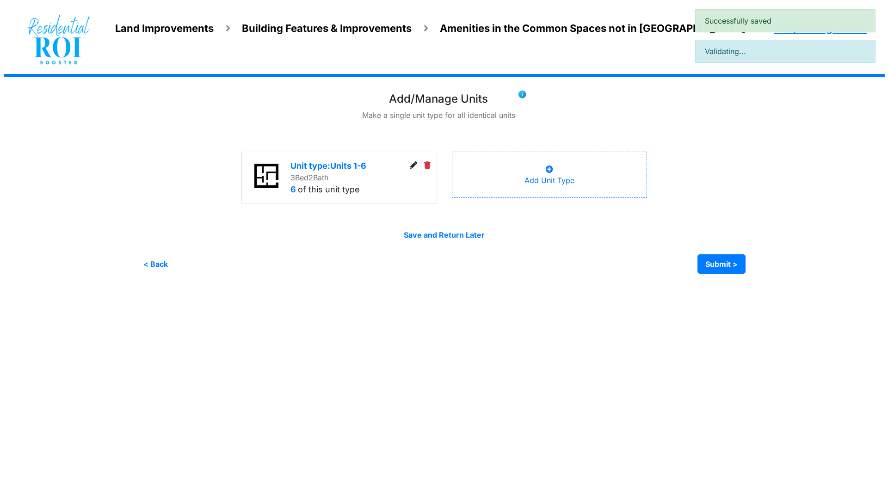
scroll to position [0, 0]
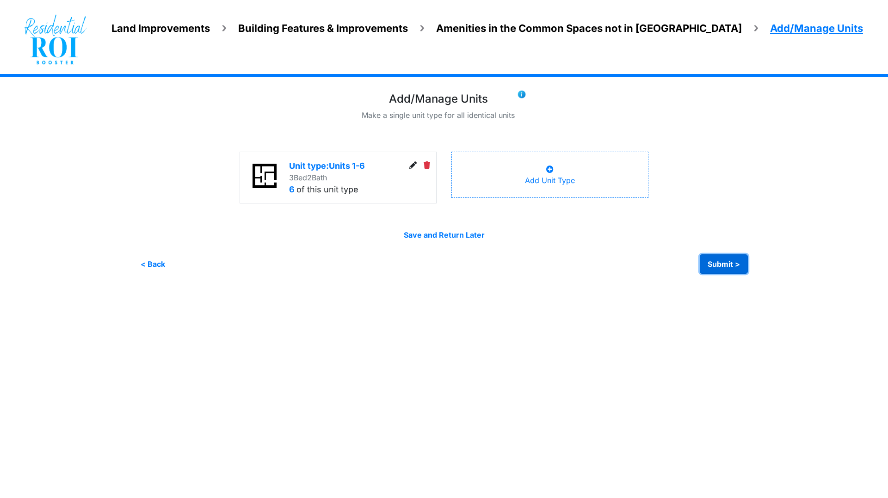
click at [723, 258] on button "Submit >" at bounding box center [724, 263] width 48 height 19
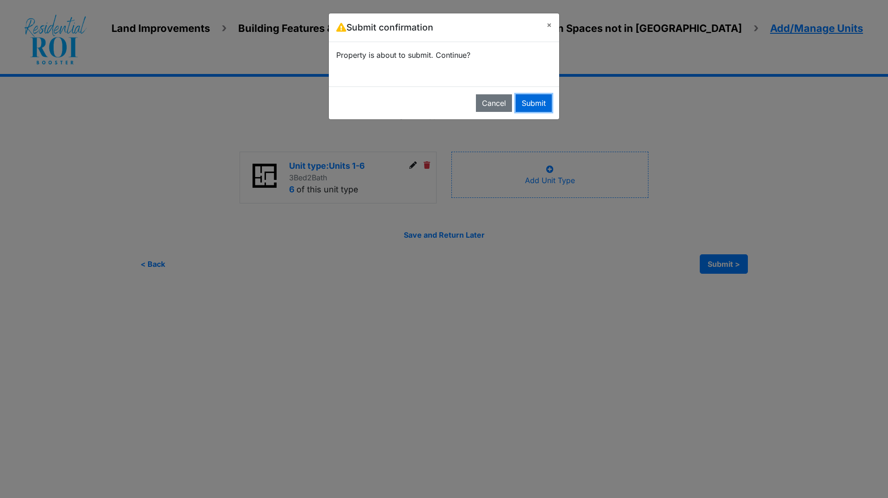
click at [537, 102] on button "Submit" at bounding box center [534, 103] width 36 height 18
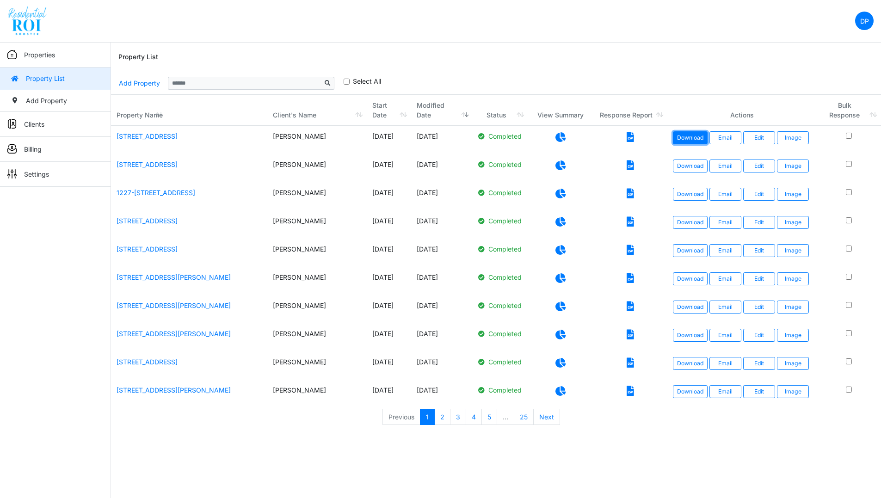
click at [693, 139] on link "Download" at bounding box center [690, 137] width 35 height 13
click at [636, 29] on nav "DP Change Password Logout DawnP [PERSON_NAME][EMAIL_ADDRESS][DOMAIN_NAME]" at bounding box center [440, 21] width 881 height 43
click at [348, 18] on nav "DP Change Password Logout DawnP [PERSON_NAME][EMAIL_ADDRESS][DOMAIN_NAME]" at bounding box center [440, 21] width 881 height 43
